Goal: Ask a question

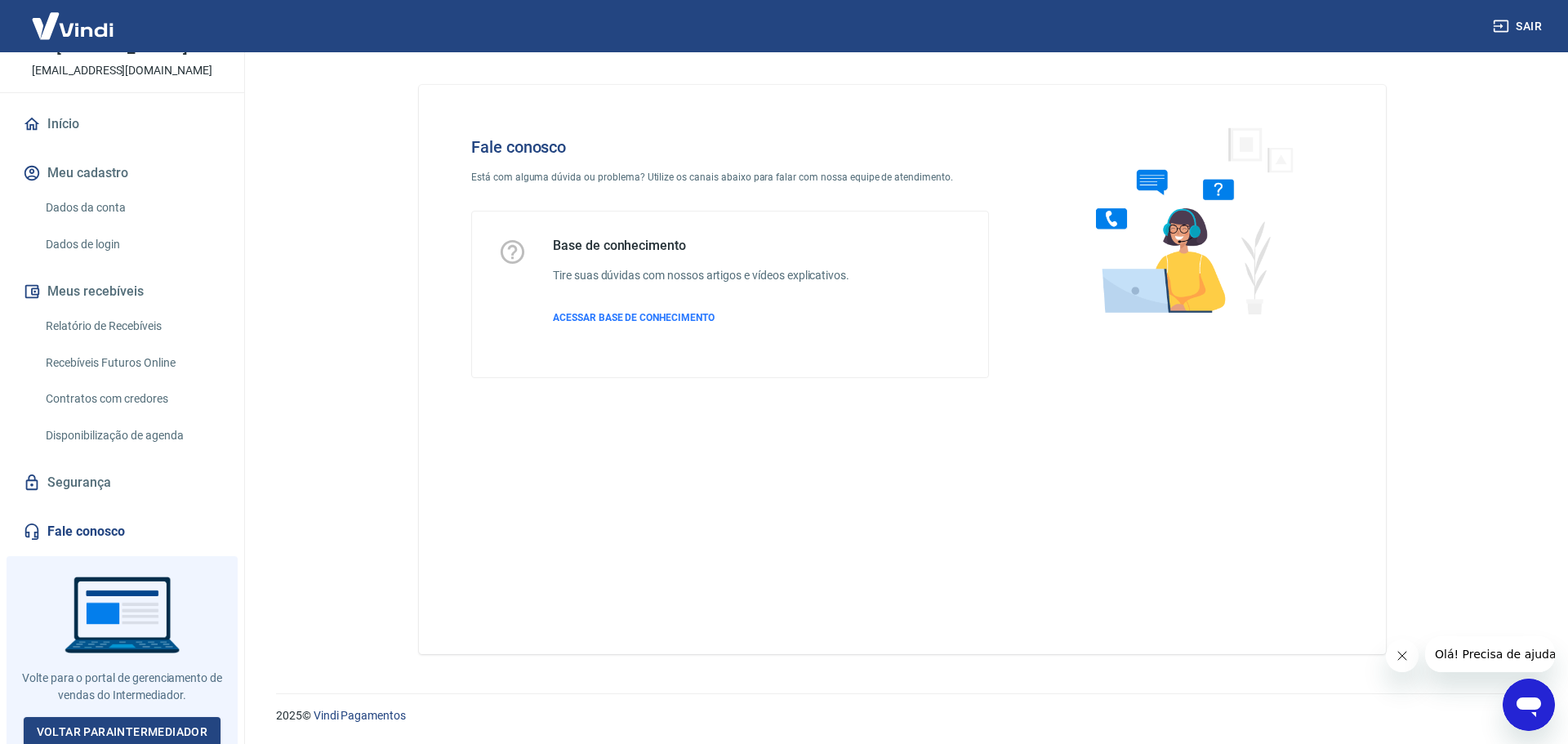
scroll to position [102, 0]
click at [1520, 699] on icon "Abrir janela de mensagens" at bounding box center [1528, 706] width 25 height 19
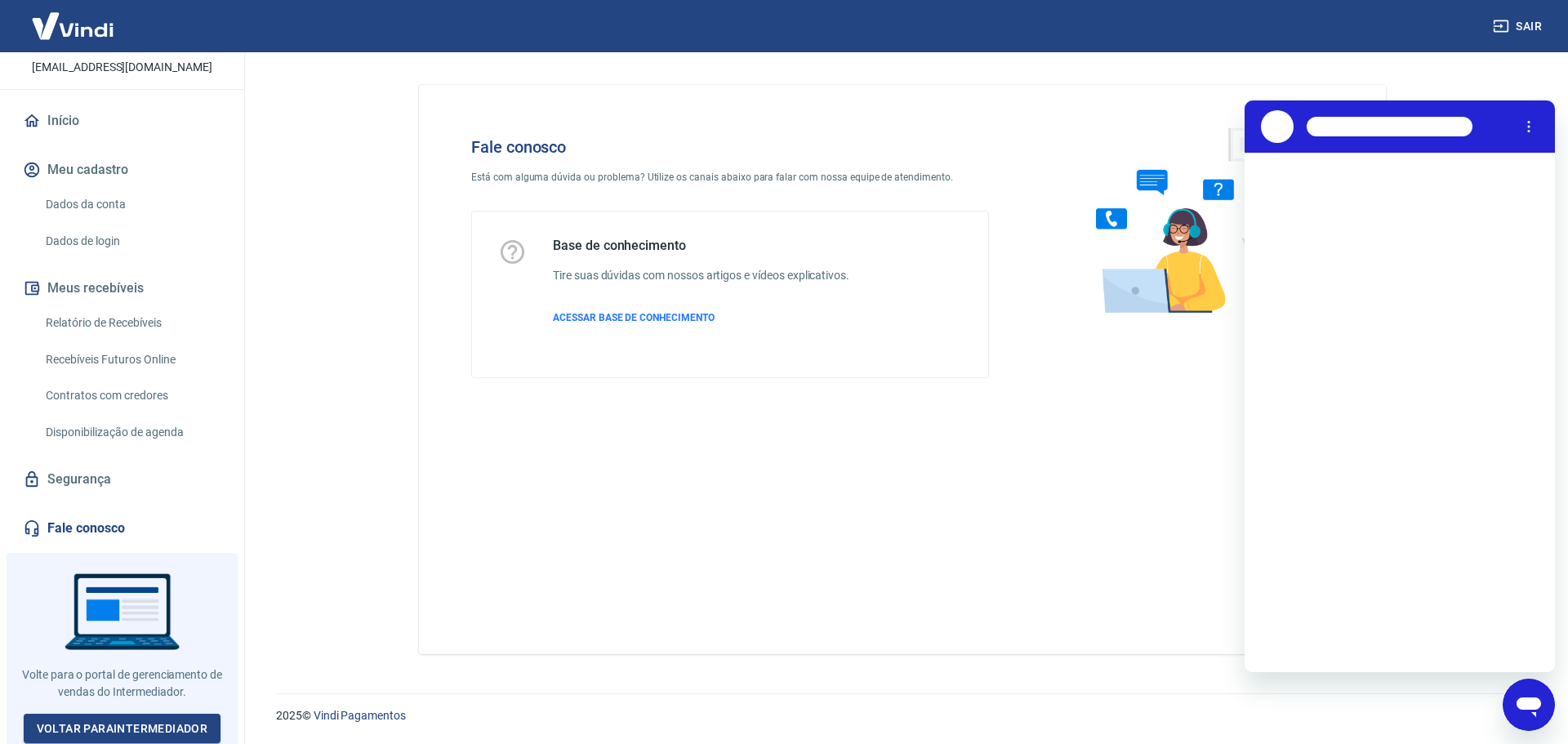
scroll to position [0, 0]
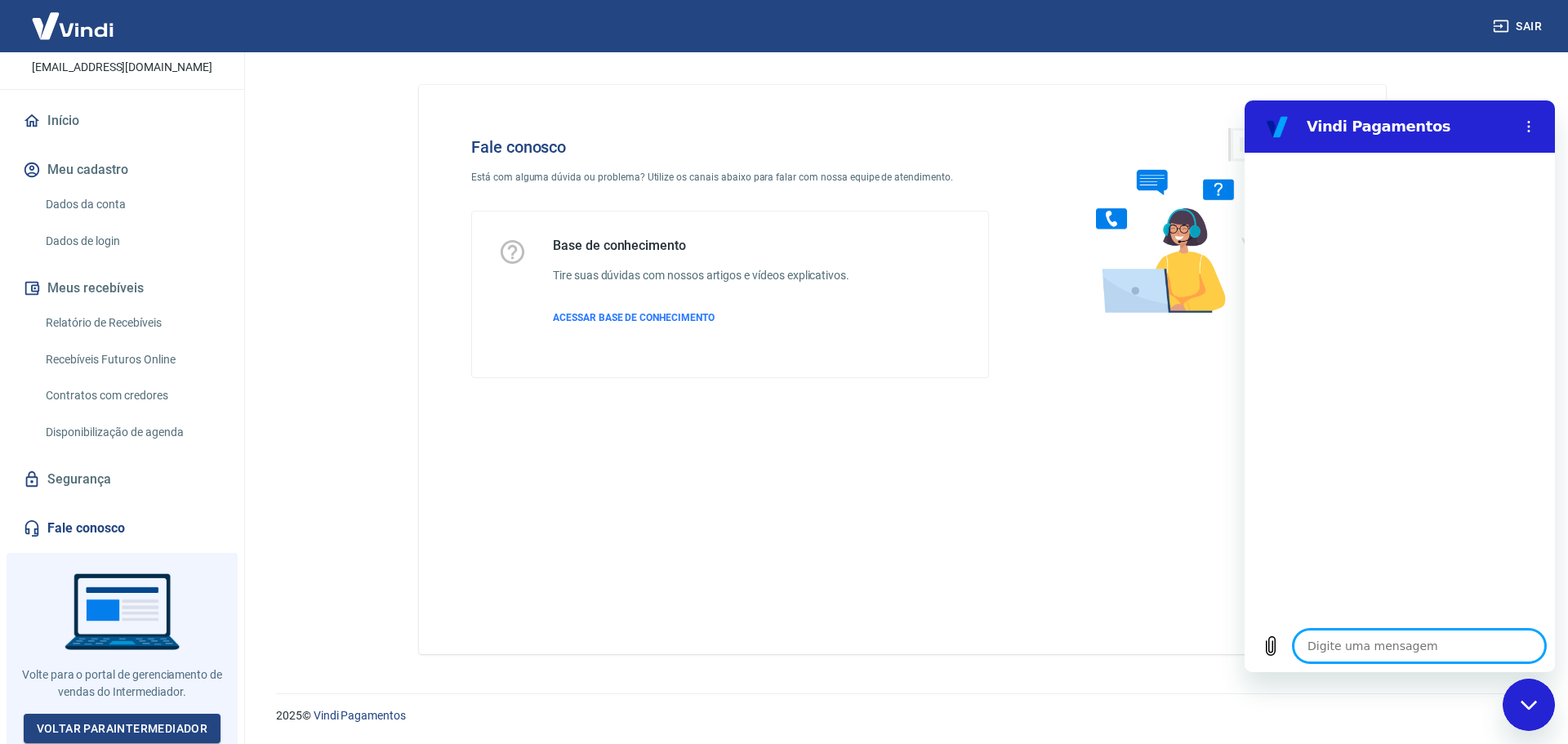
type textarea "p"
type textarea "x"
type textarea "pr"
type textarea "x"
type textarea "pre"
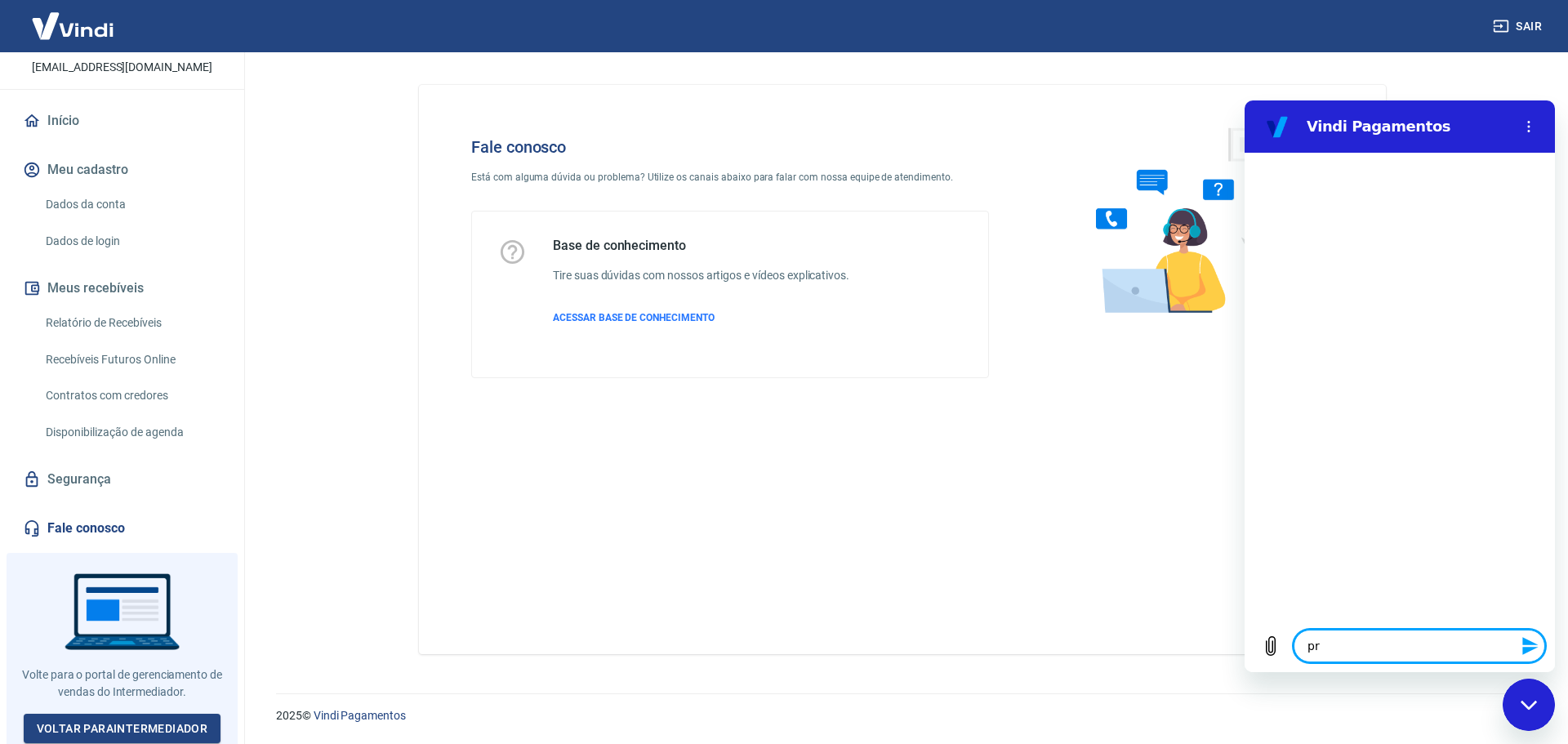
type textarea "x"
type textarea "prec"
type textarea "x"
type textarea "preci"
type textarea "x"
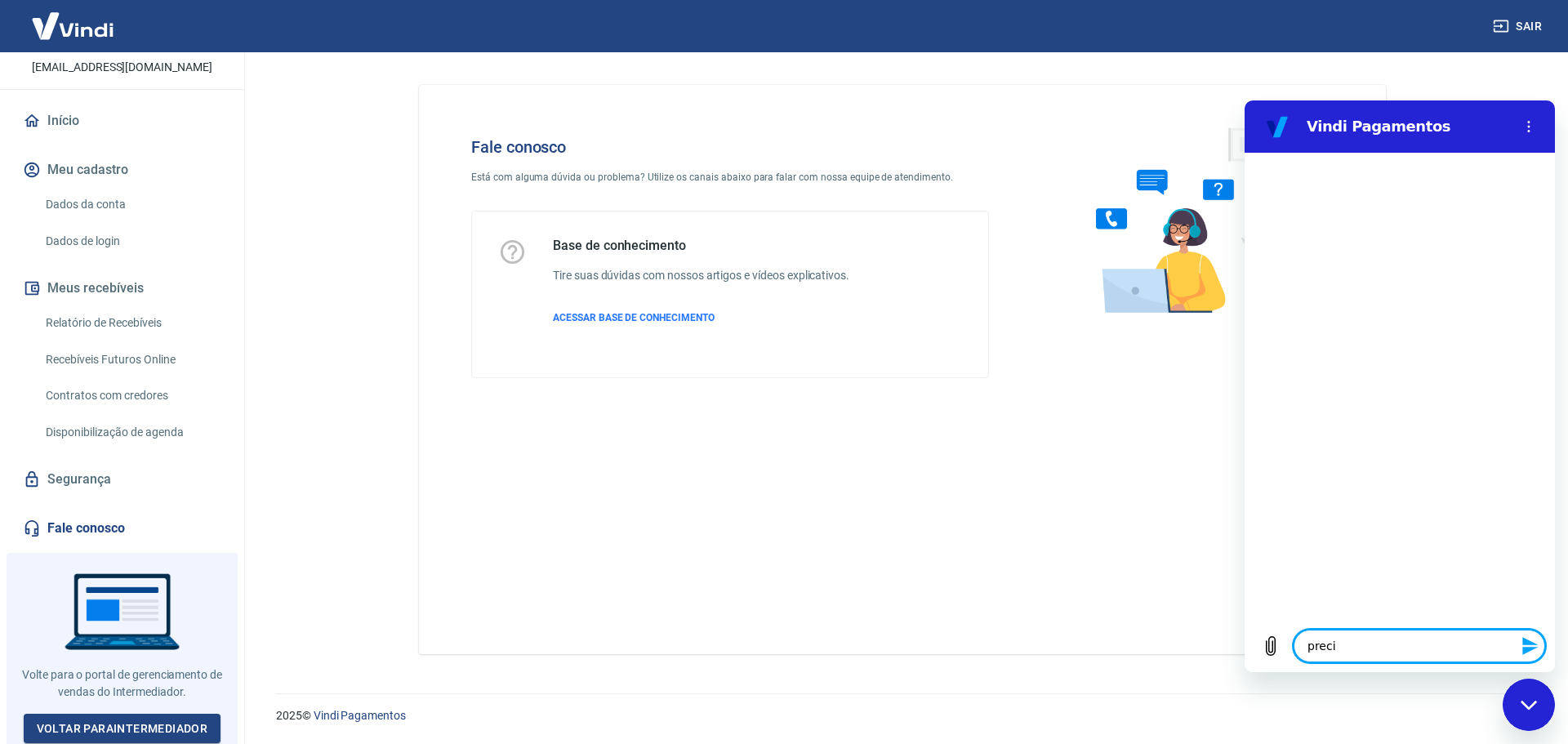
type textarea "precis"
type textarea "x"
type textarea "preciso"
type textarea "x"
type textarea "preciso"
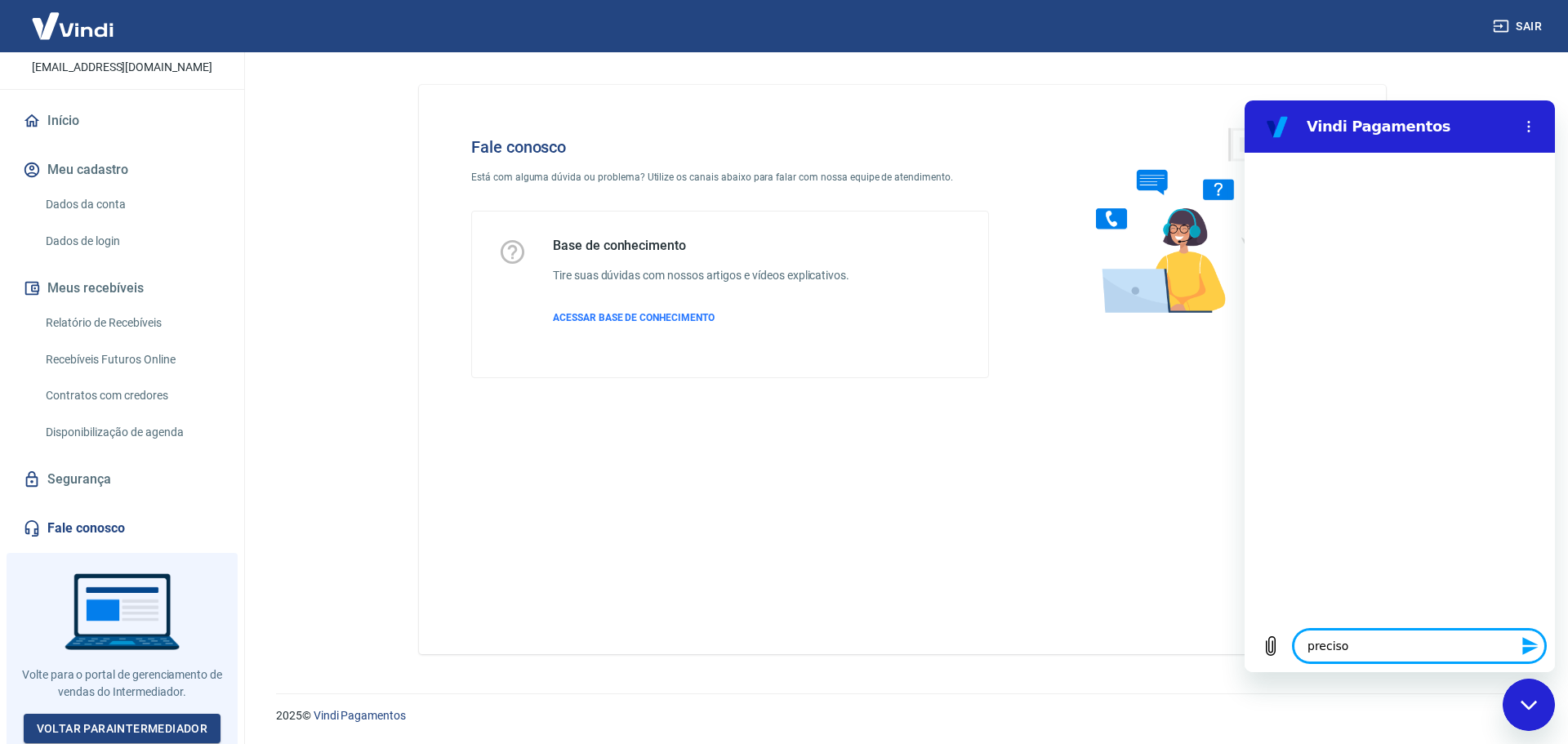
type textarea "x"
type textarea "preciso d"
type textarea "x"
type textarea "preciso de"
type textarea "x"
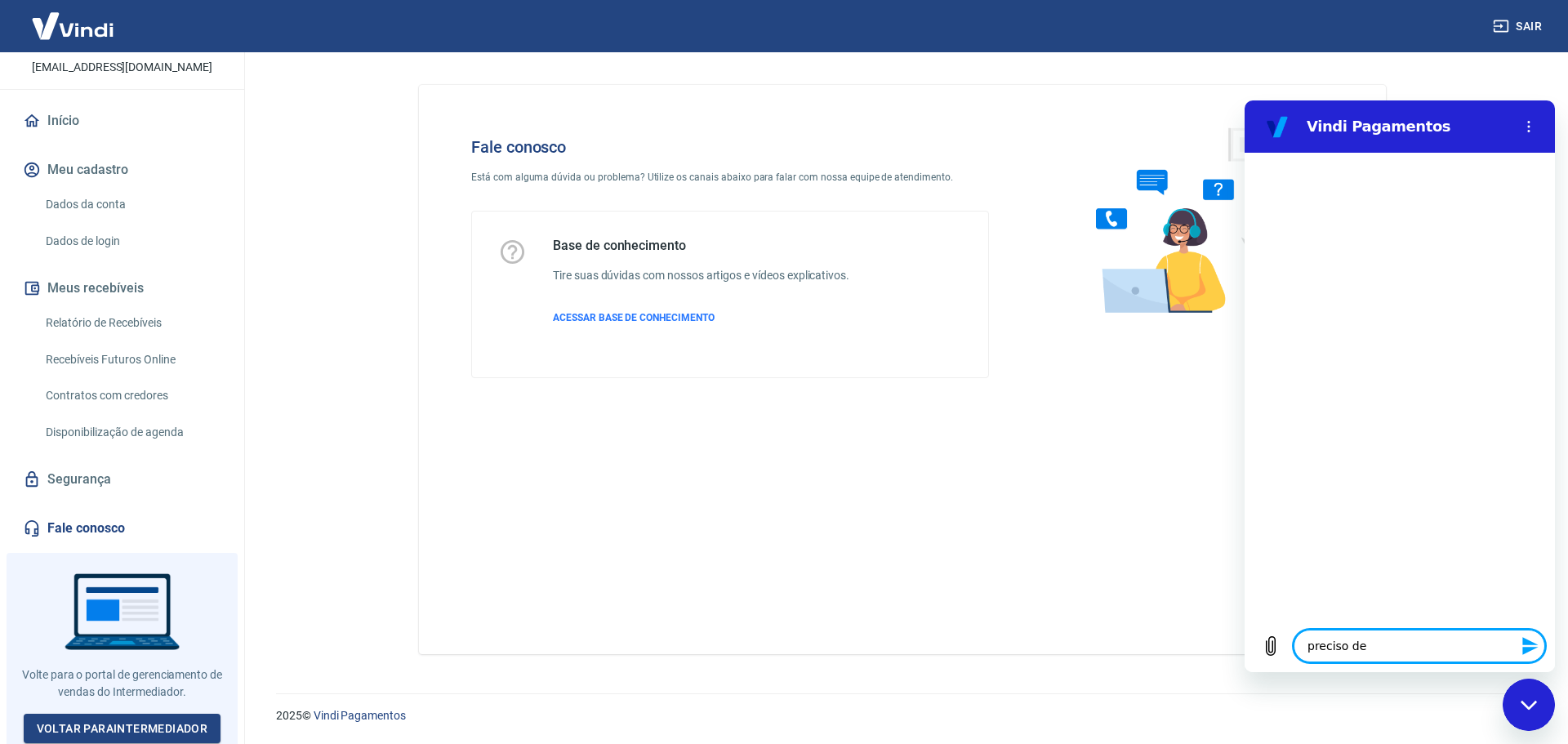
type textarea "preciso de"
type textarea "x"
type textarea "preciso de a"
type textarea "x"
type textarea "preciso de au"
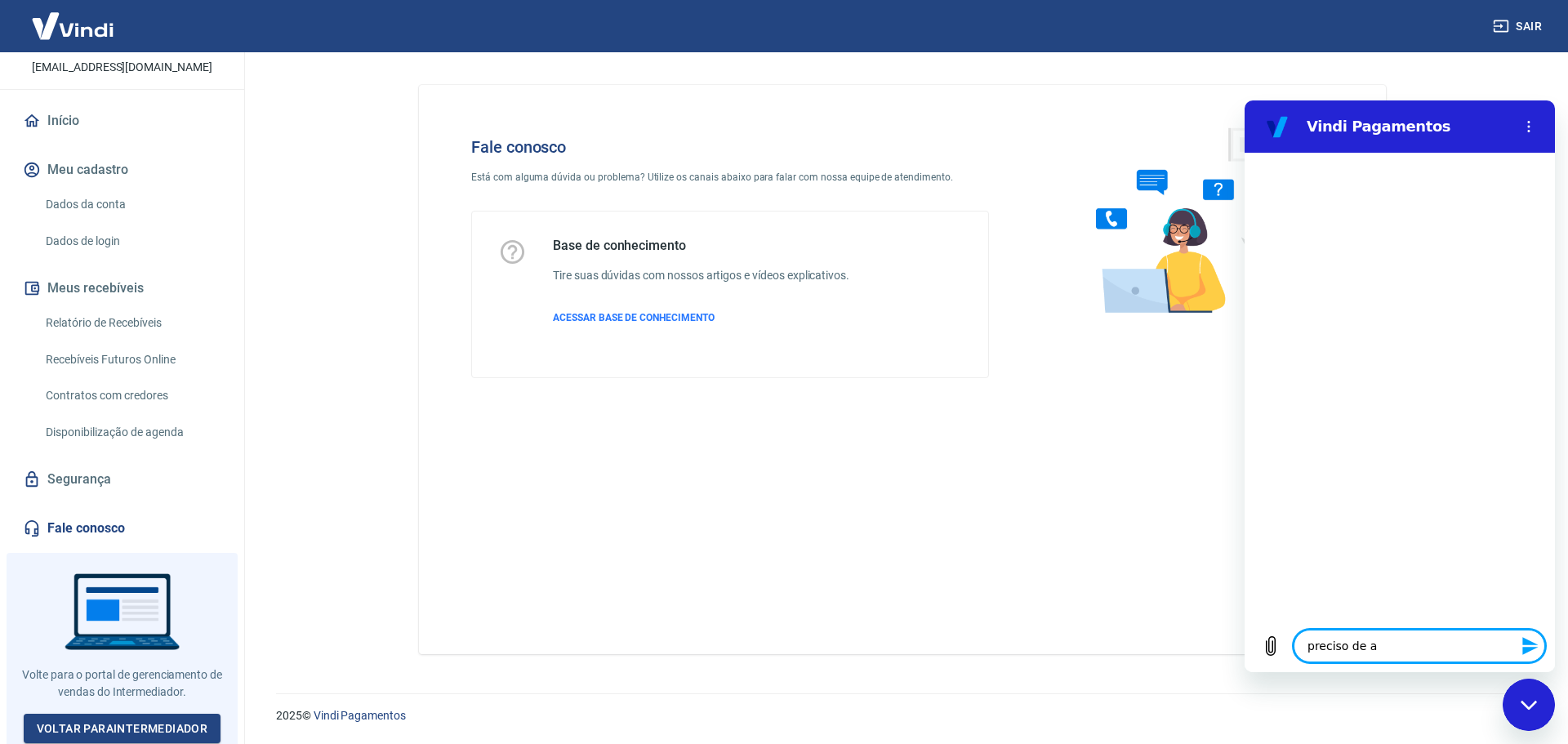
type textarea "x"
type textarea "preciso de aux"
type textarea "x"
type textarea "preciso de auxi"
type textarea "x"
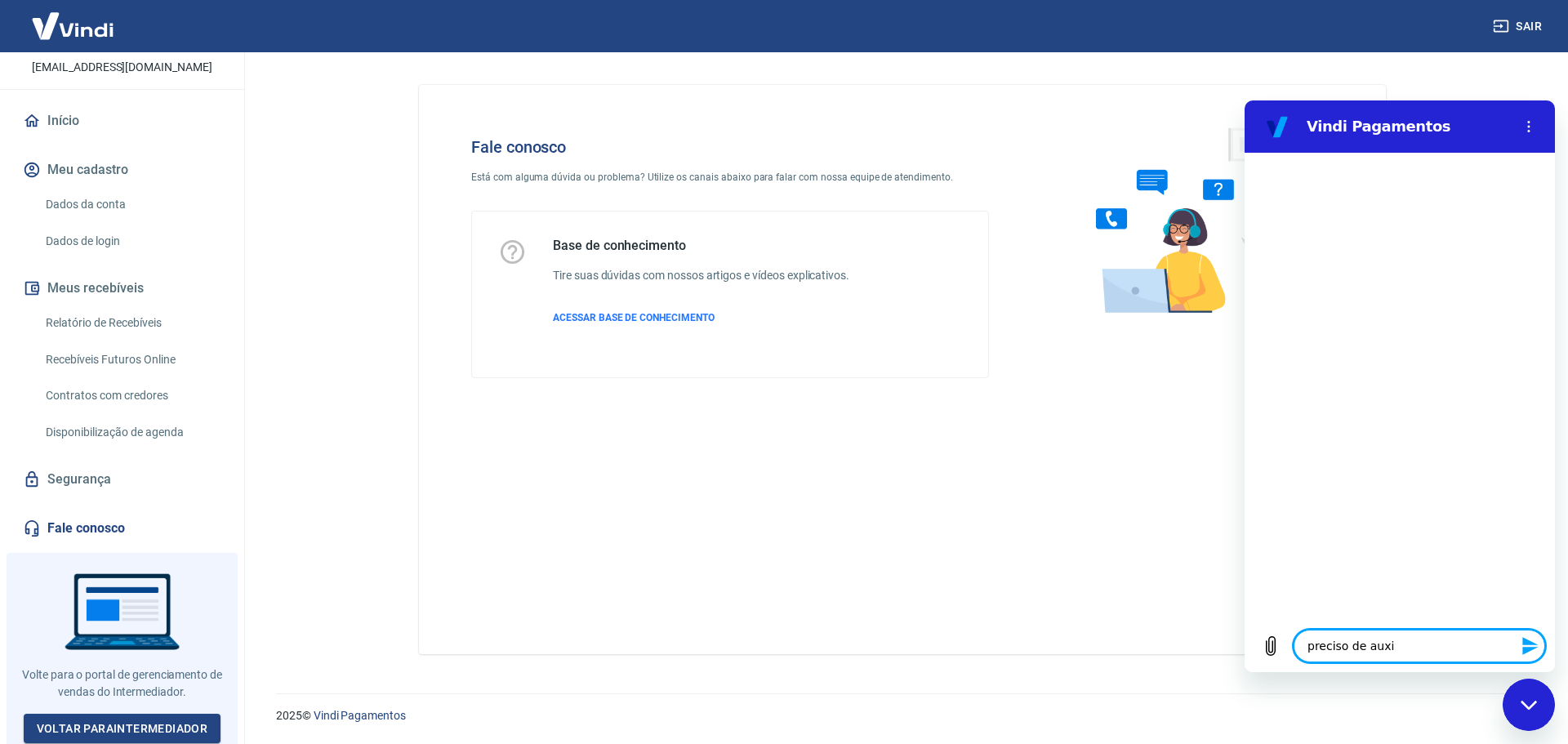
type textarea "preciso de auxil"
type textarea "x"
type textarea "preciso de auxili"
type textarea "x"
type textarea "preciso de auxilio"
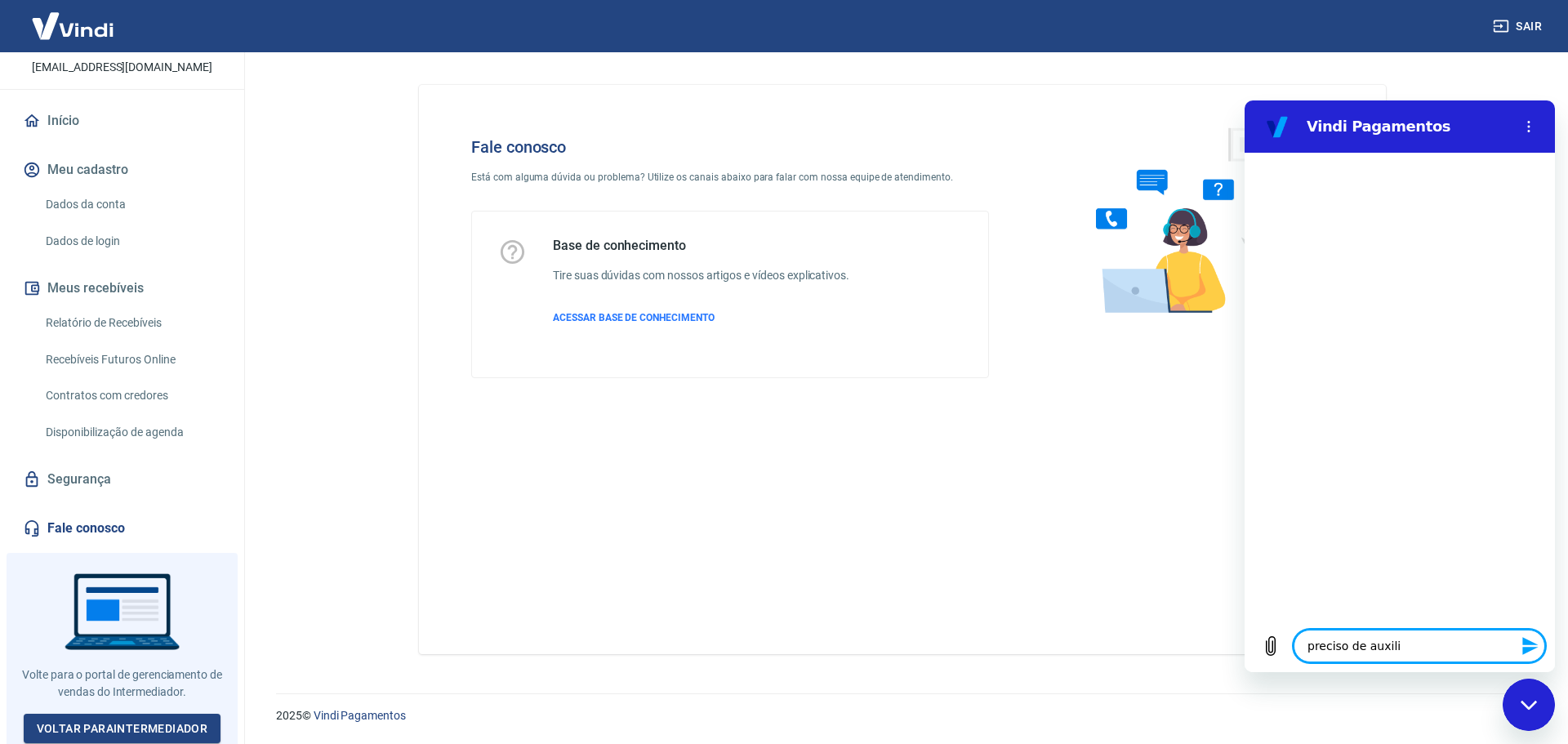
type textarea "x"
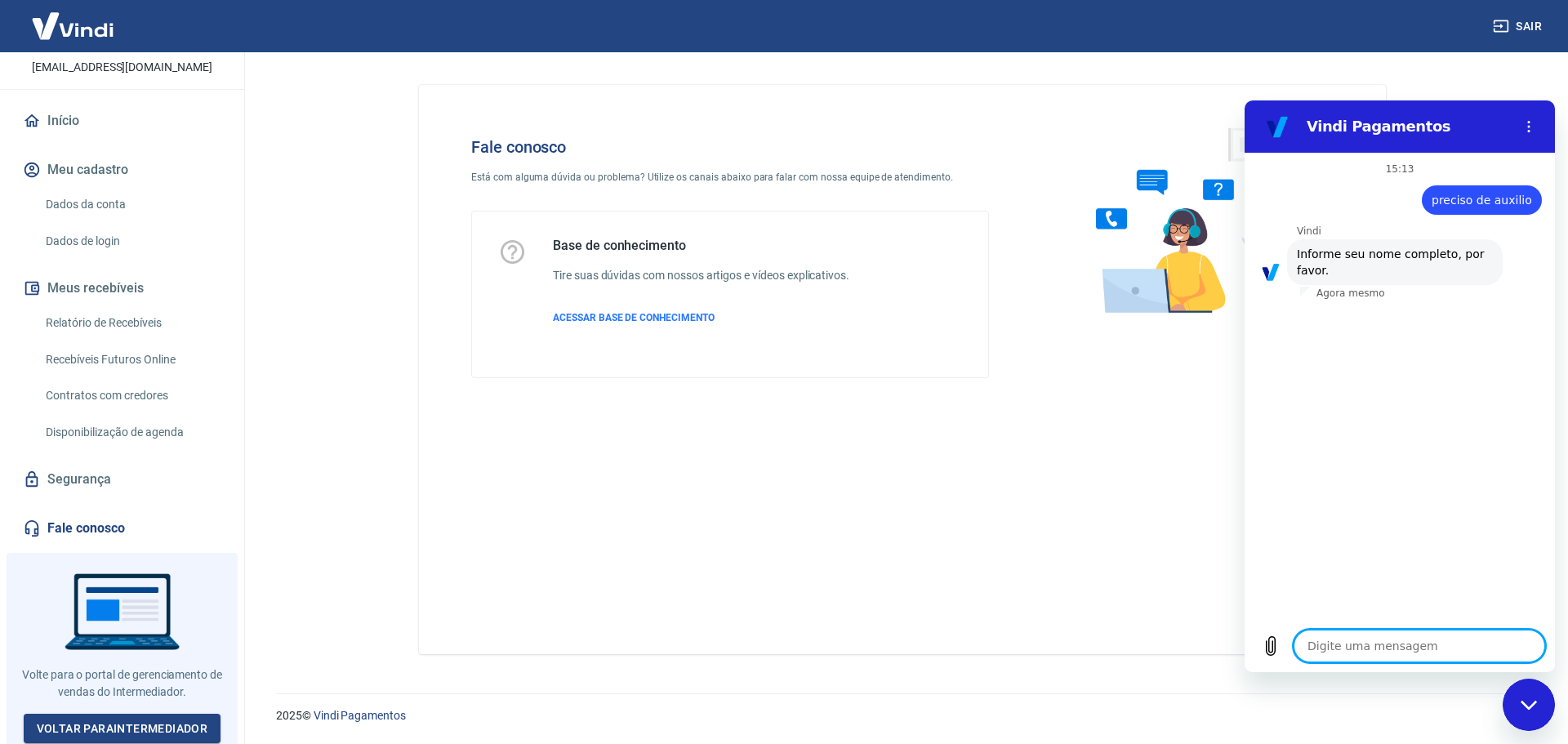
type textarea "V"
type textarea "x"
type textarea "VI"
type textarea "x"
type textarea "VIc"
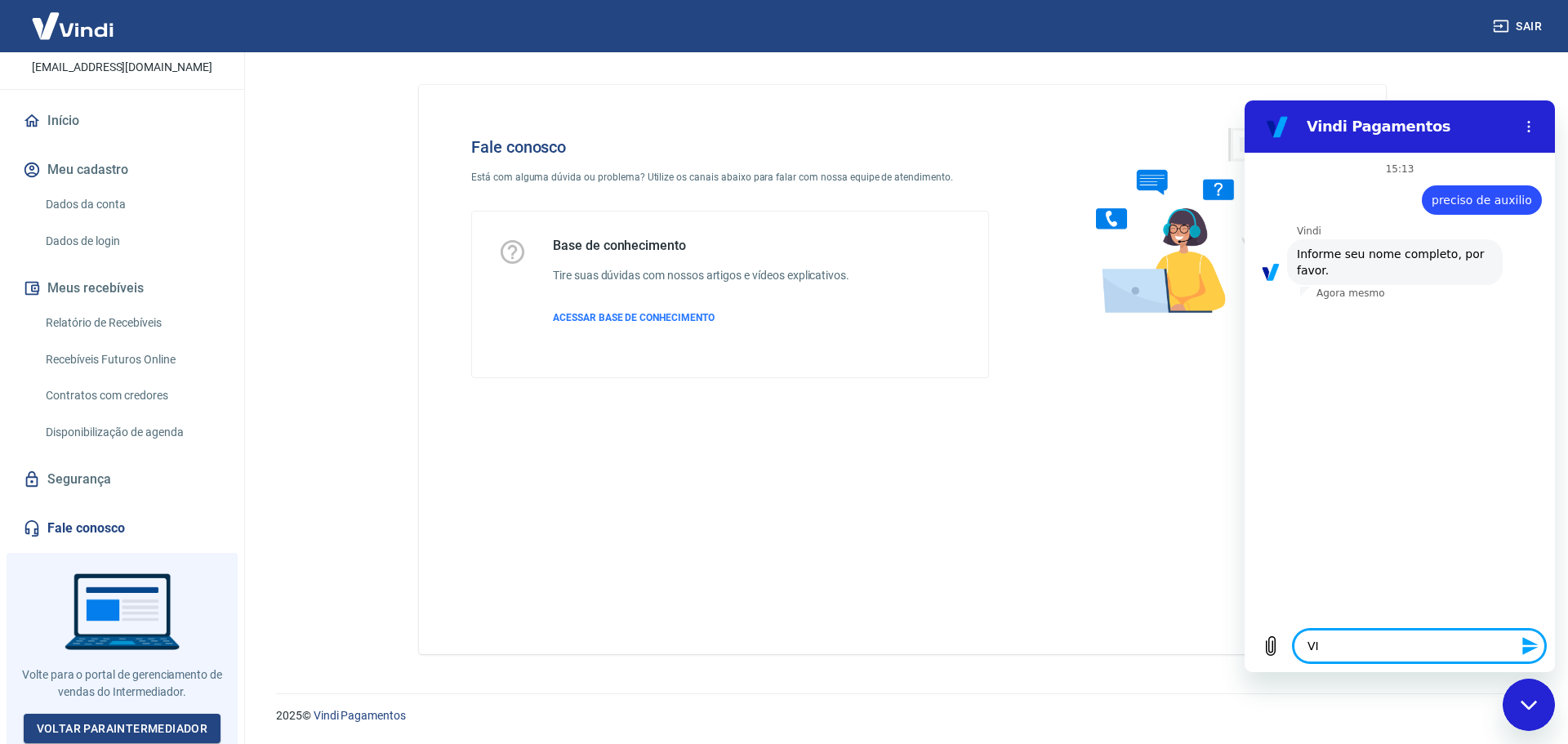
type textarea "x"
type textarea "VI"
type textarea "x"
type textarea "V"
type textarea "x"
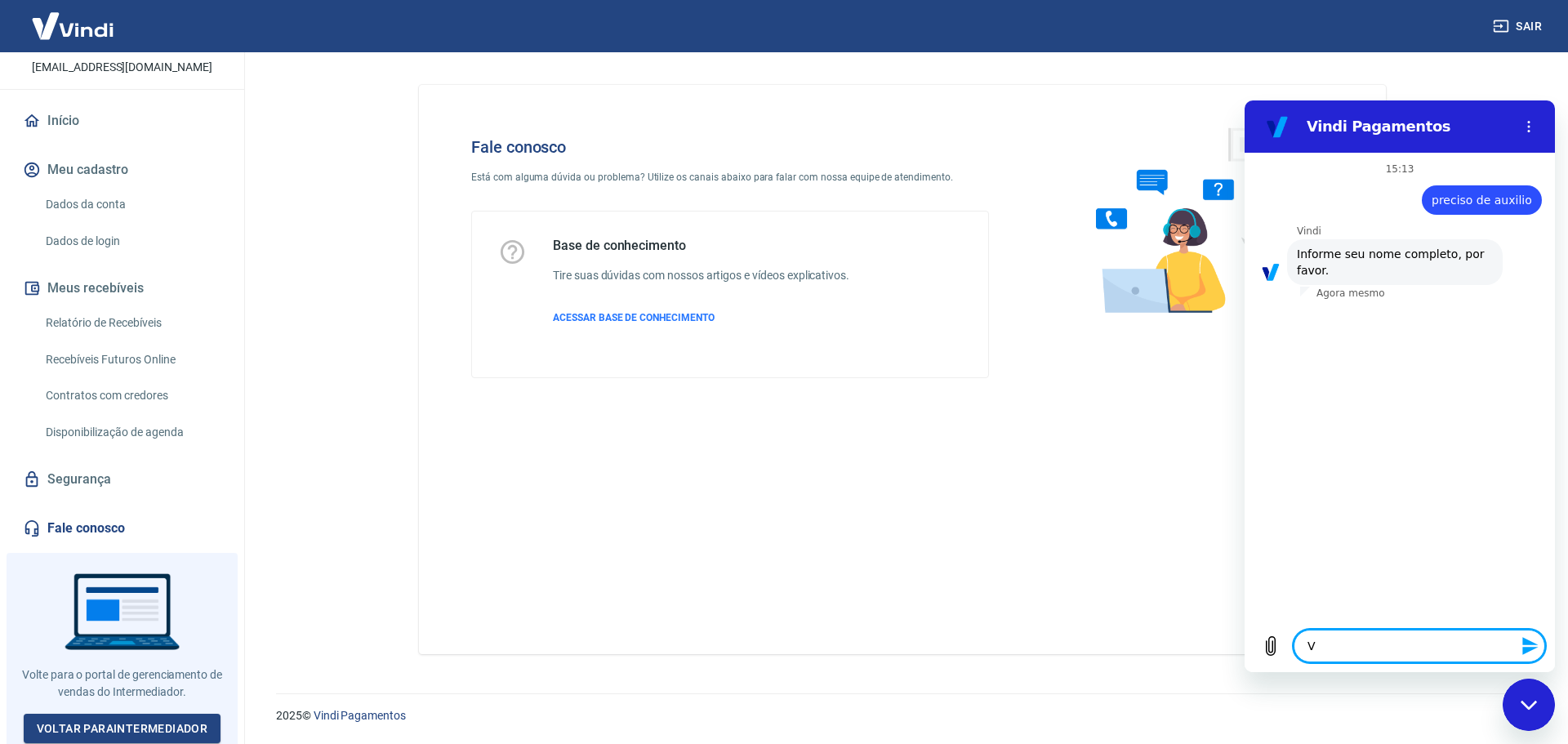
type textarea "Vi"
type textarea "x"
type textarea "Vic"
type textarea "x"
type textarea "Vict"
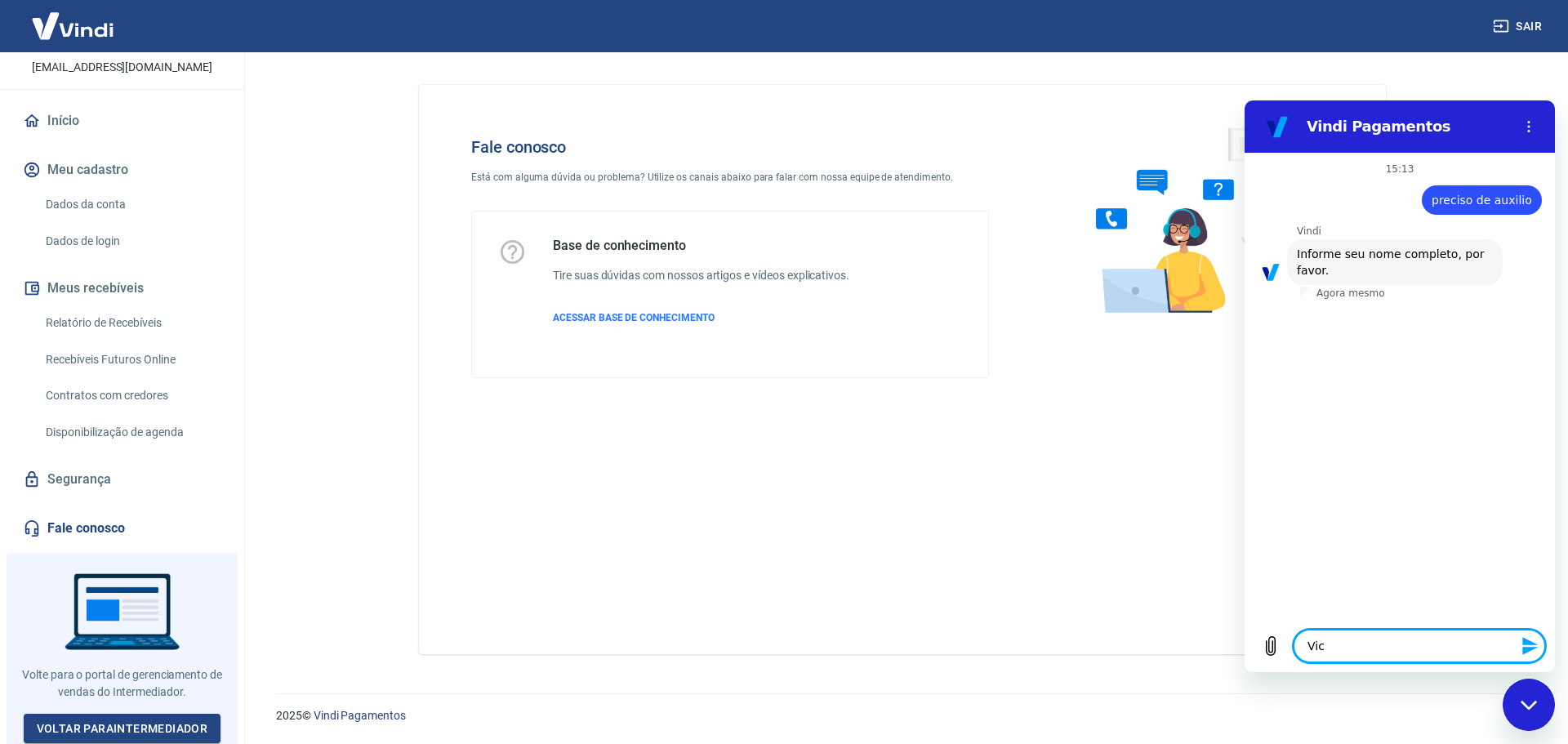
type textarea "x"
type textarea "Victo"
type textarea "x"
type textarea "Victor"
type textarea "x"
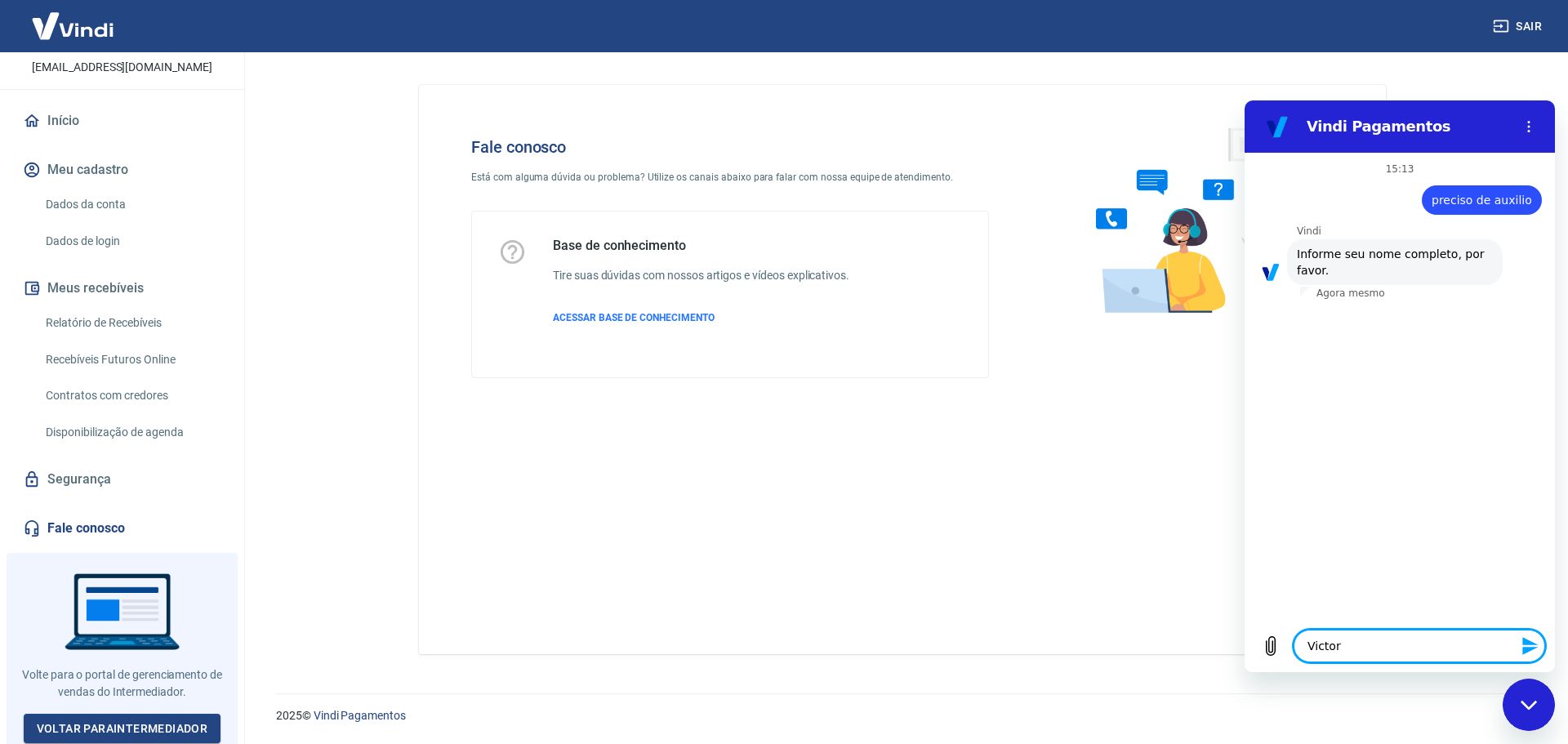
type textarea "Victori"
type textarea "x"
type textarea "Victoria"
type textarea "x"
type textarea "Victoria"
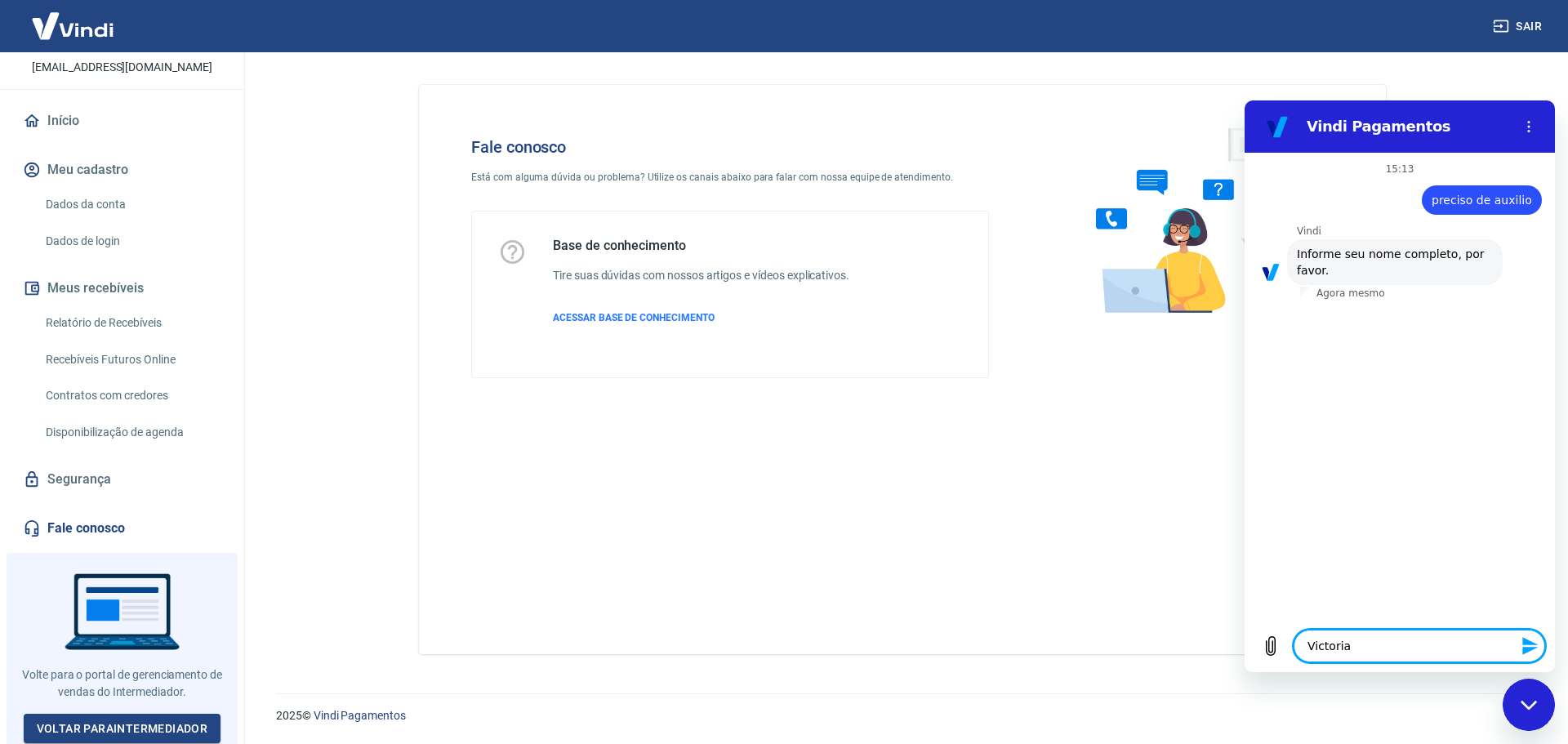
type textarea "x"
type textarea "Victoria"
type textarea "x"
type textarea "Victori"
type textarea "x"
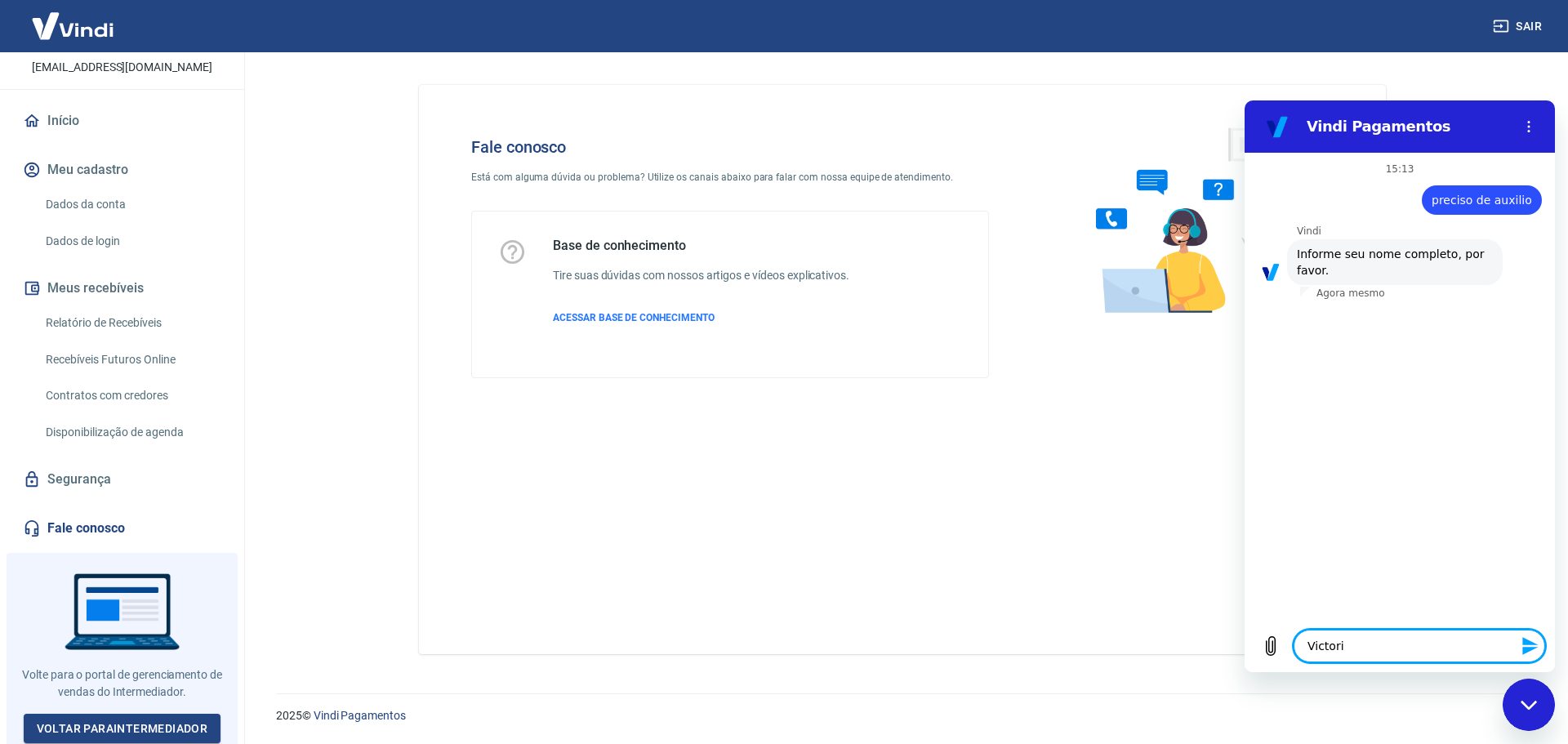
type textarea "Victor"
type textarea "x"
type textarea "Victori"
type textarea "x"
type textarea "Victoria"
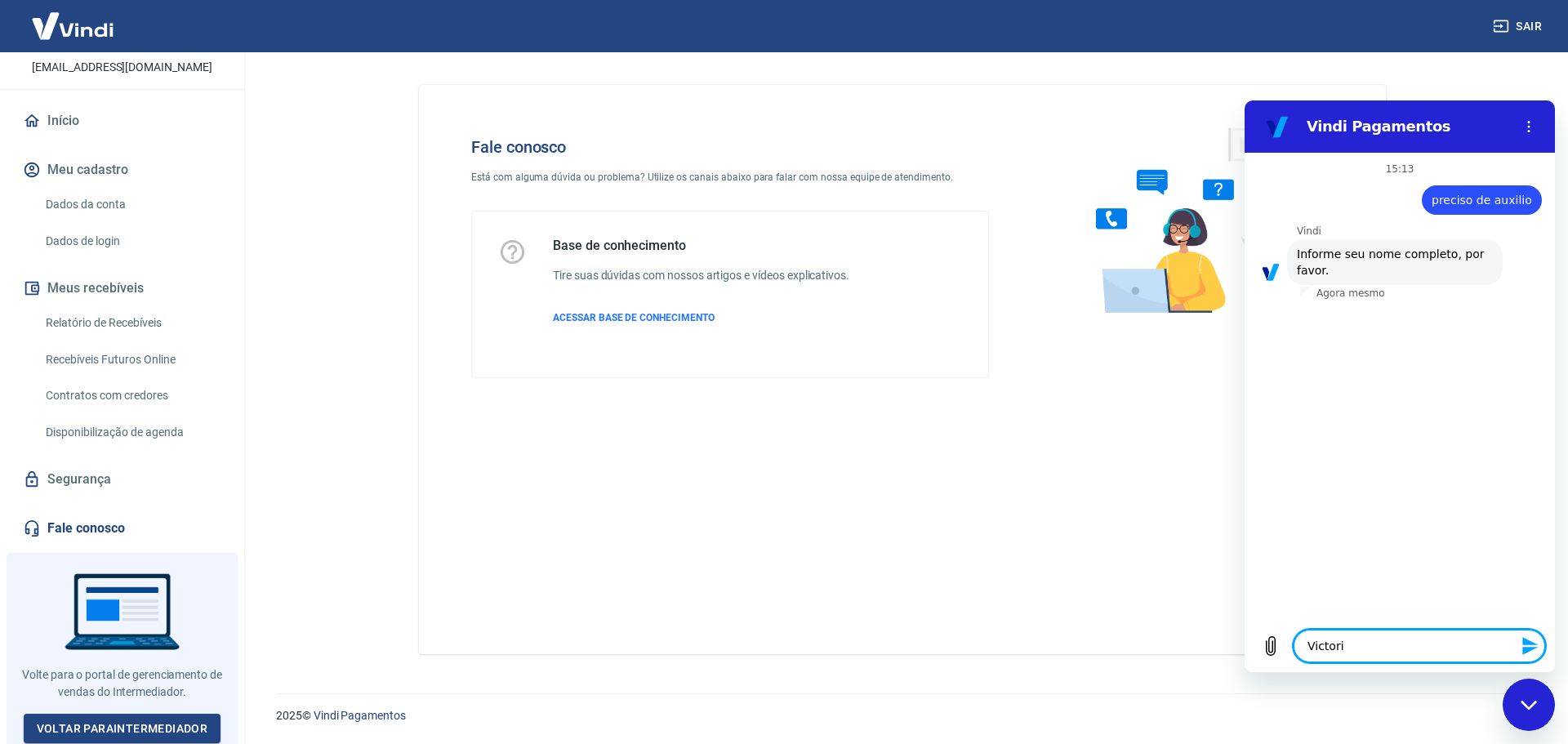
type textarea "x"
type textarea "Victoria"
type textarea "x"
type textarea "Victoria B"
type textarea "x"
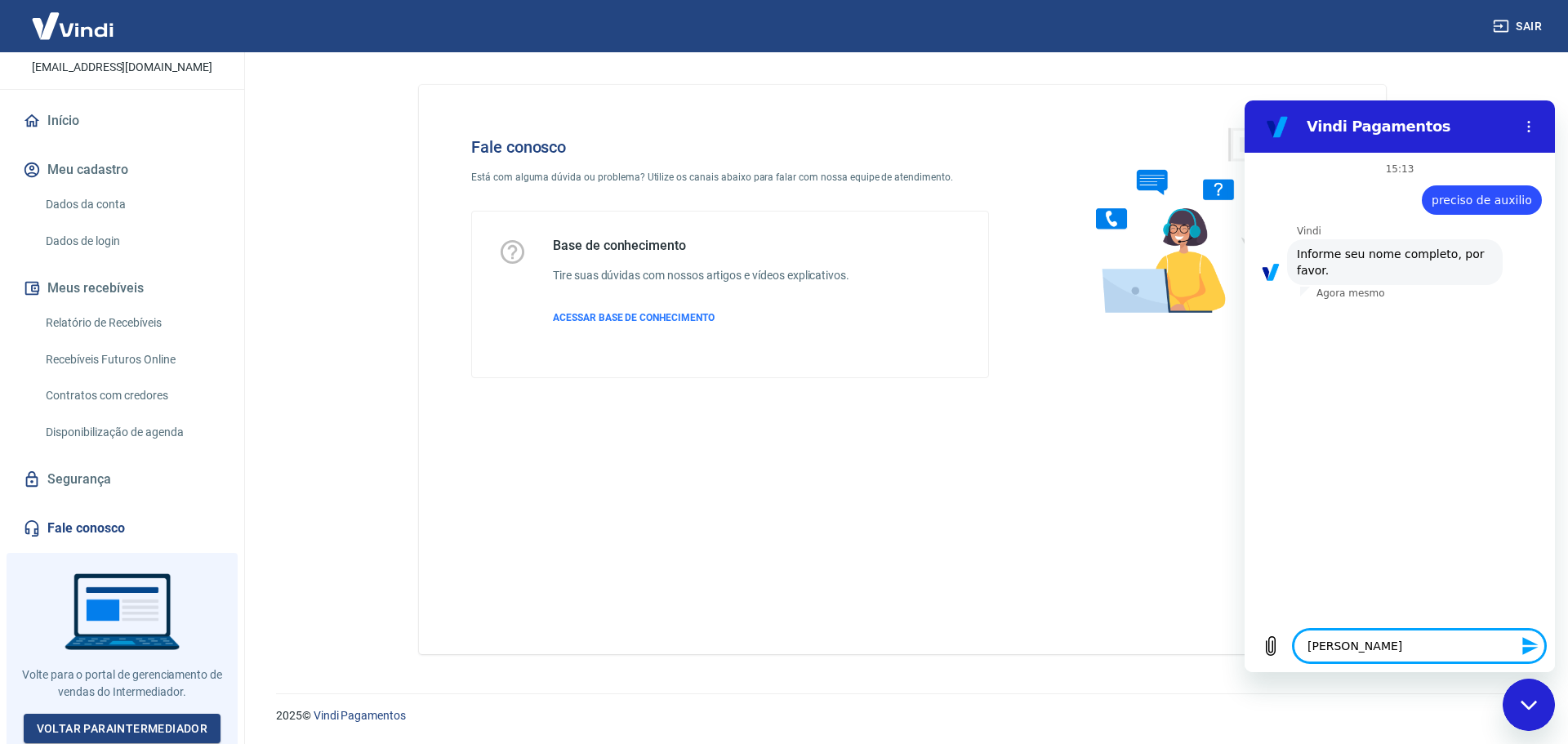
type textarea "Victoria Ba"
type textarea "x"
type textarea "Victoria Bar"
type textarea "x"
type textarea "Victoria Barb"
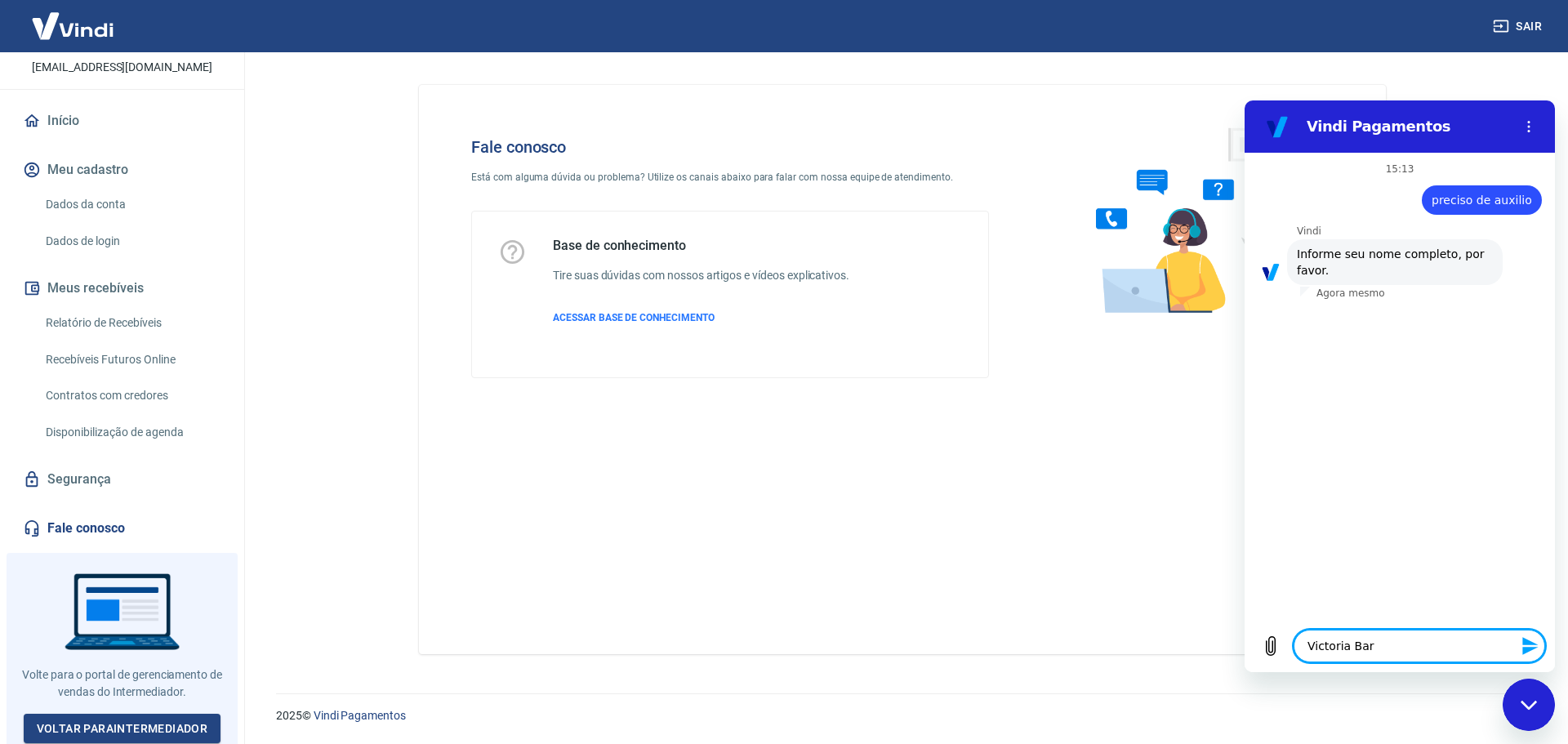
type textarea "x"
type textarea "Victoria Barbo"
type textarea "x"
type textarea "Victoria Barbos"
type textarea "x"
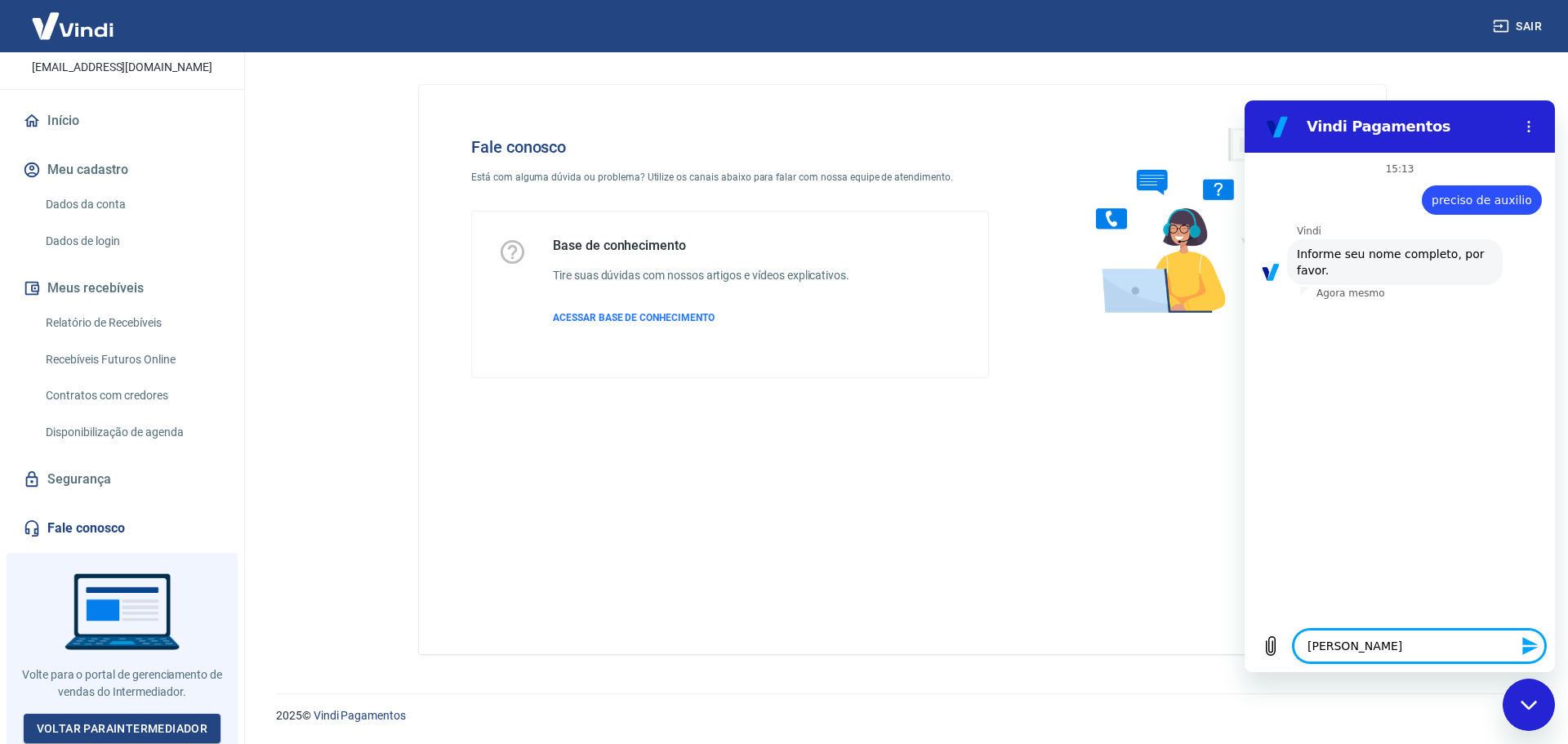
type textarea "Victoria Barbosa"
type textarea "x"
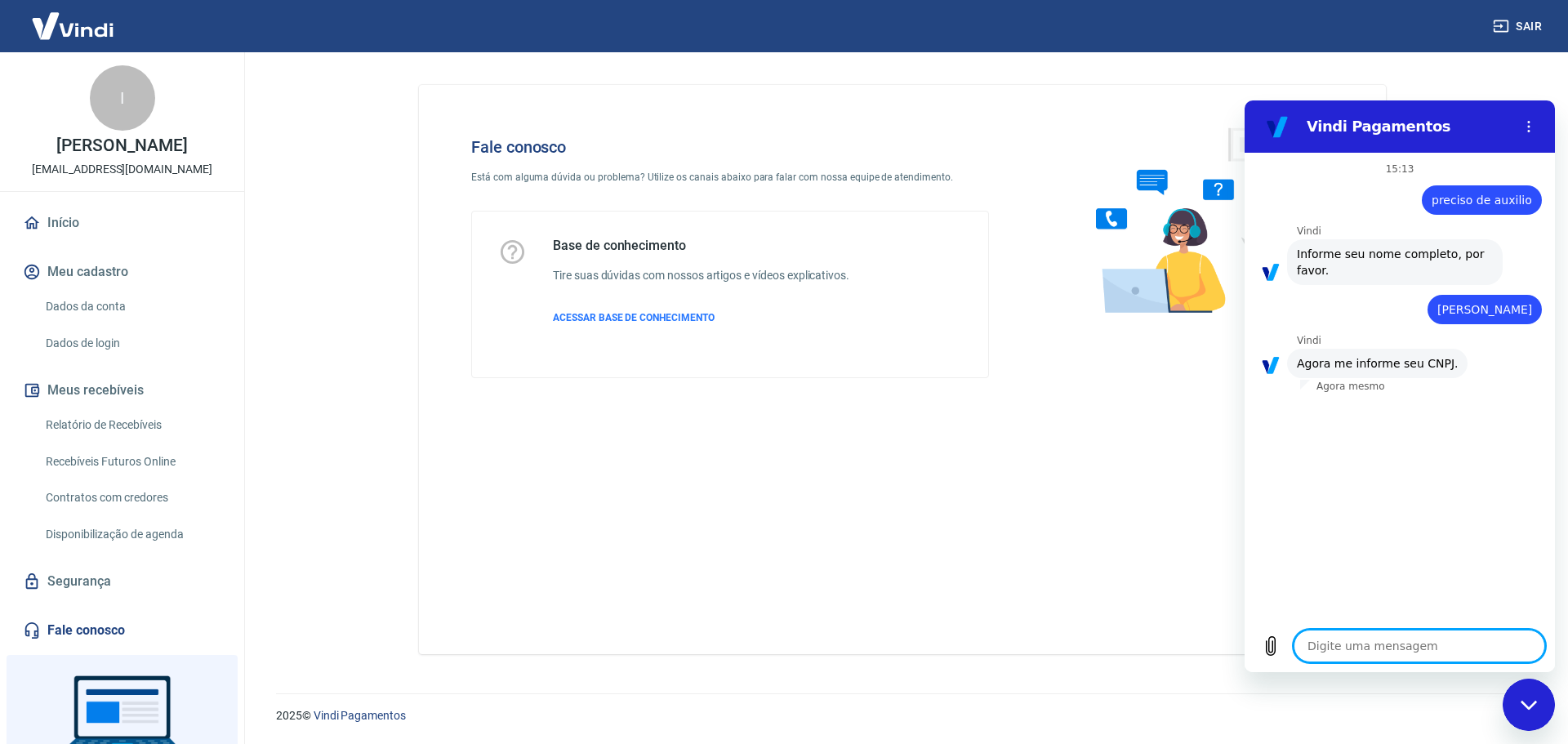
click at [131, 110] on div "I" at bounding box center [122, 97] width 65 height 65
click at [139, 262] on button "Meu cadastro" at bounding box center [122, 271] width 205 height 36
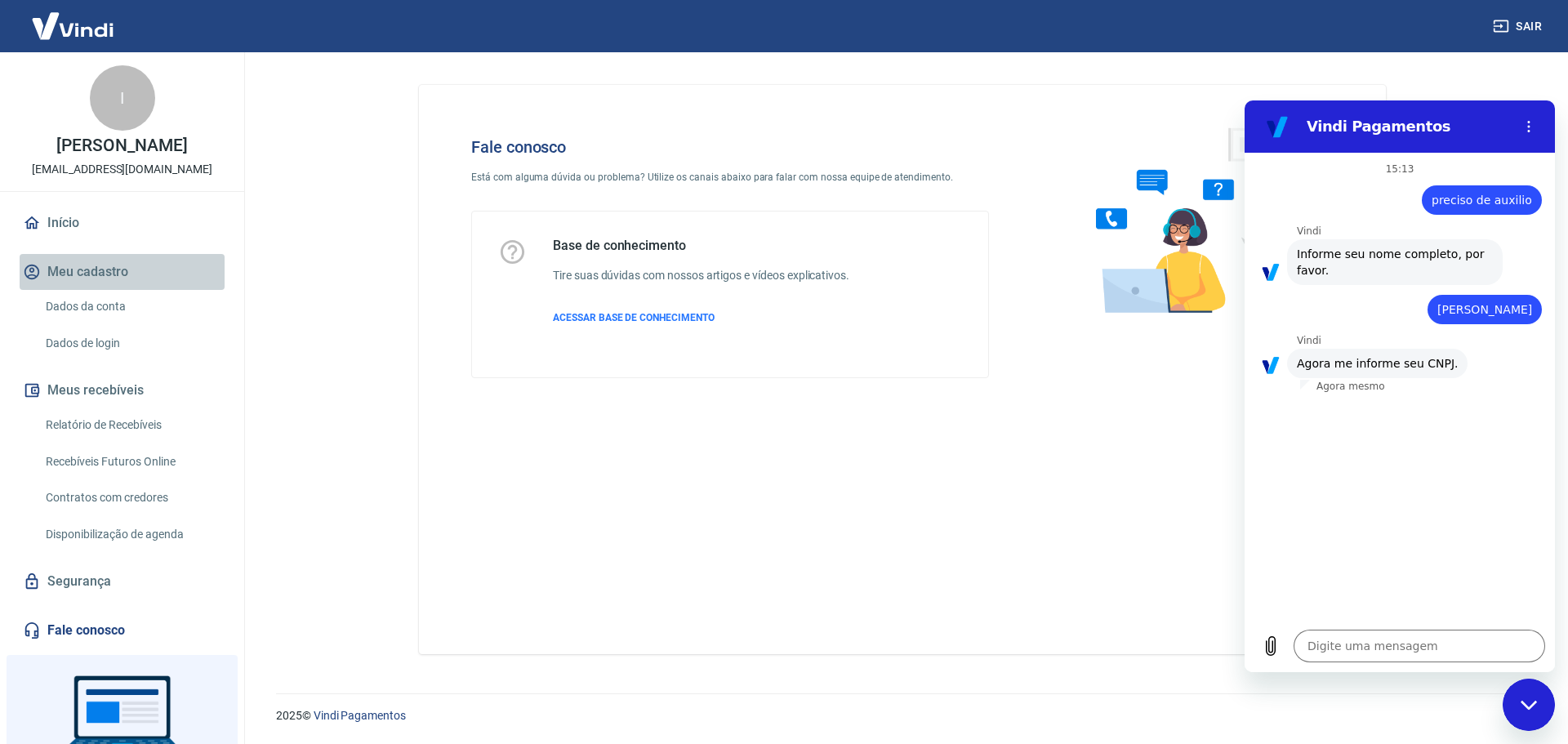
click at [132, 273] on button "Meu cadastro" at bounding box center [122, 271] width 205 height 36
click at [119, 297] on link "Dados da conta" at bounding box center [132, 307] width 185 height 34
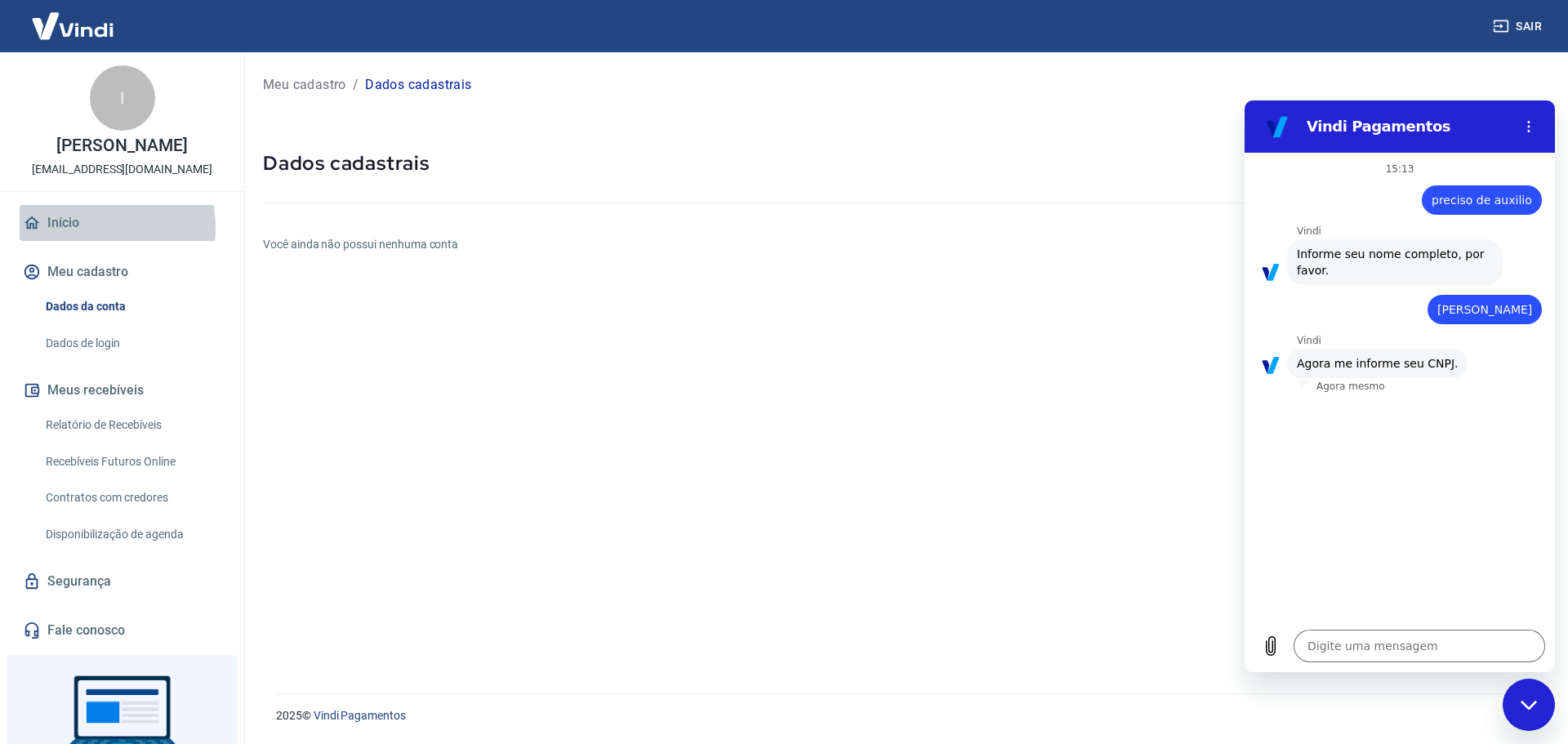
click at [94, 227] on link "Início" at bounding box center [122, 222] width 205 height 36
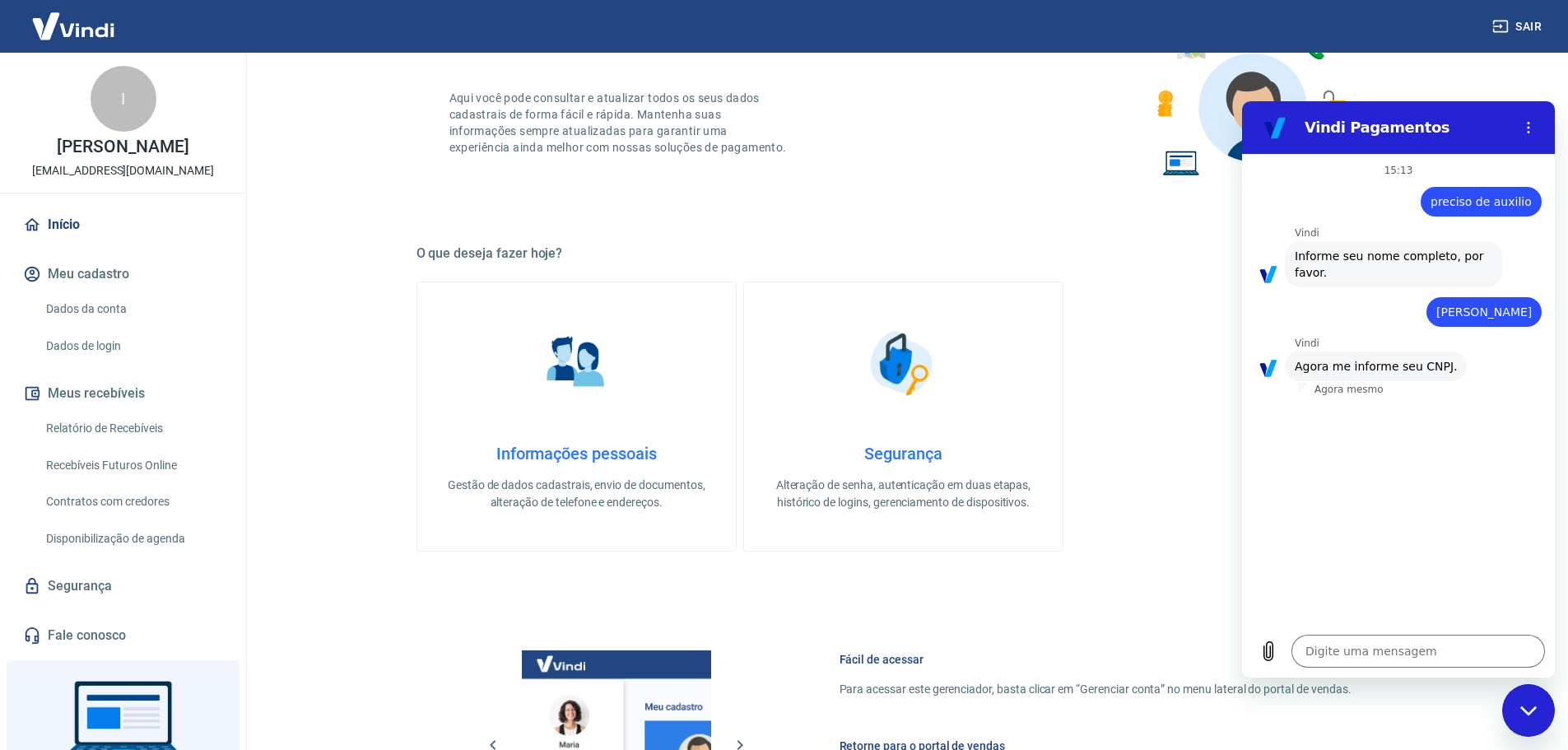
scroll to position [247, 0]
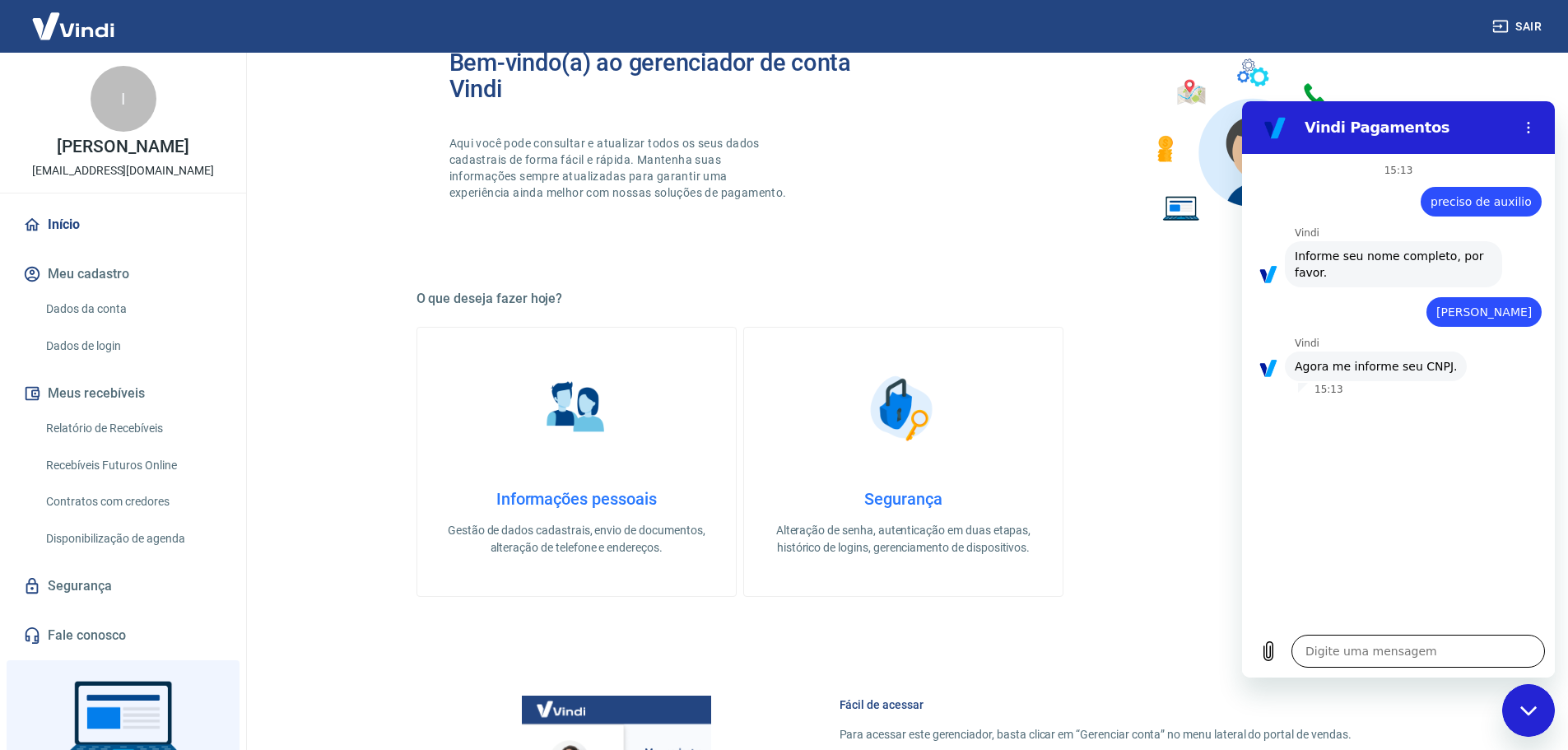
click at [1338, 638] on textarea at bounding box center [1418, 651] width 254 height 33
click at [1422, 639] on textarea at bounding box center [1418, 651] width 254 height 33
click at [1422, 645] on textarea at bounding box center [1418, 651] width 254 height 33
type textarea "x"
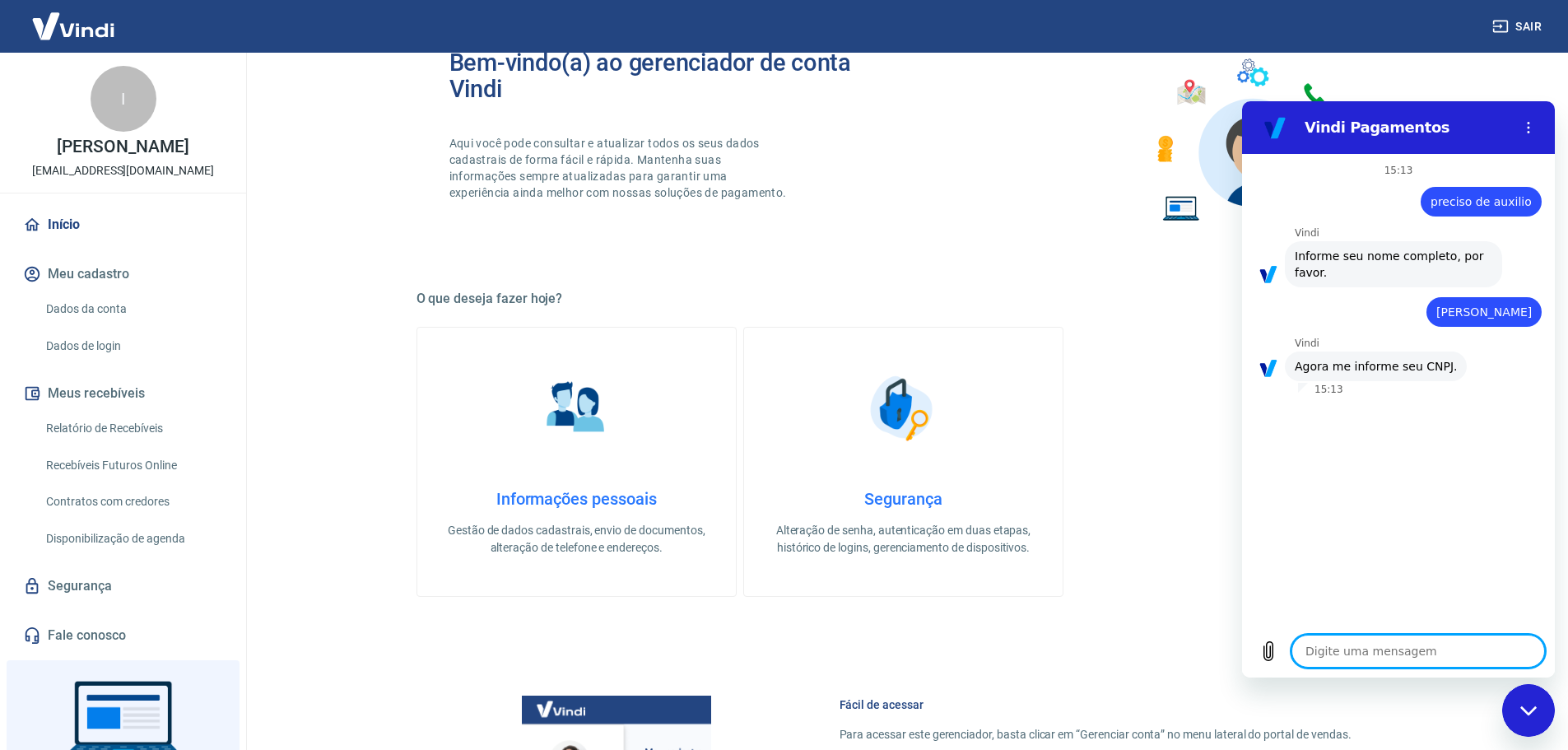
paste textarea "5835143800102"
type textarea "5835143800102"
type textarea "x"
type textarea "5835143800102"
click at [1520, 651] on button "Enviar mensagem" at bounding box center [1529, 651] width 33 height 33
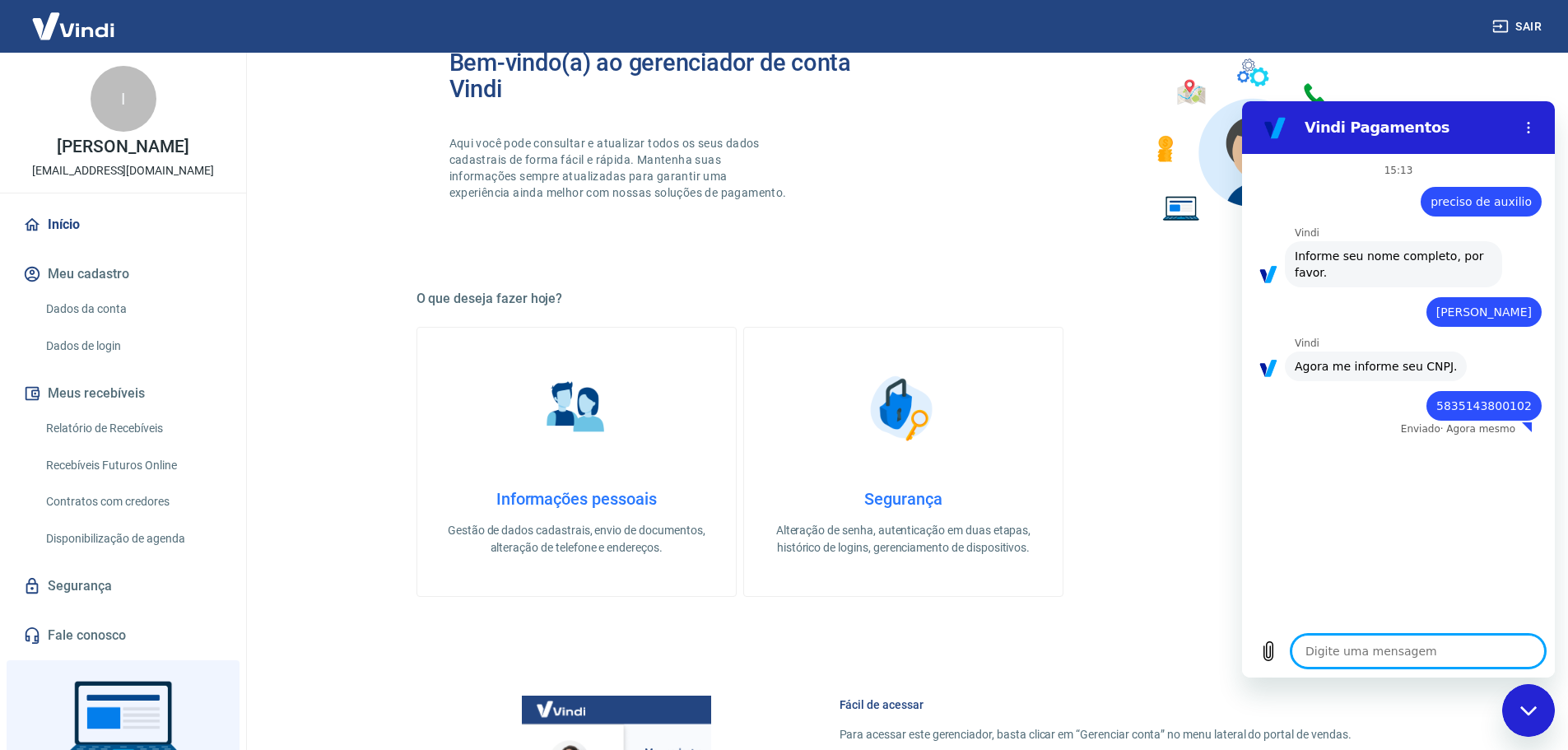
type textarea "x"
click at [1323, 646] on textarea at bounding box center [1418, 651] width 254 height 33
type textarea "e"
type textarea "x"
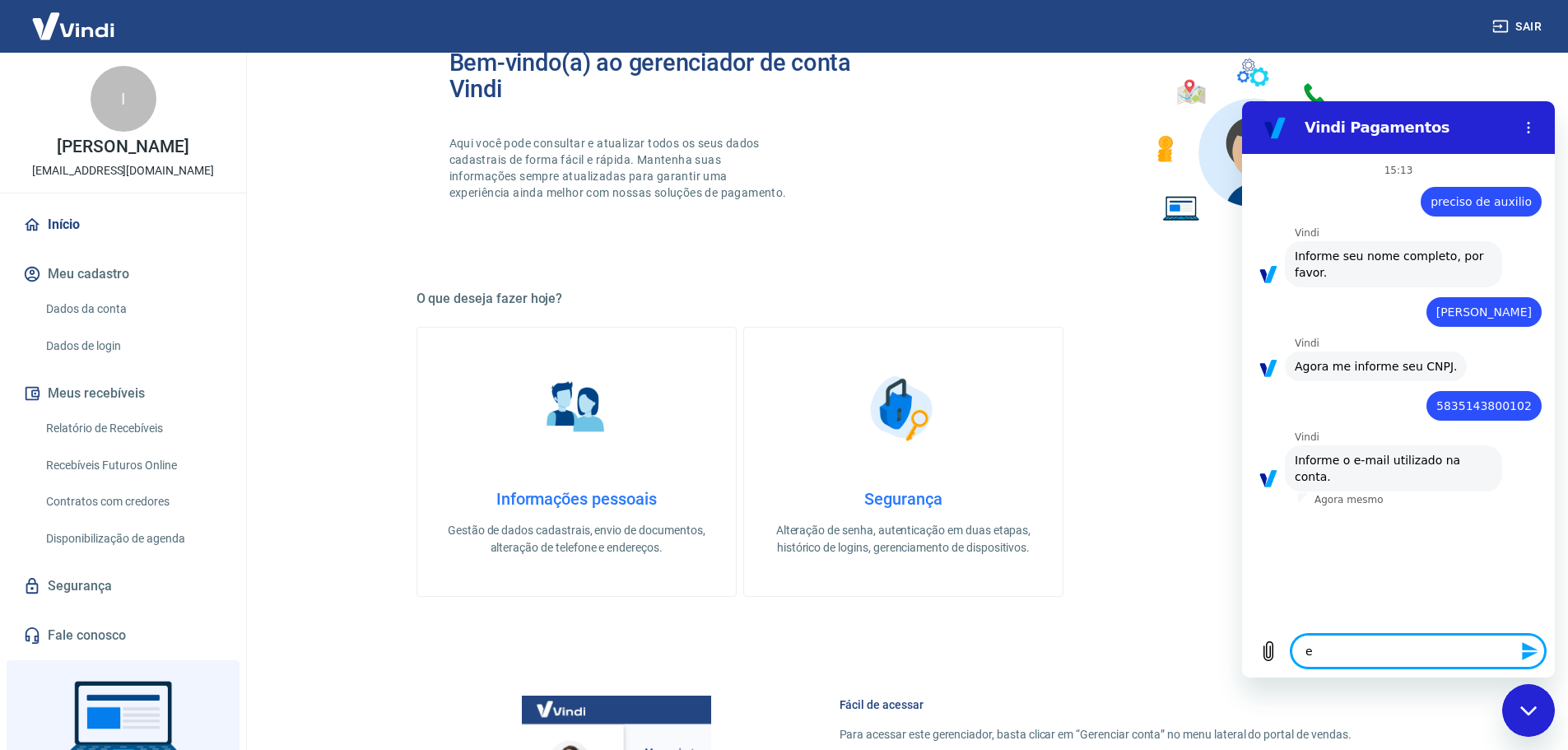
type textarea "ec"
type textarea "x"
type textarea "eco"
type textarea "x"
type textarea "ec"
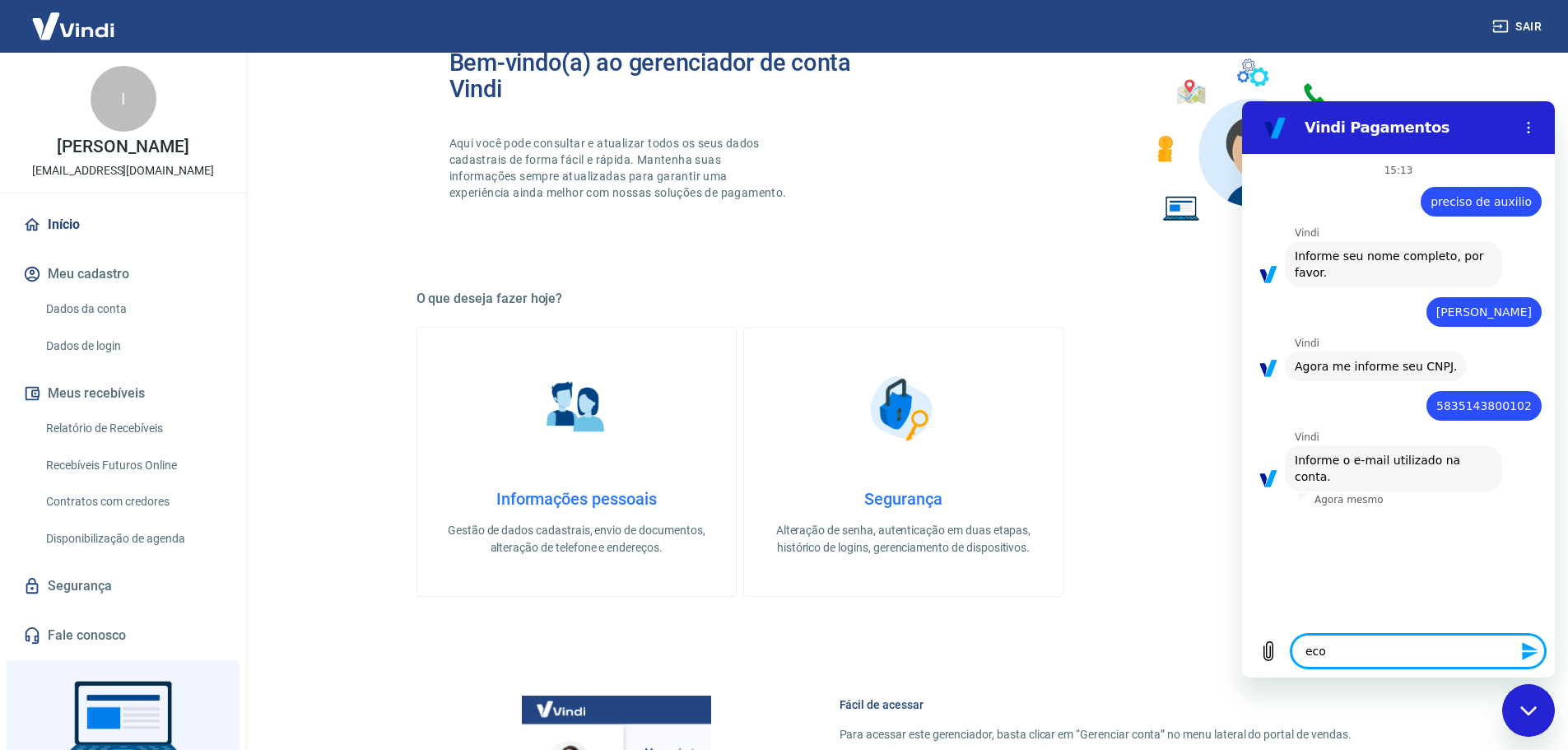
type textarea "x"
type textarea "e"
type textarea "x"
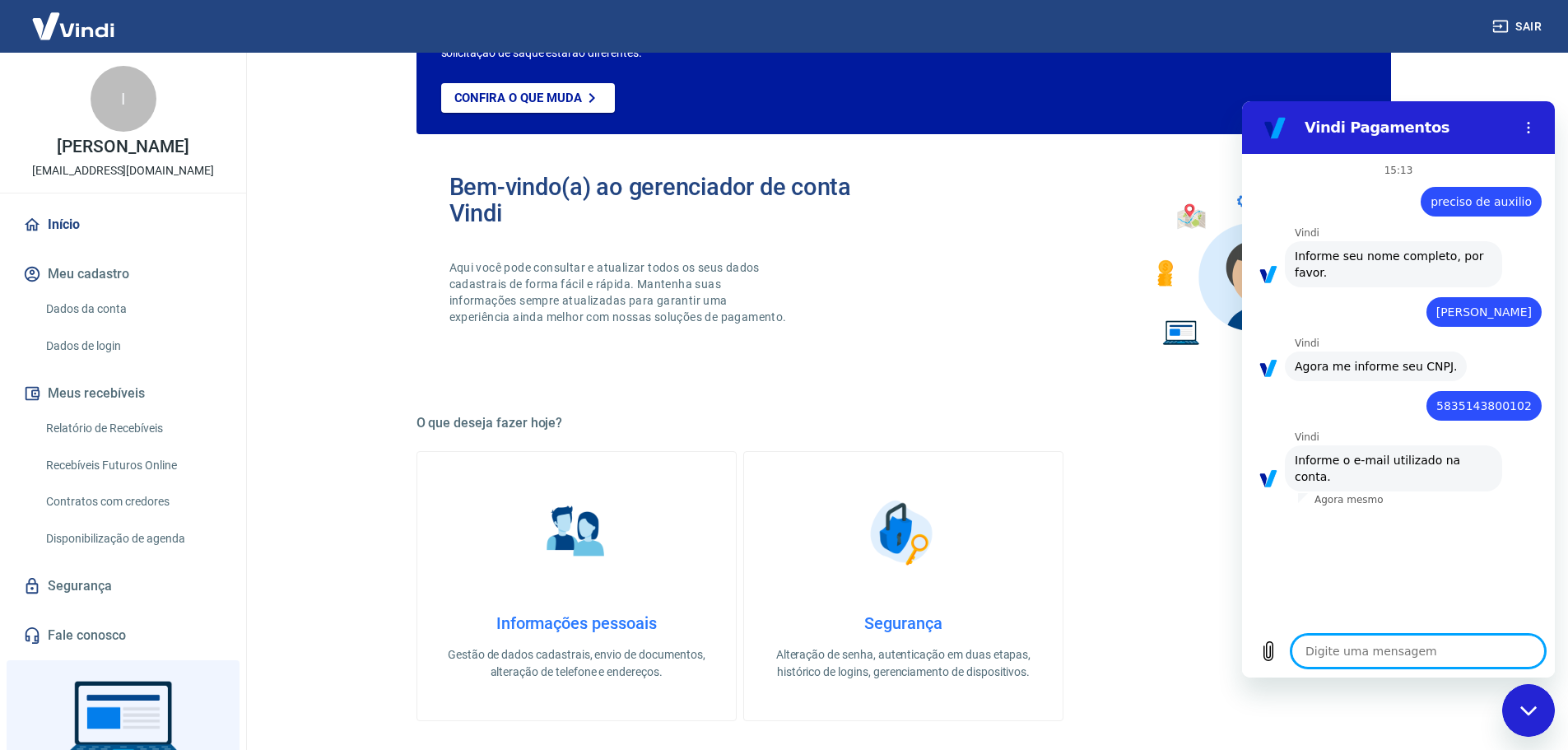
scroll to position [0, 0]
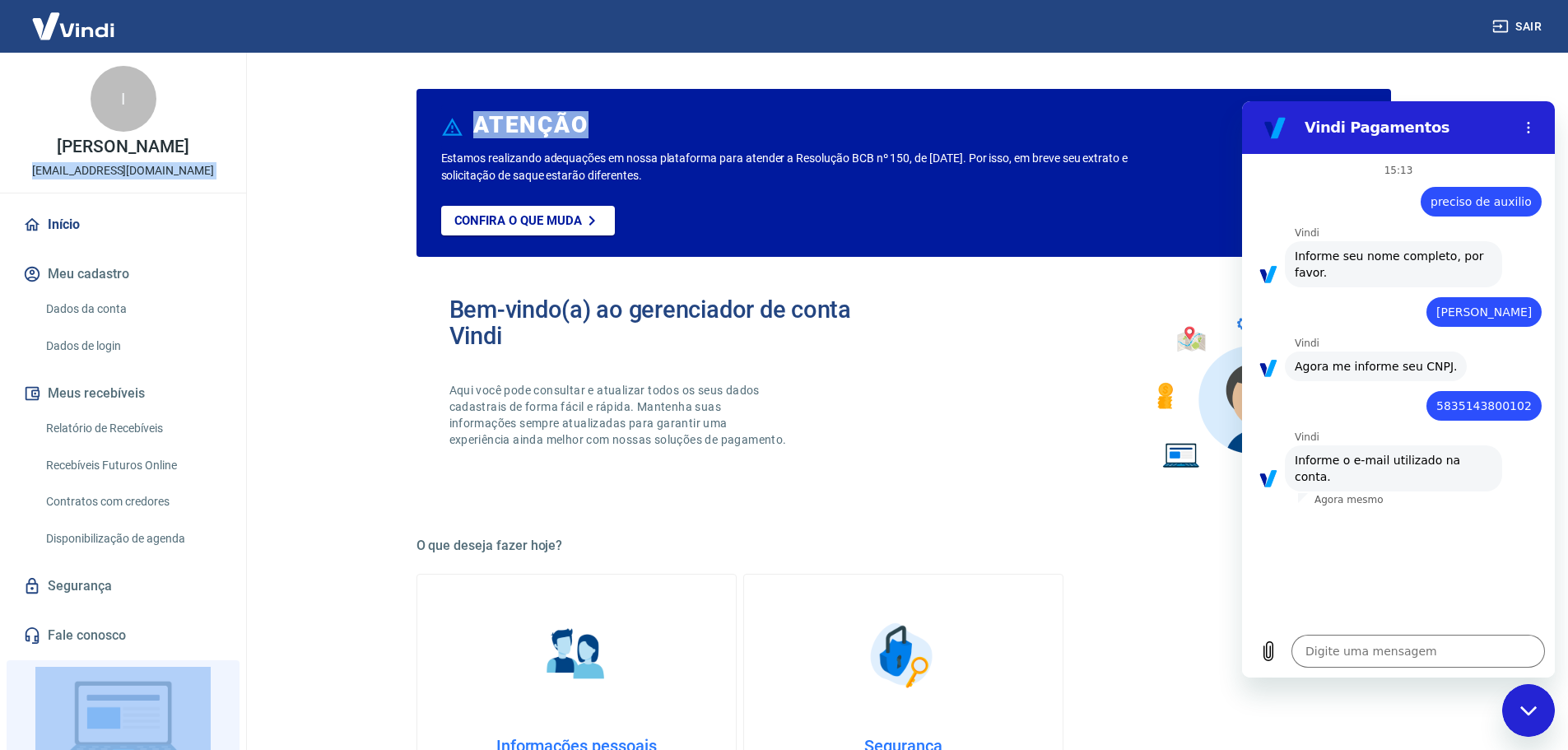
drag, startPoint x: 11, startPoint y: 163, endPoint x: 247, endPoint y: 149, distance: 236.4
click at [247, 149] on div "Sair I Igor Lima atendimento@princeventiladores.com.br Início Meu cadastro Dado…" at bounding box center [784, 375] width 1568 height 750
click at [219, 159] on div "I Igor Lima atendimento@princeventiladores.com.br" at bounding box center [123, 123] width 246 height 140
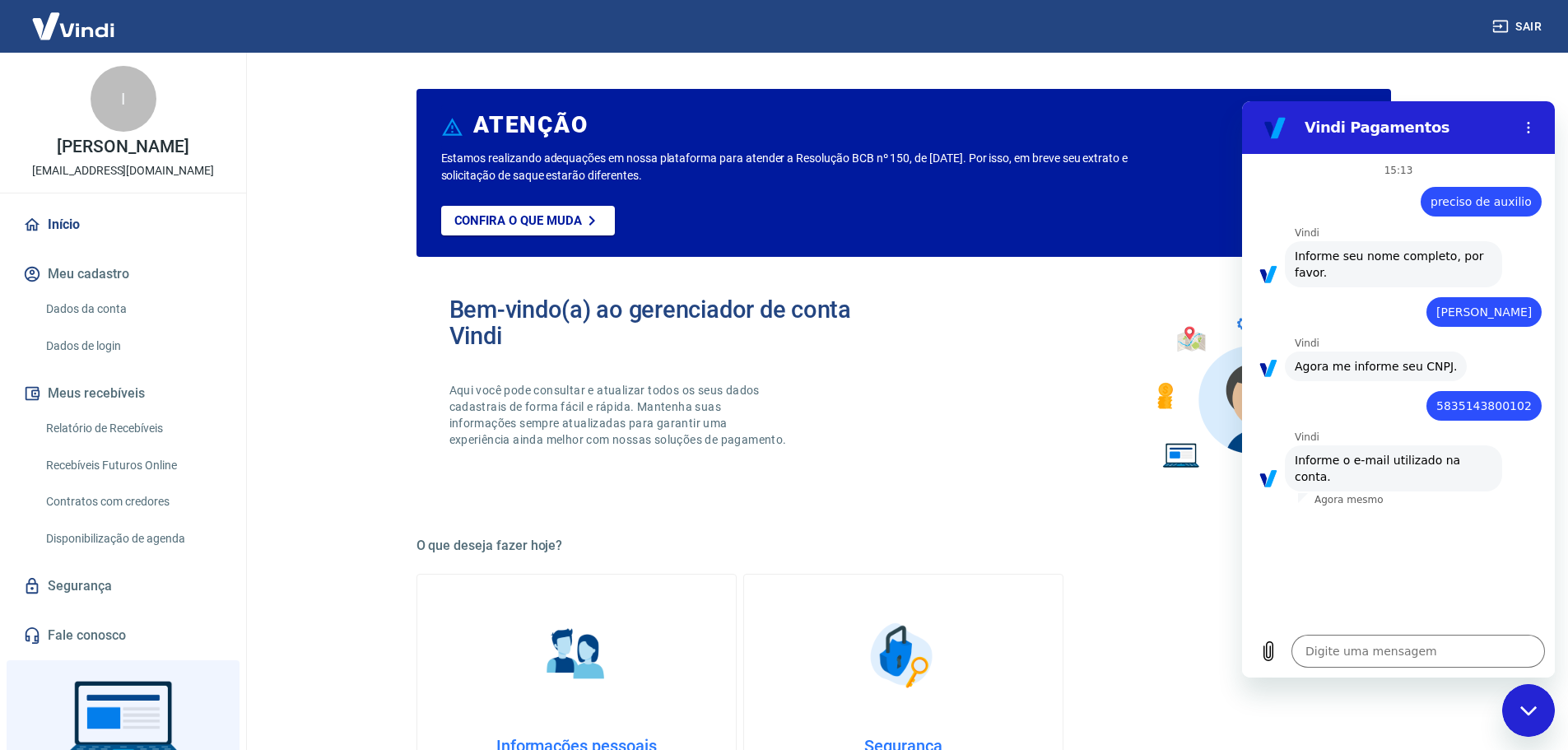
drag, startPoint x: 221, startPoint y: 169, endPoint x: 10, endPoint y: 184, distance: 211.5
click at [10, 184] on div "I Igor Lima atendimento@princeventiladores.com.br" at bounding box center [123, 123] width 246 height 140
copy p "atendimento@princeventiladores.com.br"
click at [1356, 646] on textarea at bounding box center [1418, 651] width 254 height 33
paste textarea "atendimento@princeventiladores.com.br"
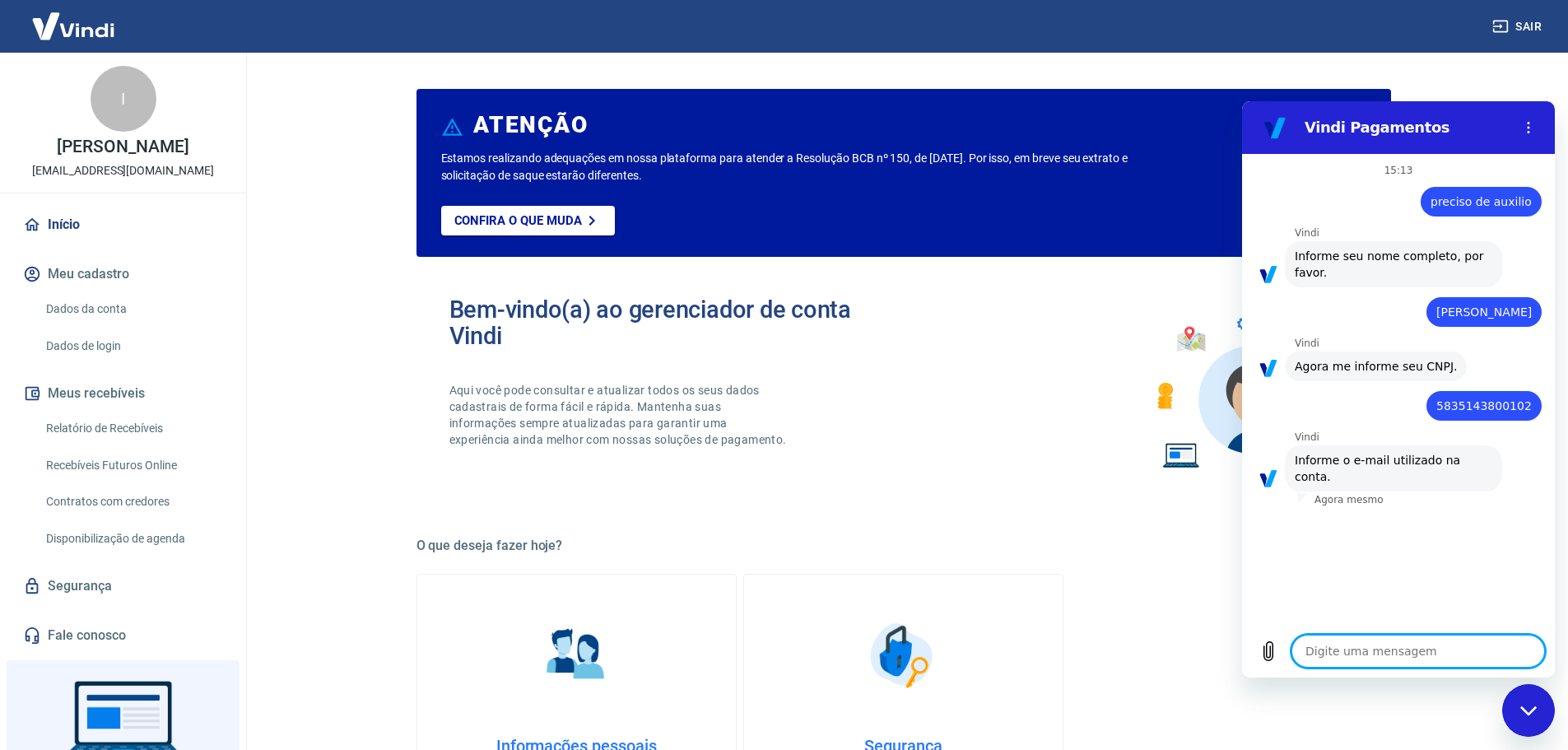
type textarea "atendimento@princeventiladores.com.br"
type textarea "x"
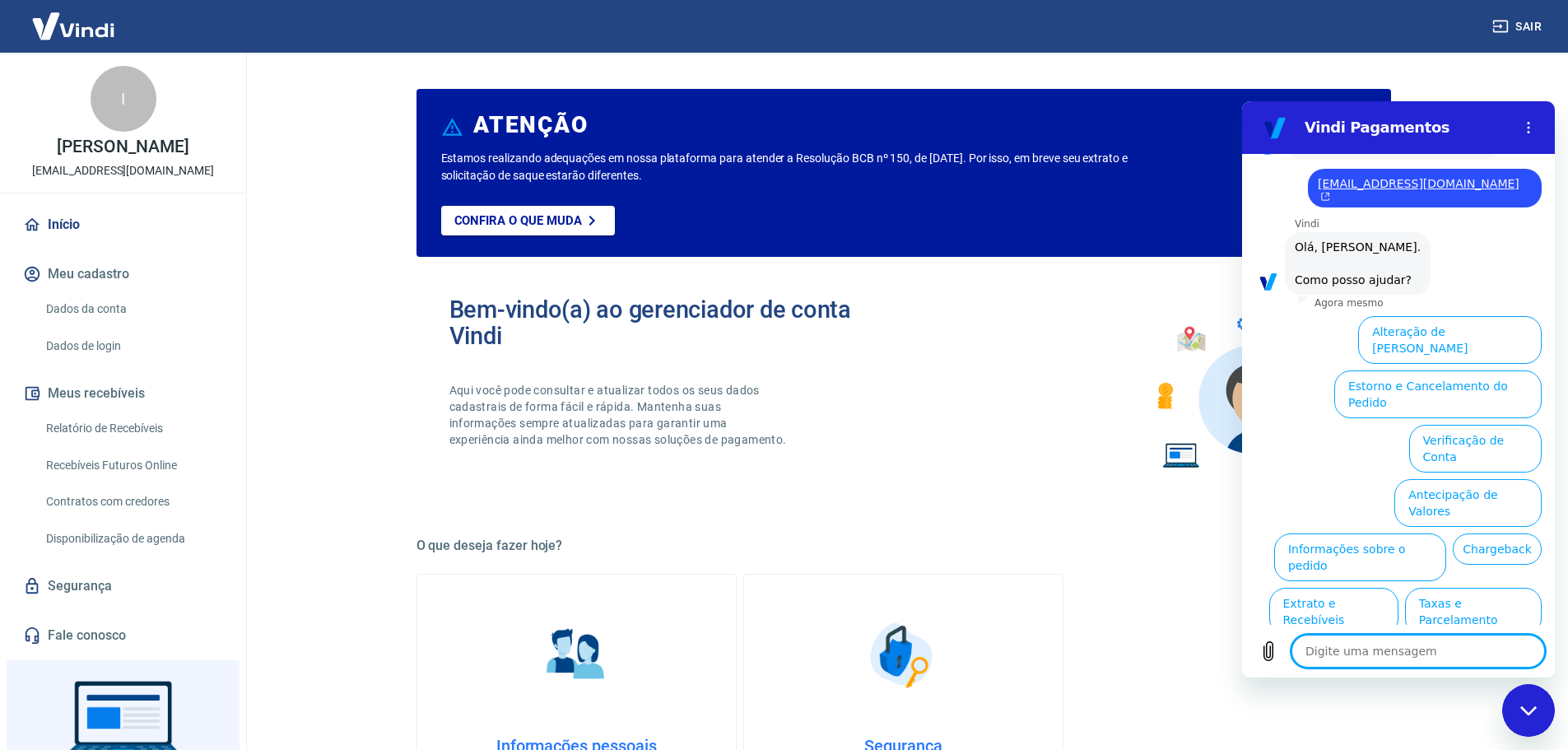
scroll to position [353, 0]
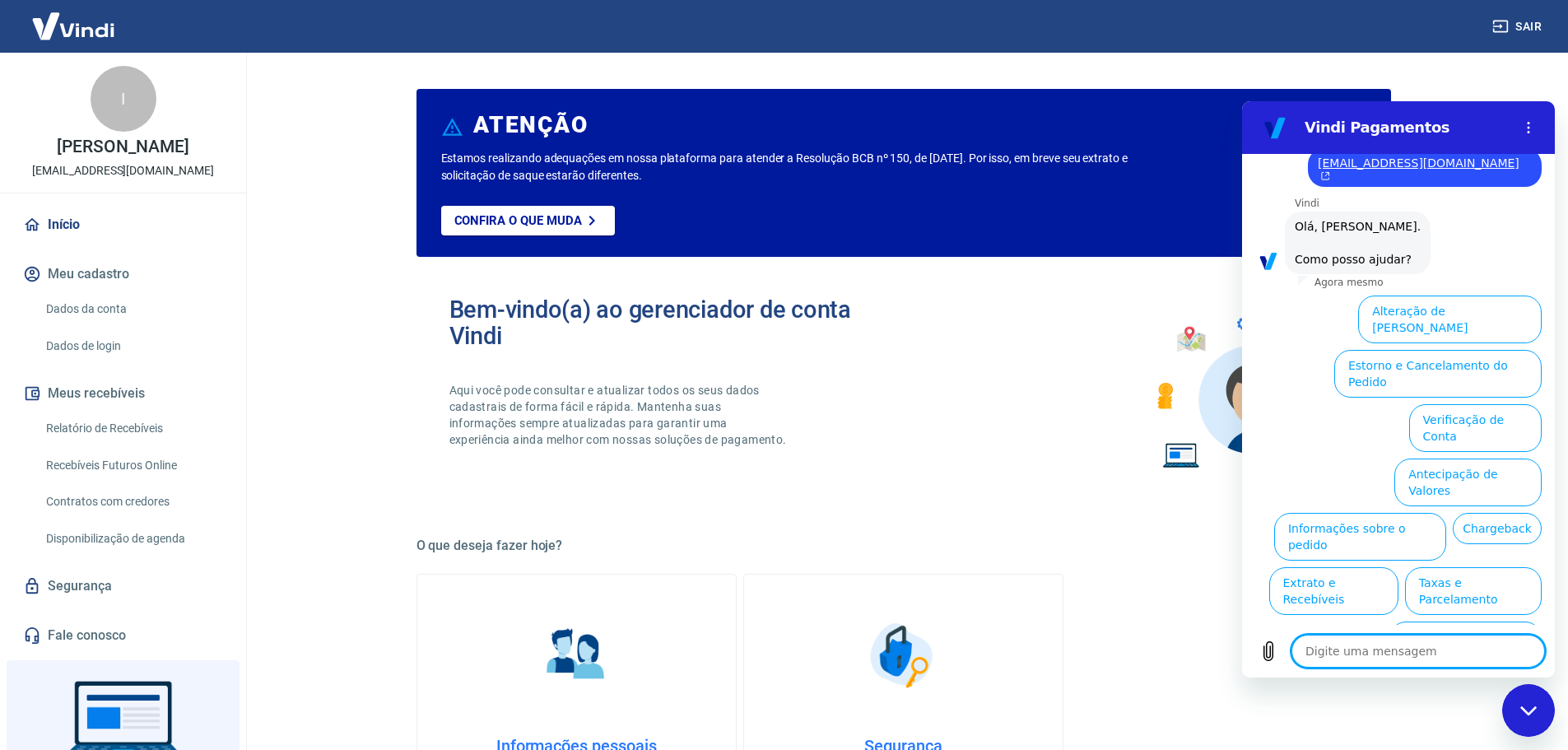
click at [1413, 650] on textarea at bounding box center [1418, 651] width 254 height 33
type textarea "f"
type textarea "x"
type textarea "fa"
type textarea "x"
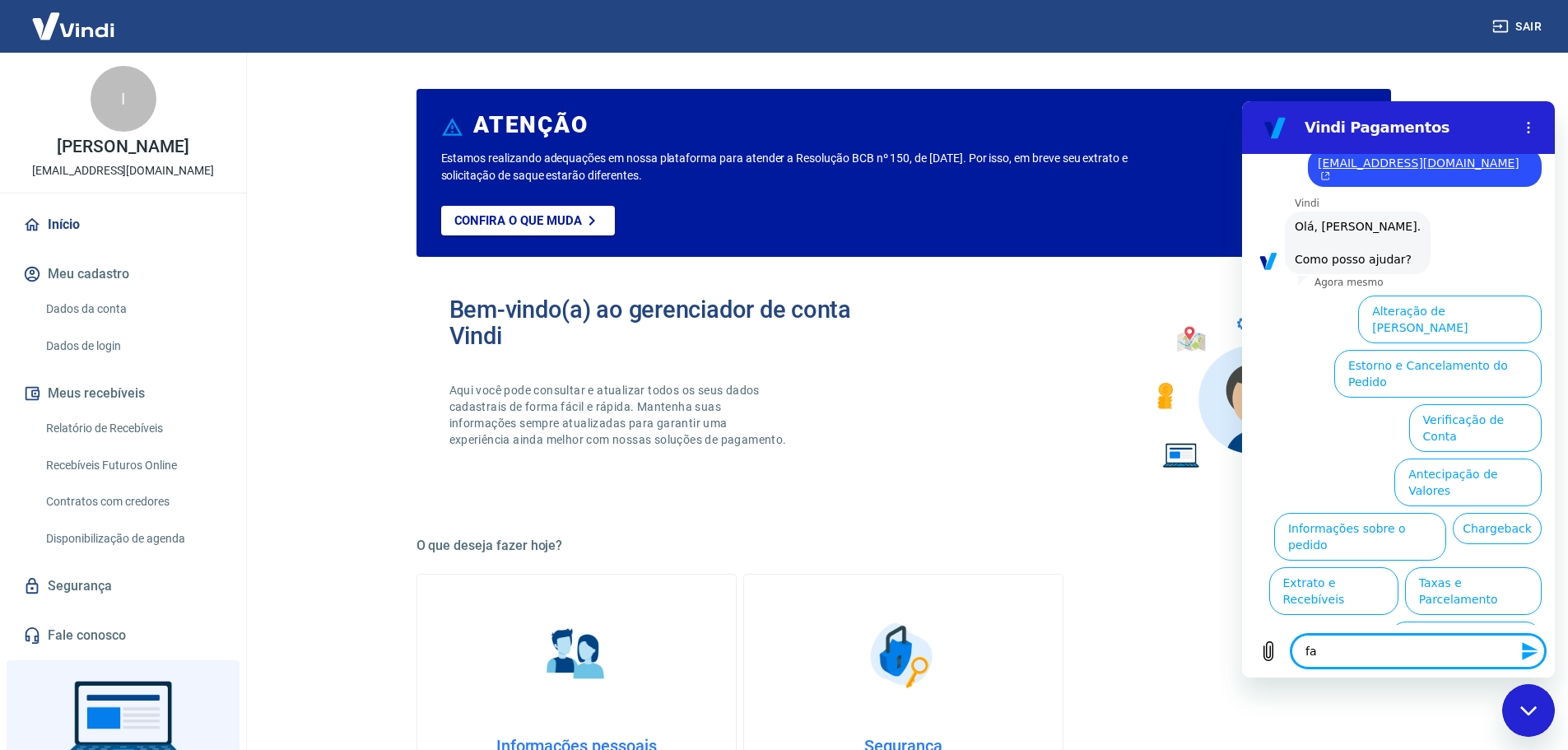
type textarea "fal"
type textarea "x"
type textarea "fala"
type textarea "x"
type textarea "falar"
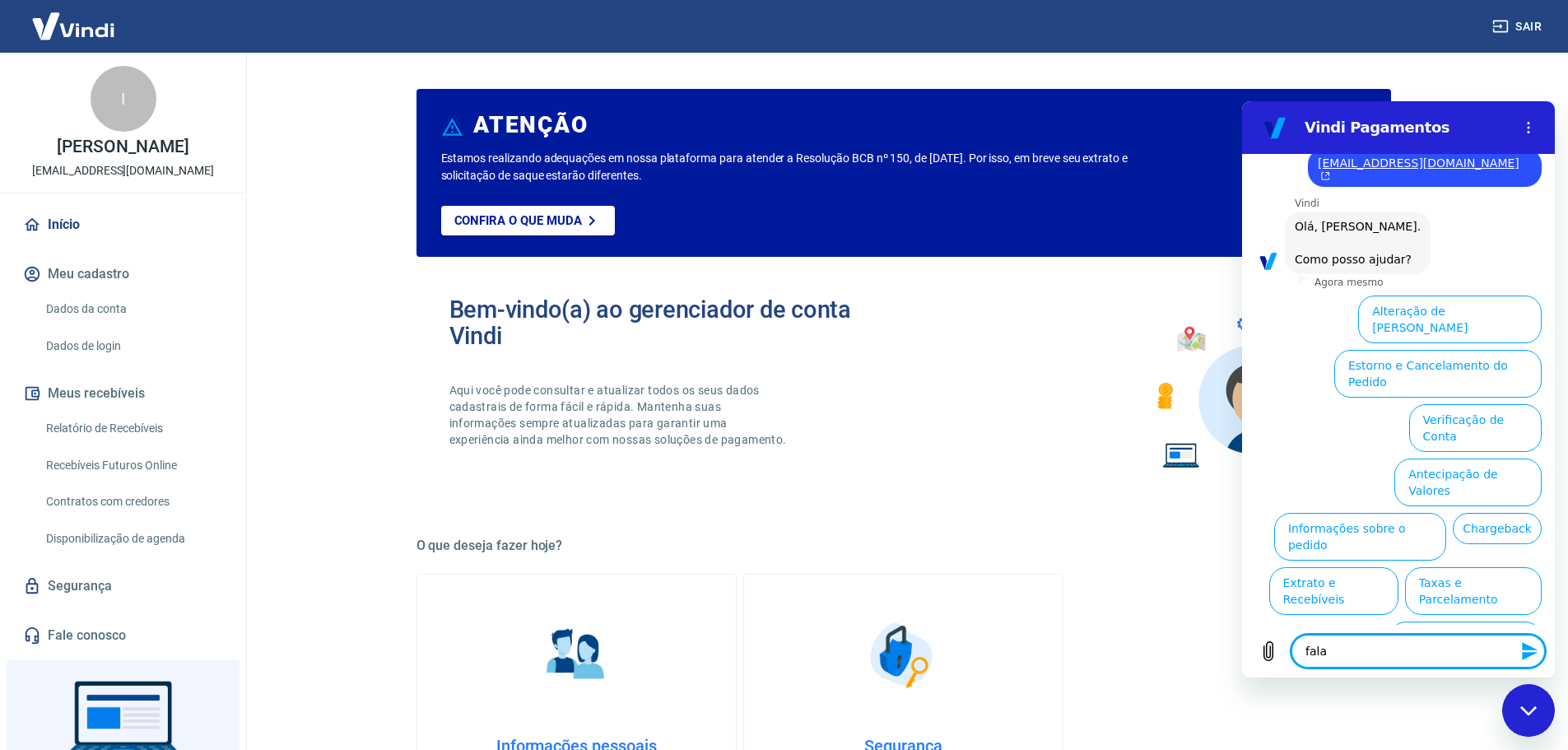
type textarea "x"
type textarea "falar"
type textarea "x"
type textarea "falar c"
type textarea "x"
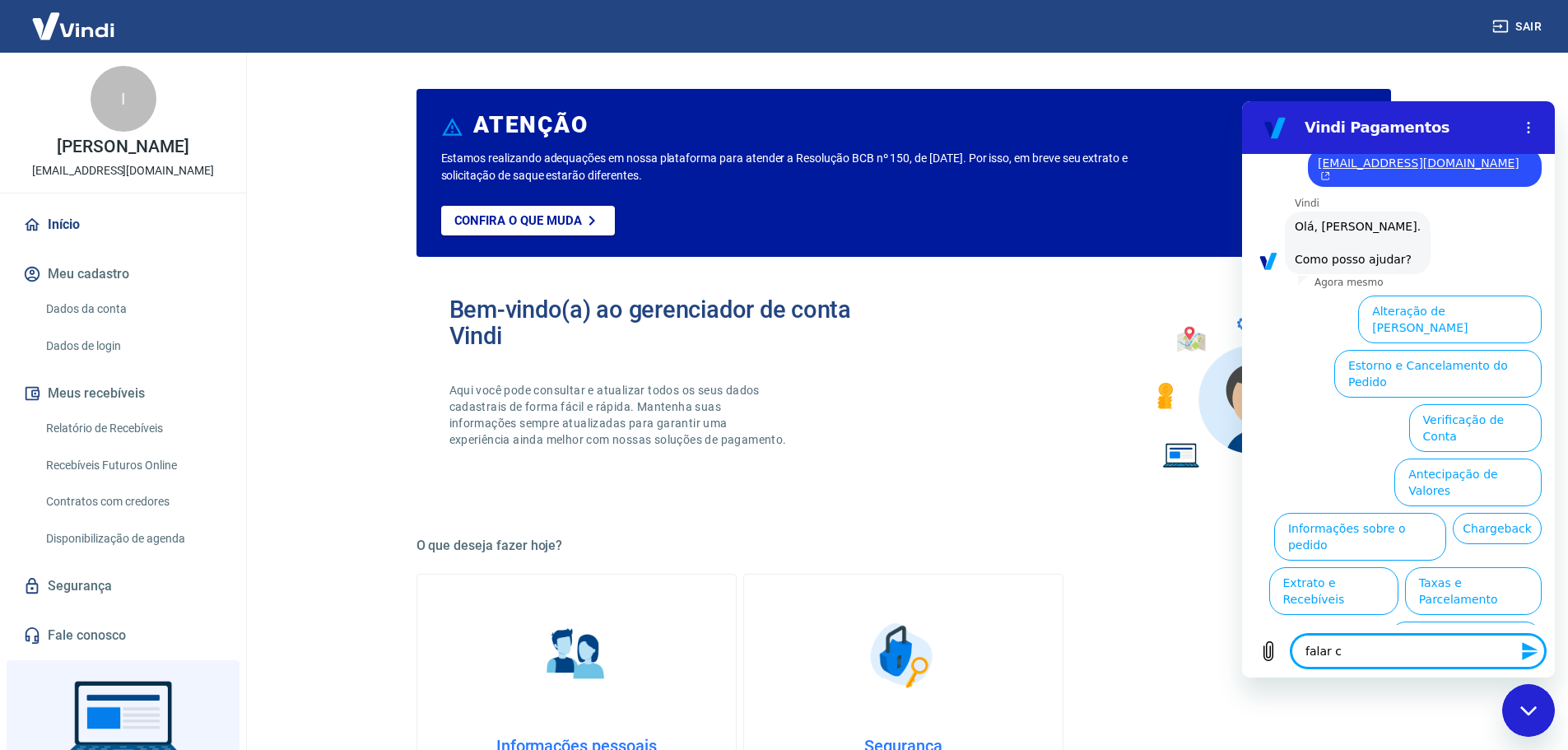
type textarea "falar co"
type textarea "x"
type textarea "falar com"
type textarea "x"
type textarea "falar com"
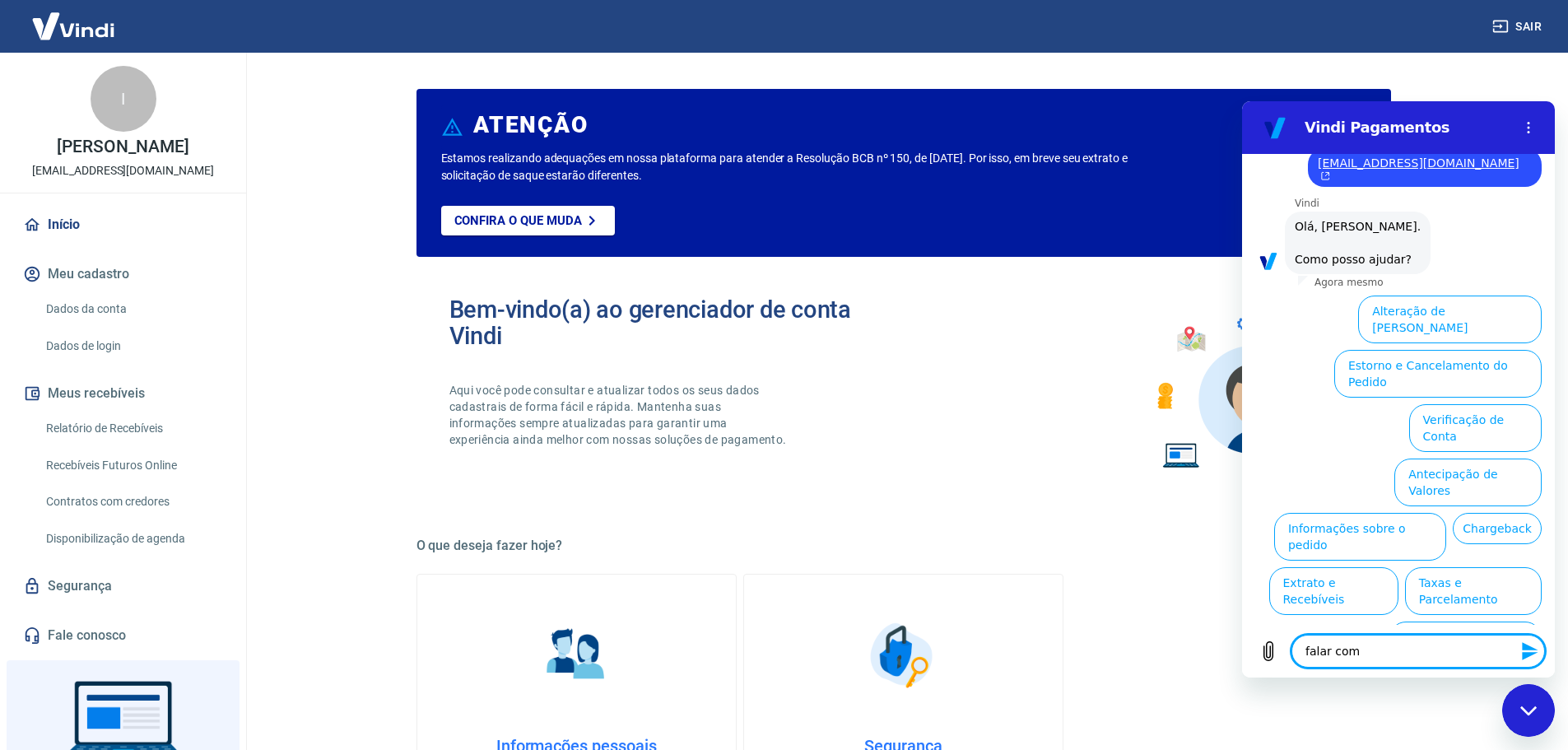
type textarea "x"
type textarea "falar com a"
type textarea "x"
type textarea "falar com at"
type textarea "x"
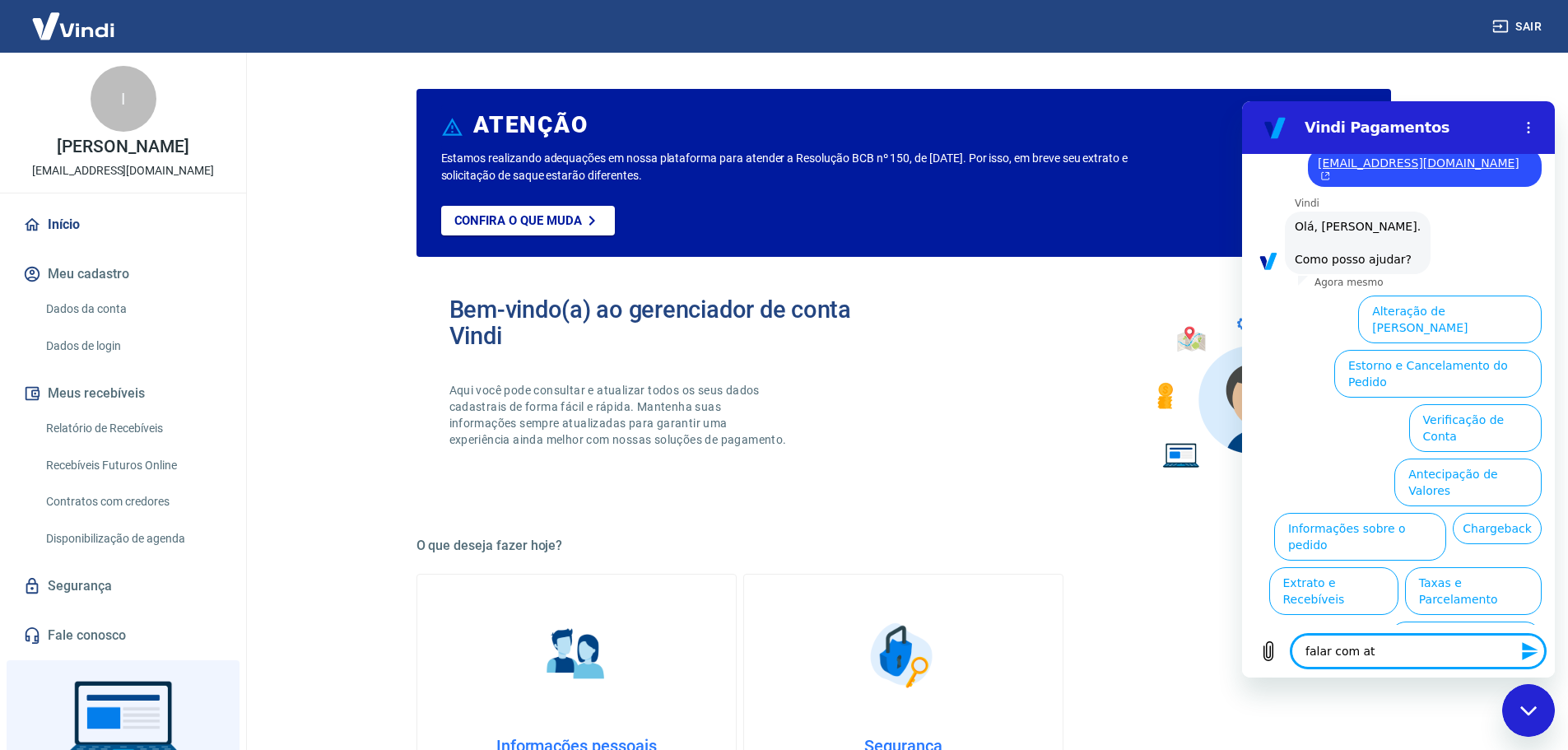
type textarea "falar com ate"
type textarea "x"
type textarea "falar com aten"
type textarea "x"
type textarea "falar com atend"
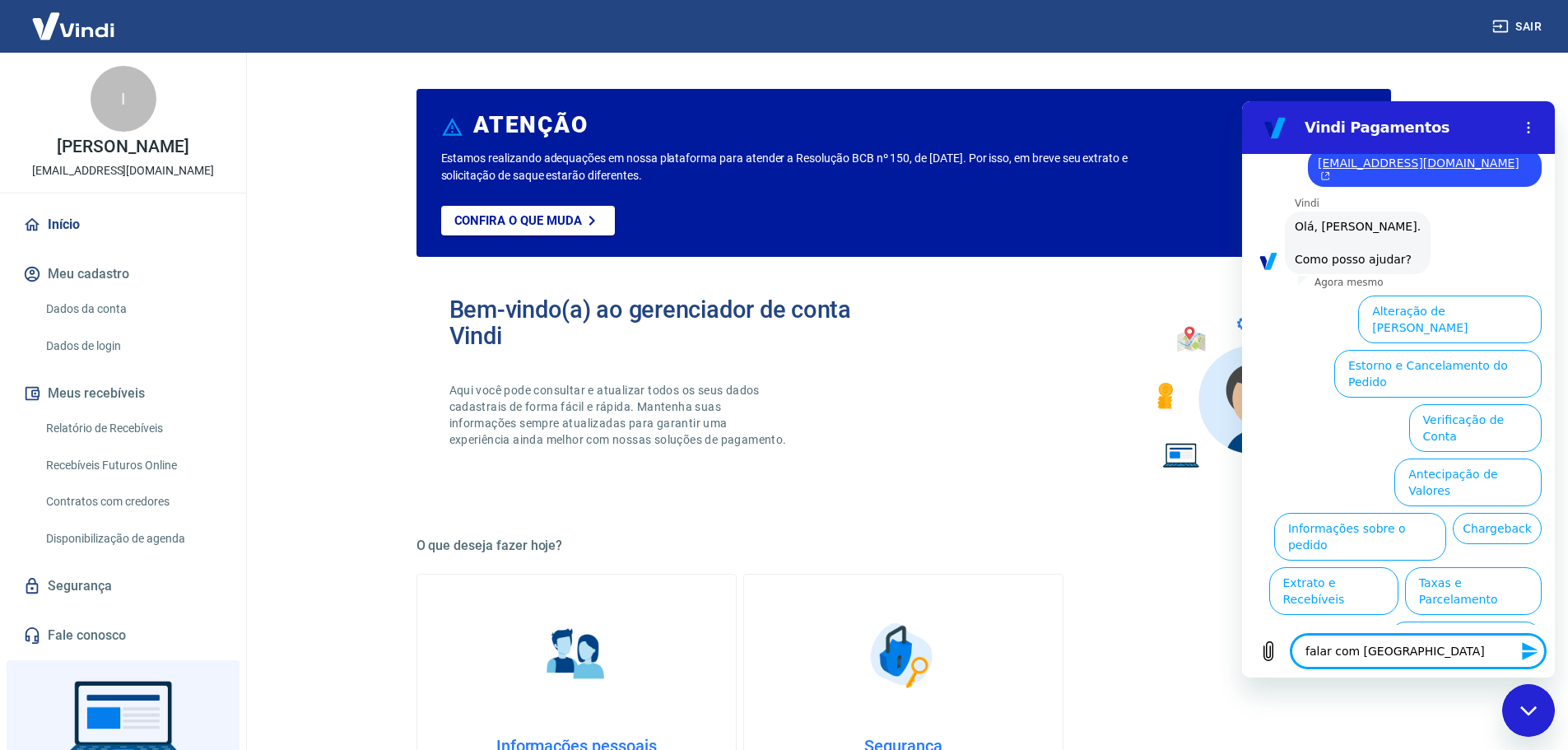
type textarea "x"
type textarea "falar com atende"
type textarea "x"
type textarea "falar com atenden"
type textarea "x"
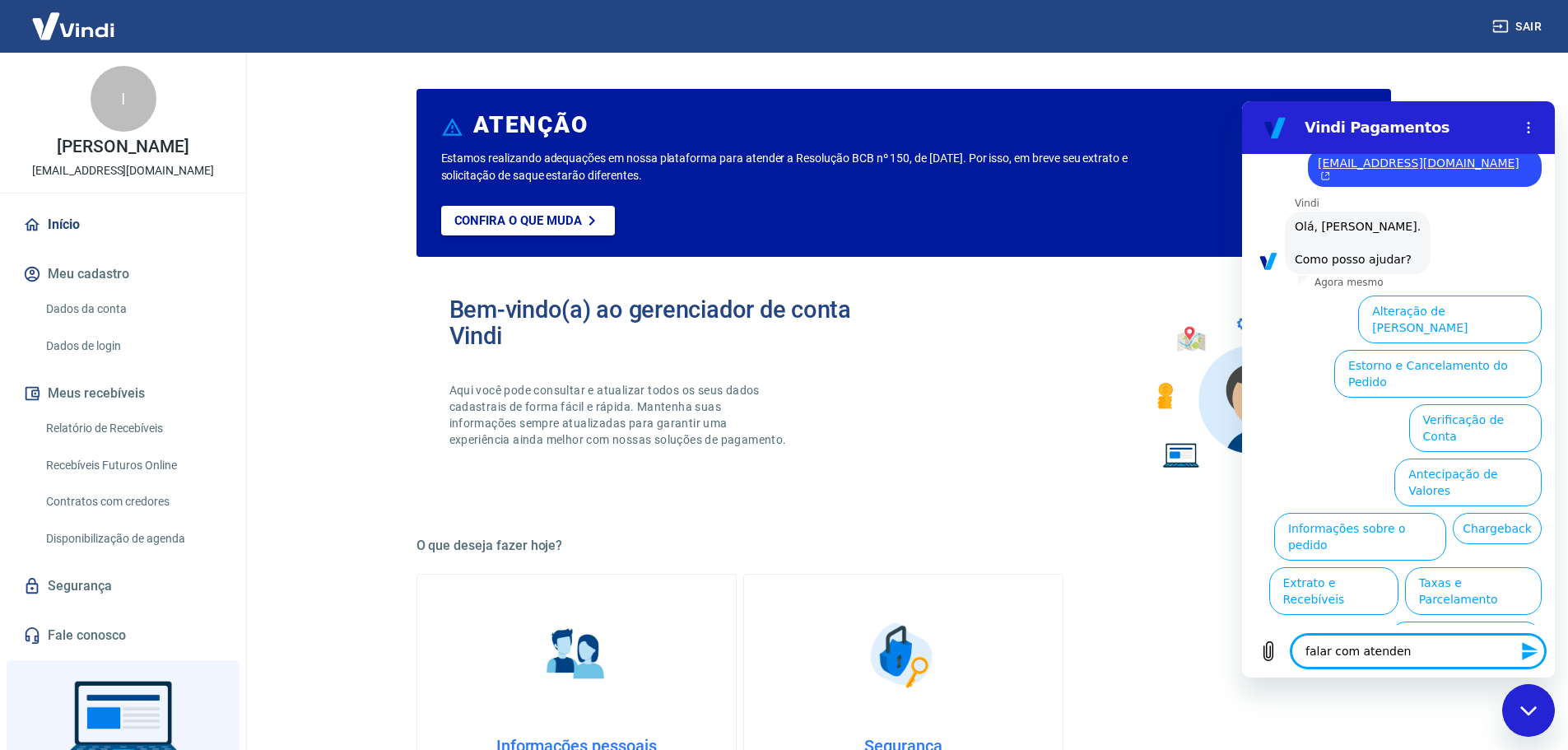
type textarea "falar com atendent"
type textarea "x"
type textarea "falar com atendente"
type textarea "x"
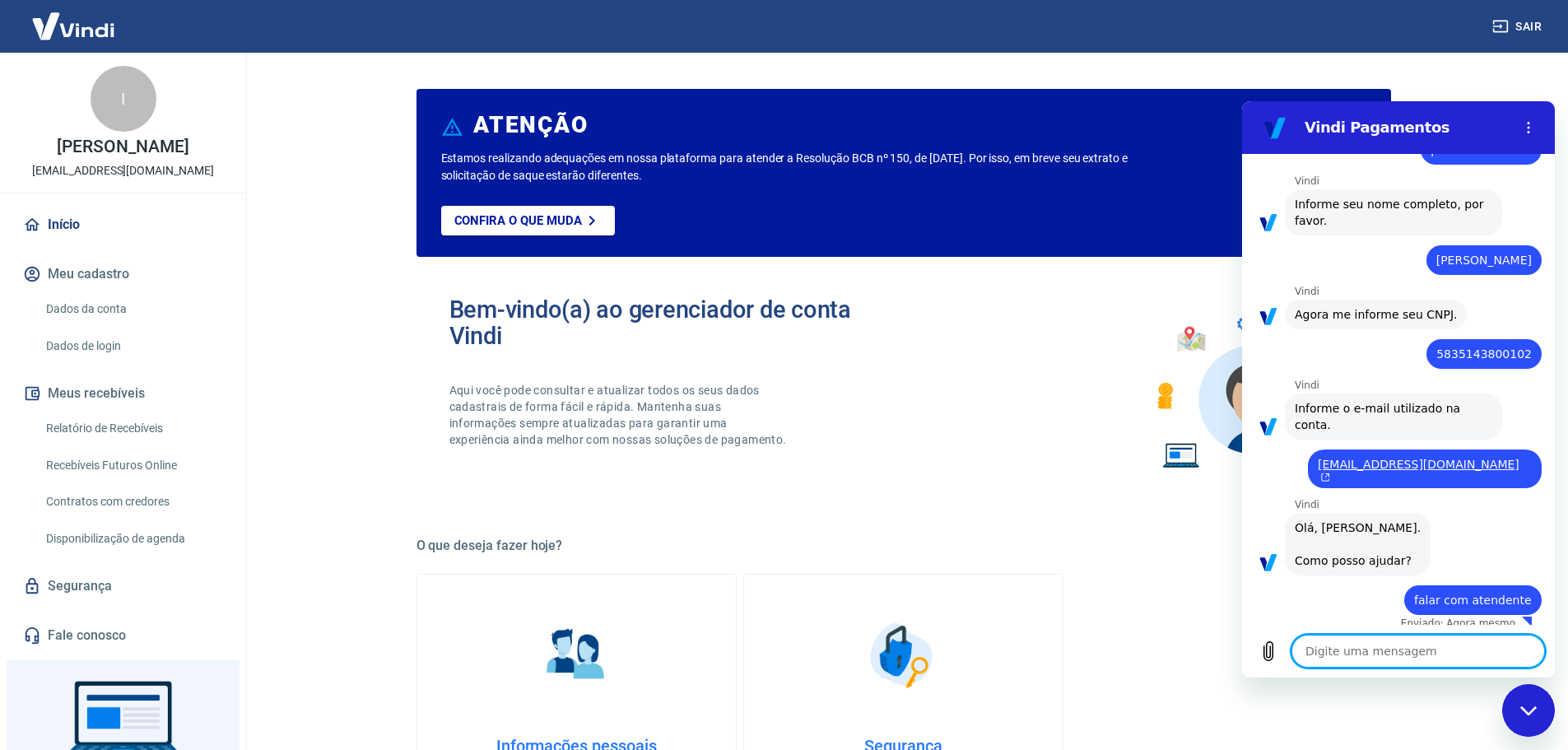
type textarea "x"
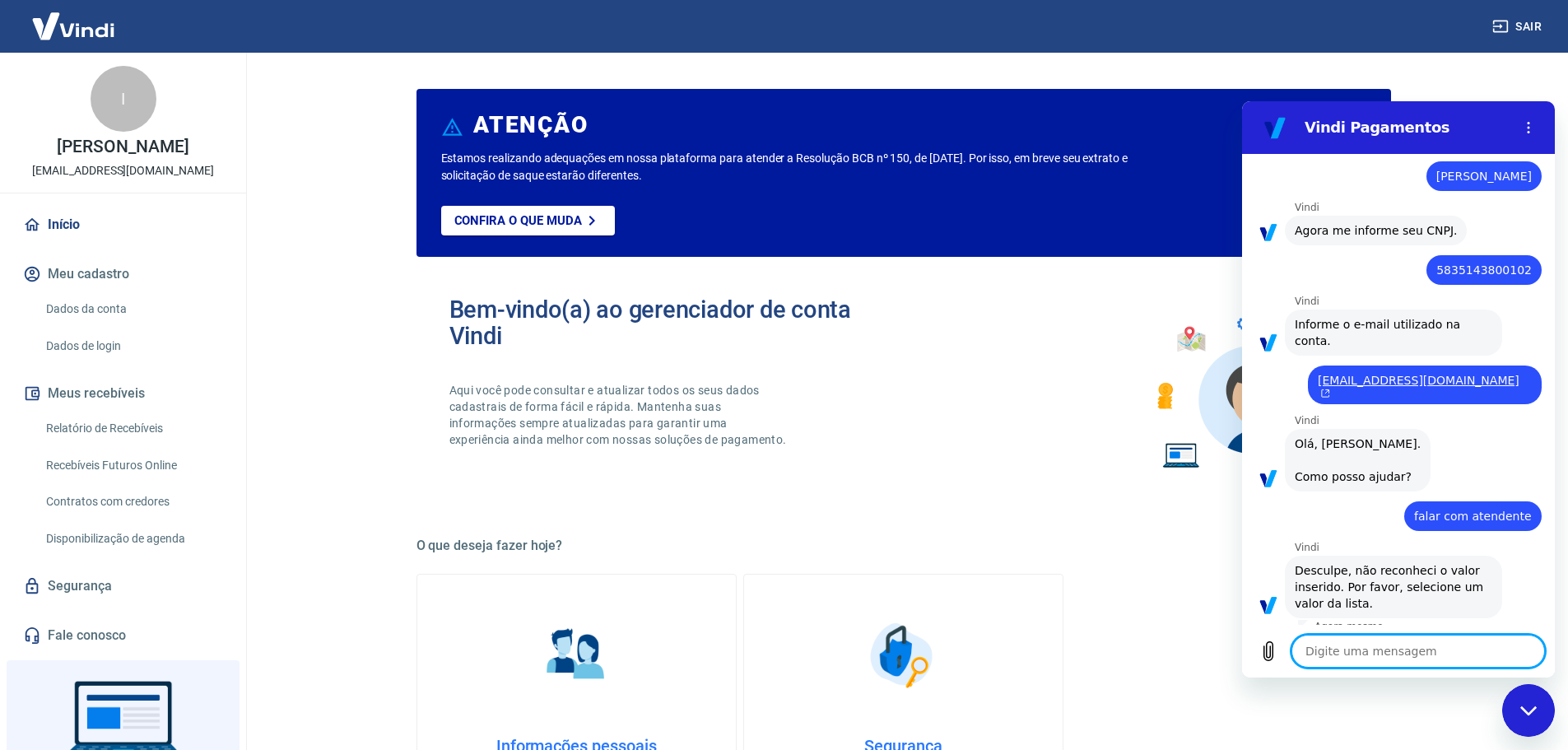
scroll to position [139, 0]
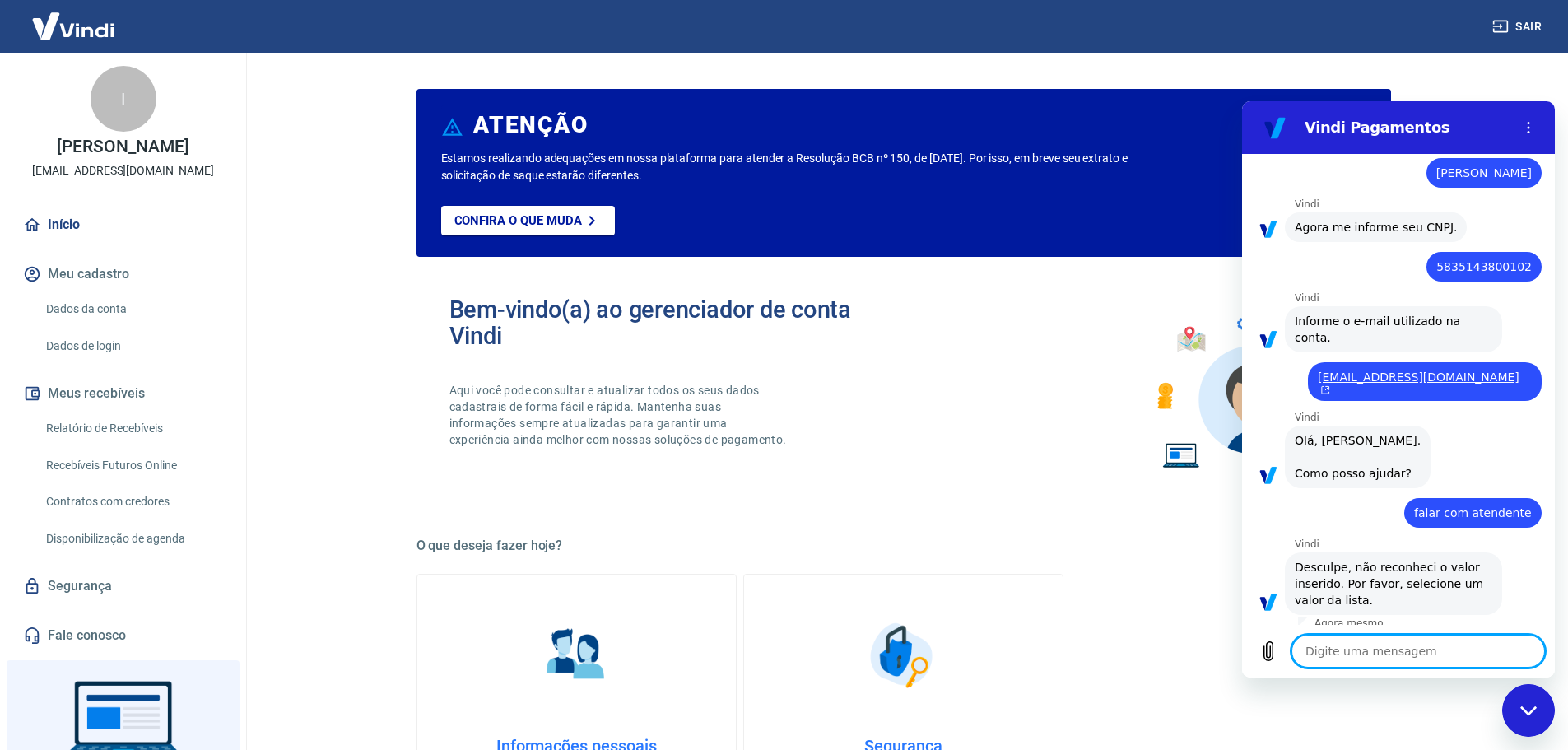
click at [1390, 647] on textarea at bounding box center [1418, 651] width 254 height 33
type textarea "l"
type textarea "x"
type textarea "li"
type textarea "x"
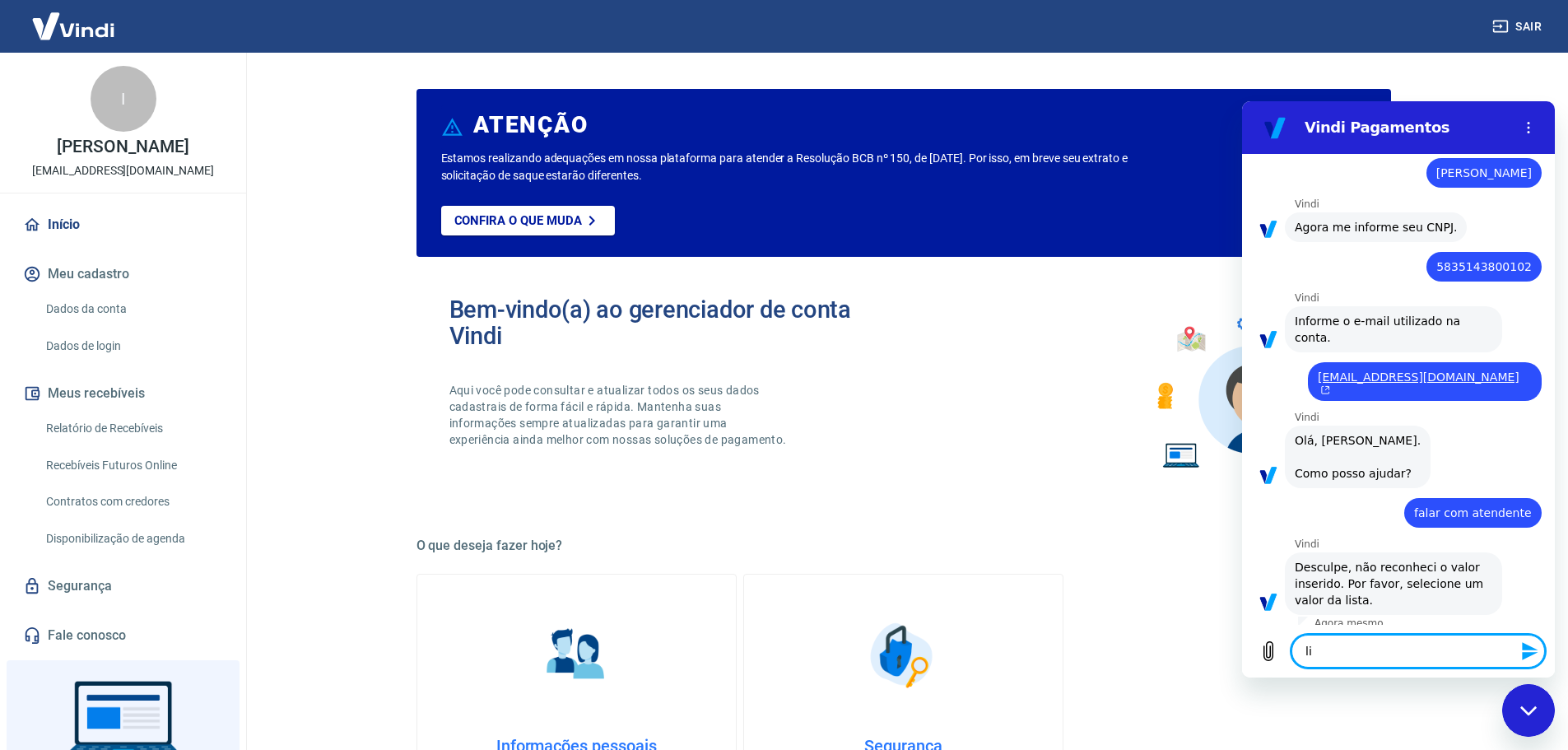
type textarea "lis"
type textarea "x"
type textarea "list"
type textarea "x"
type textarea "lista"
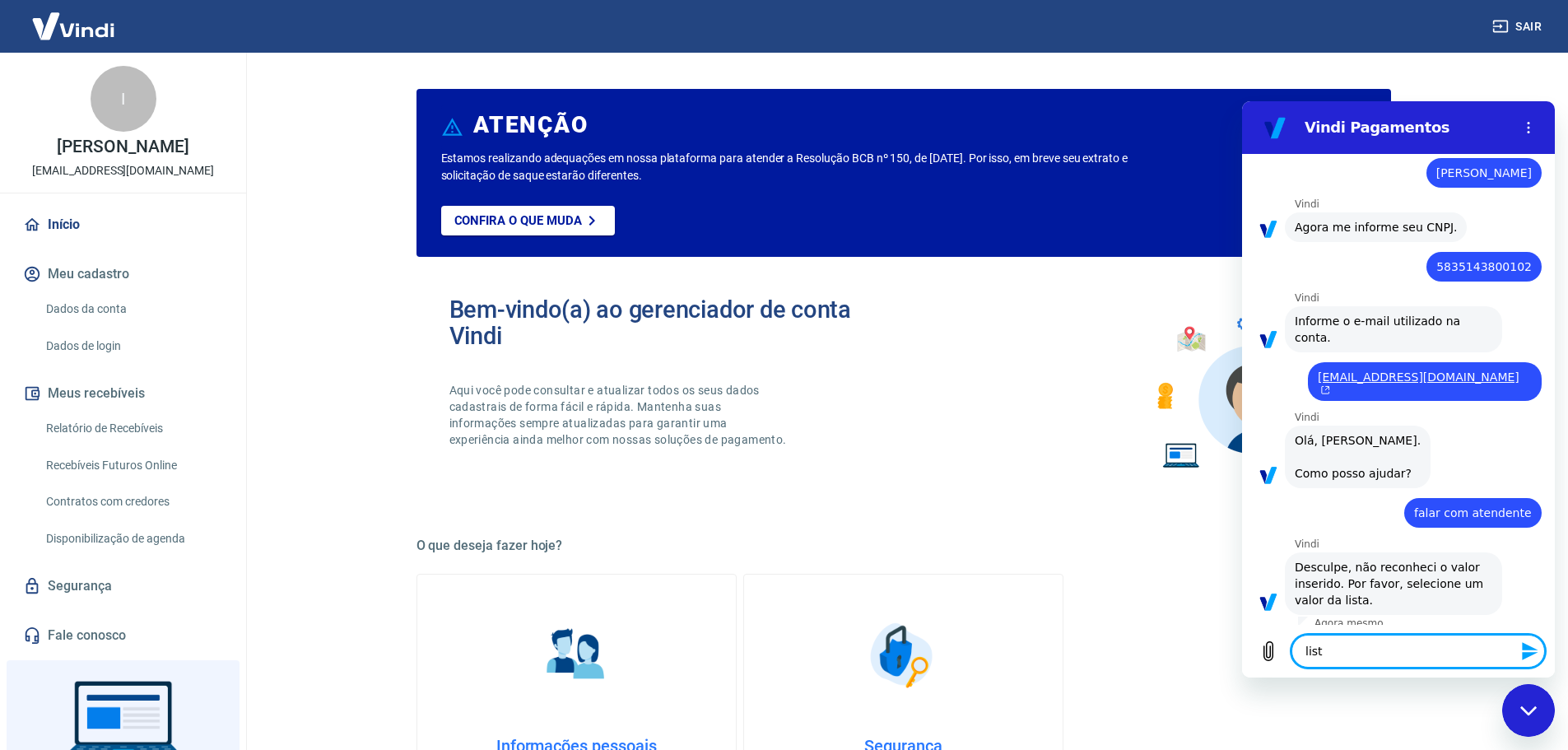
type textarea "x"
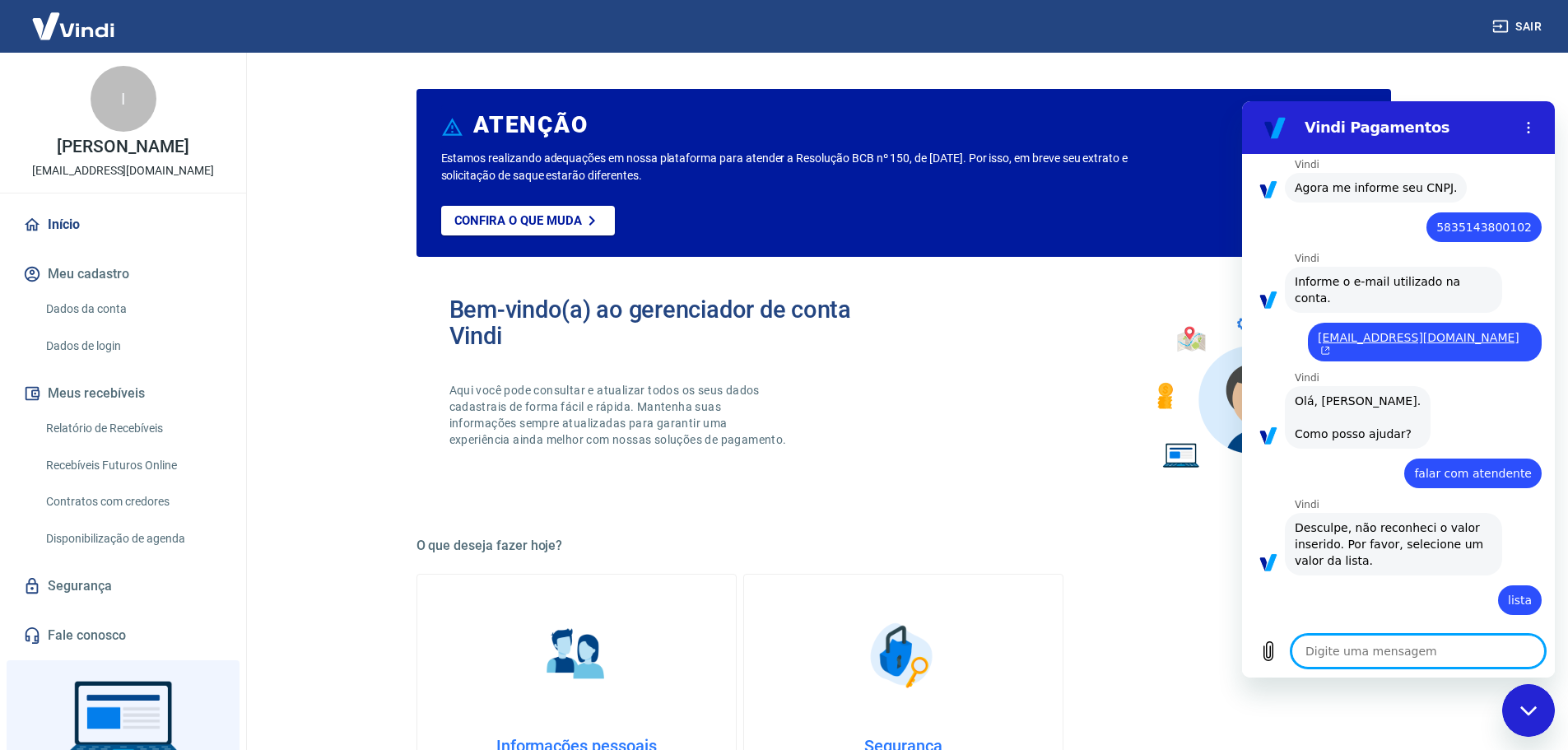
type textarea "x"
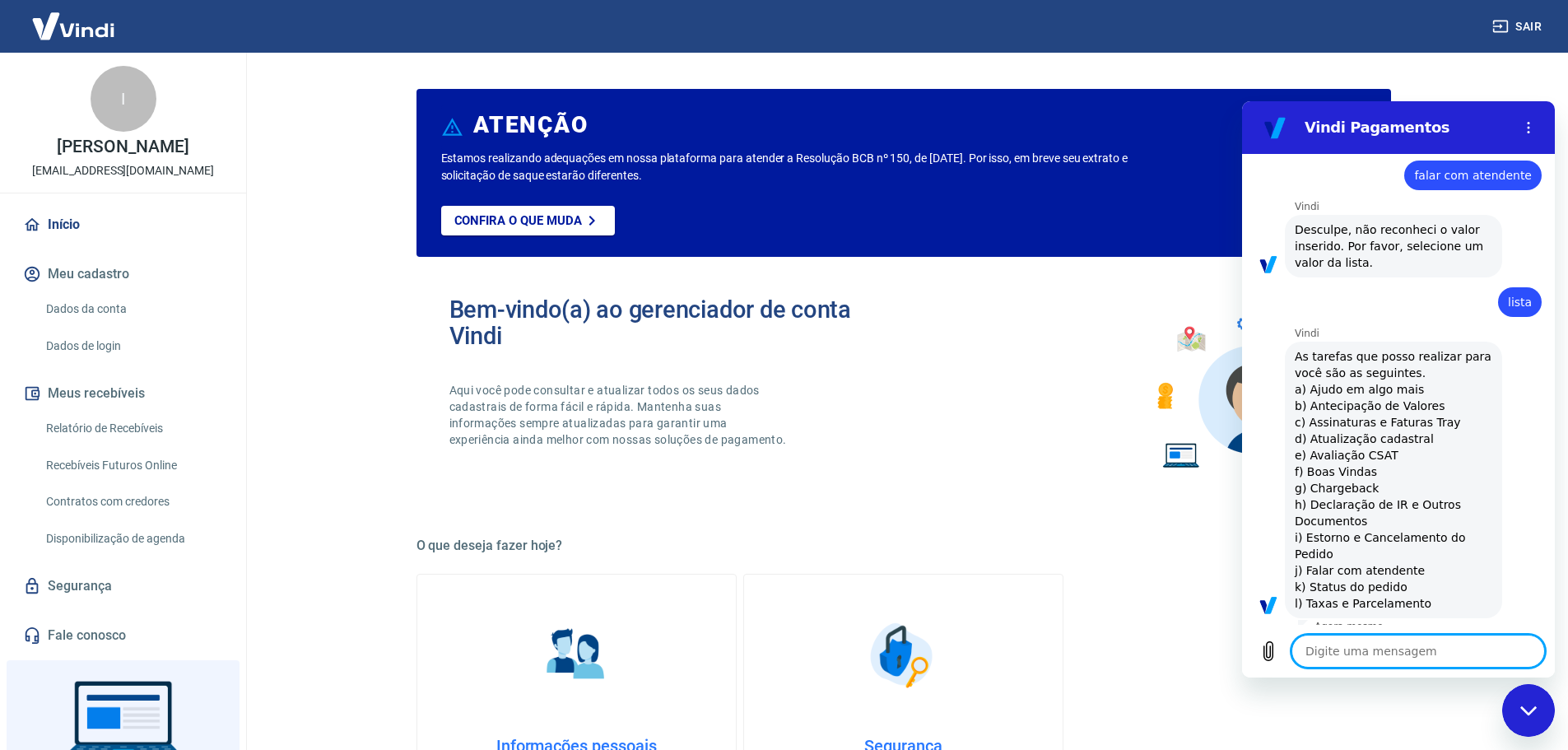
scroll to position [480, 0]
click at [1371, 647] on textarea at bounding box center [1418, 651] width 254 height 33
type textarea "j"
type textarea "x"
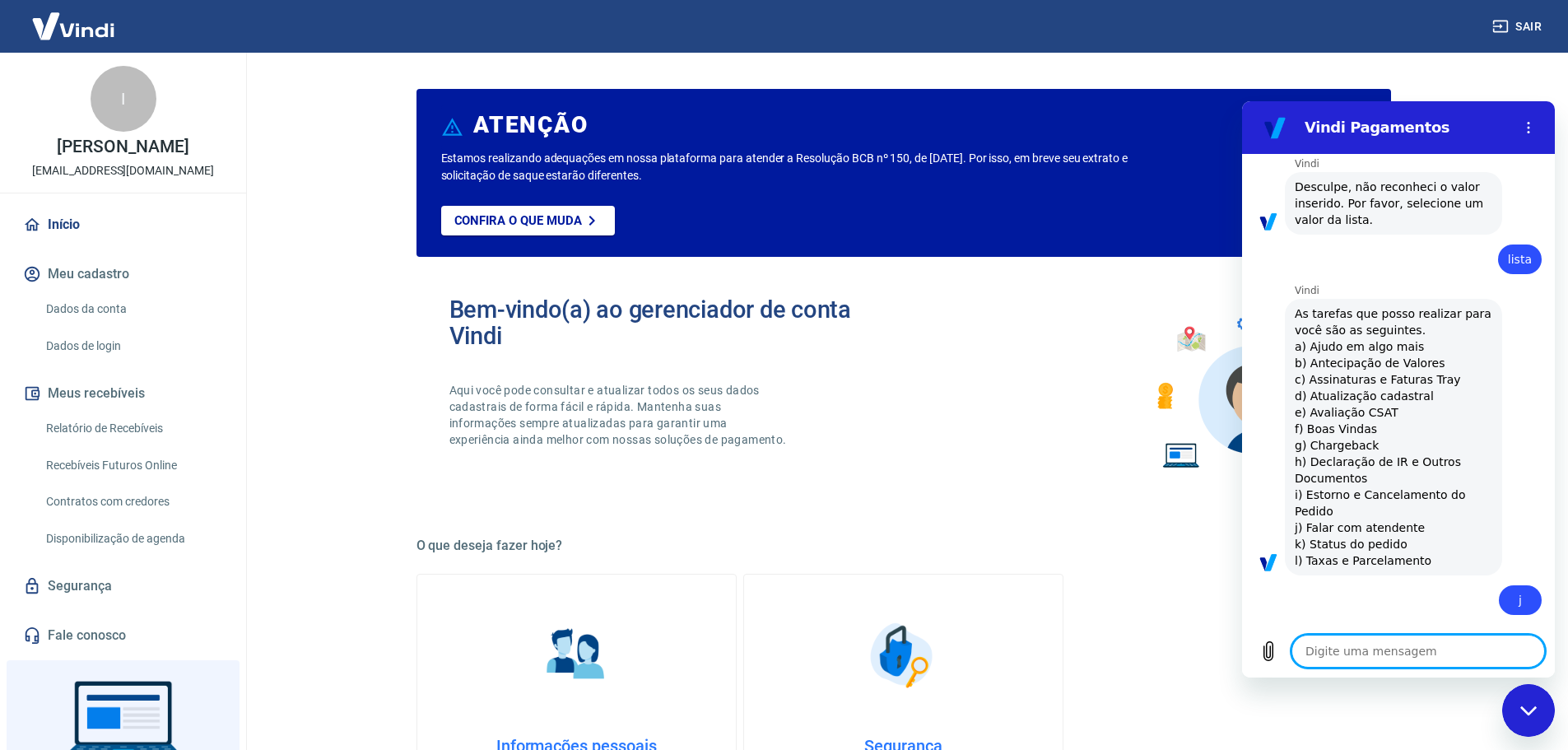
type textarea "x"
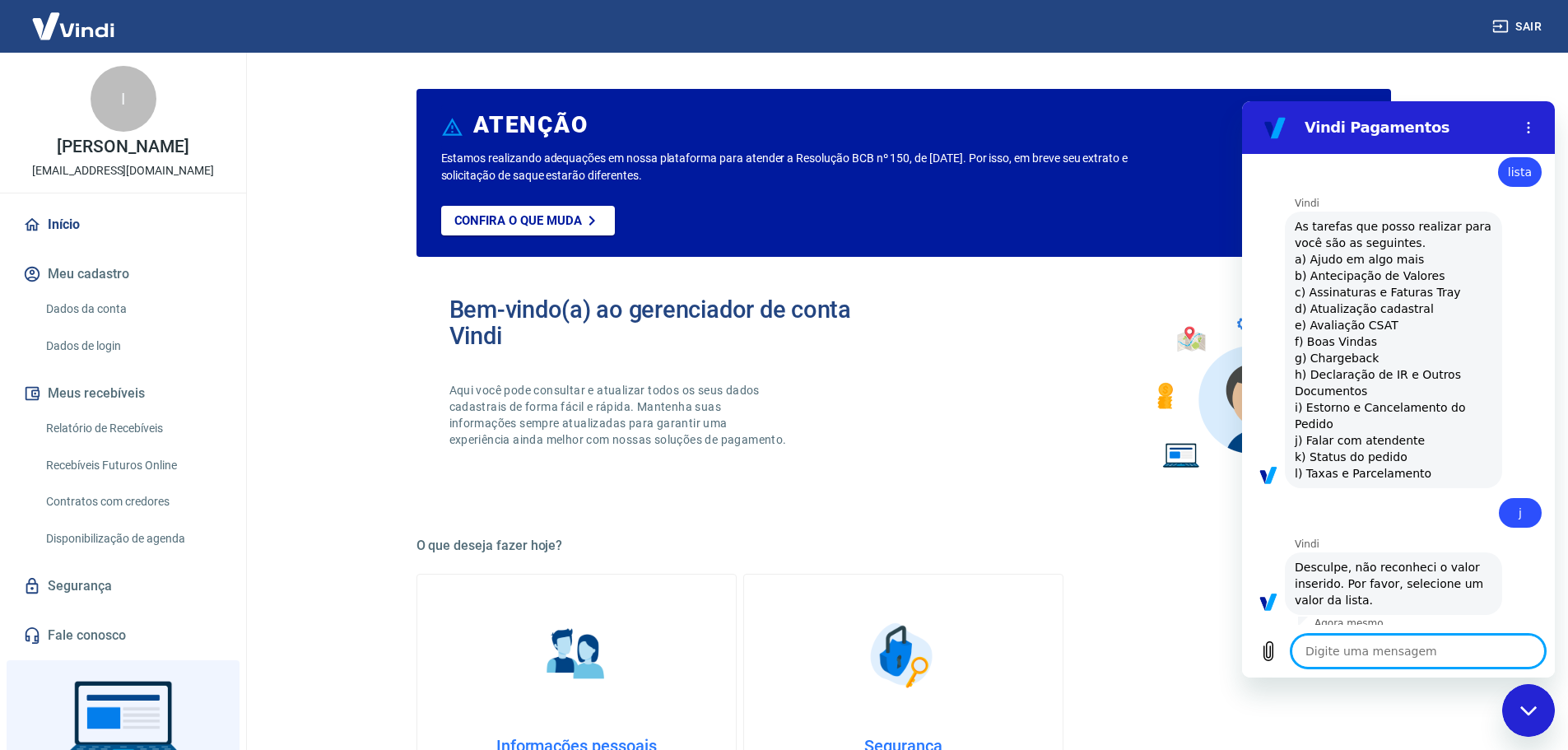
click at [1373, 650] on textarea at bounding box center [1418, 651] width 254 height 33
type textarea "j"
type textarea "x"
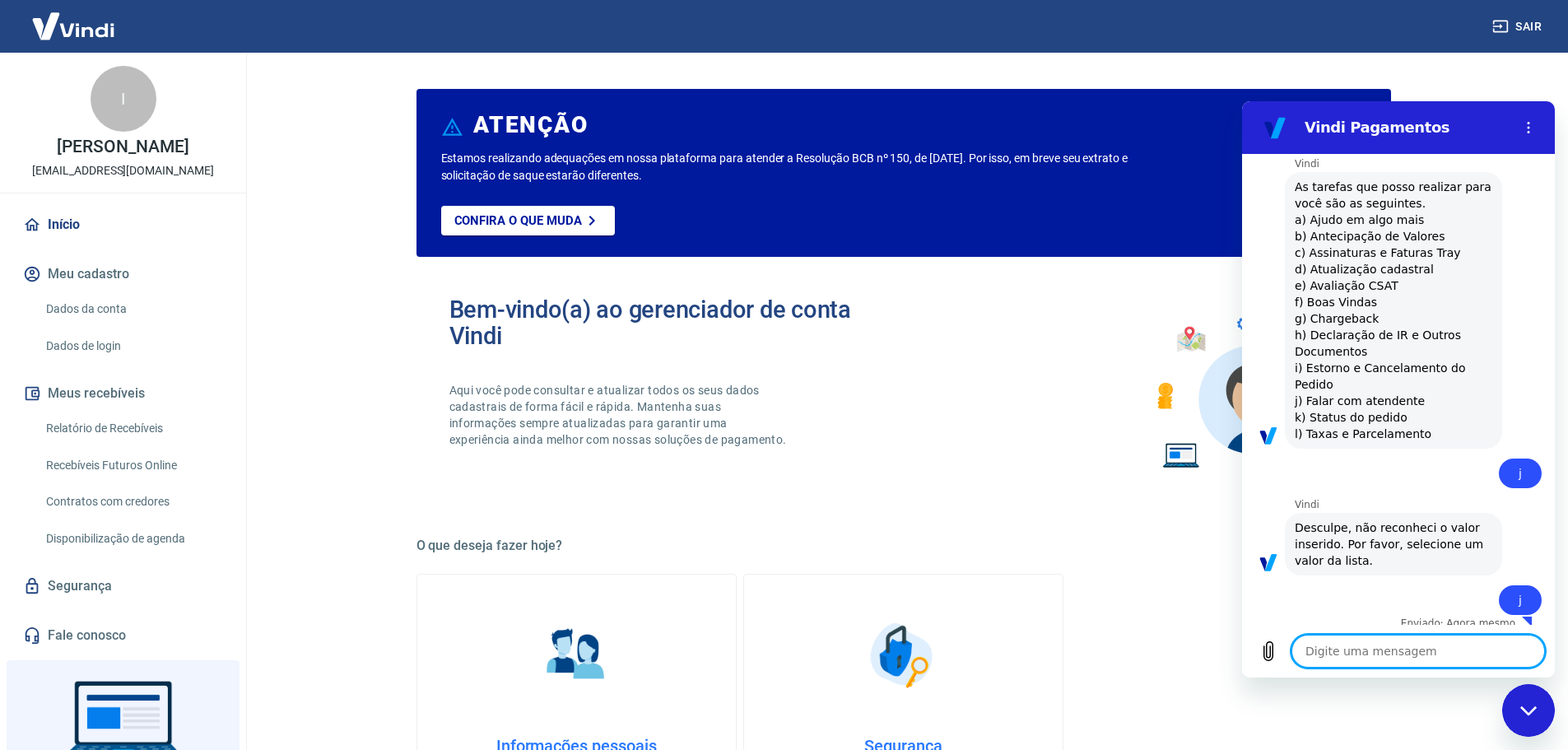
type textarea "x"
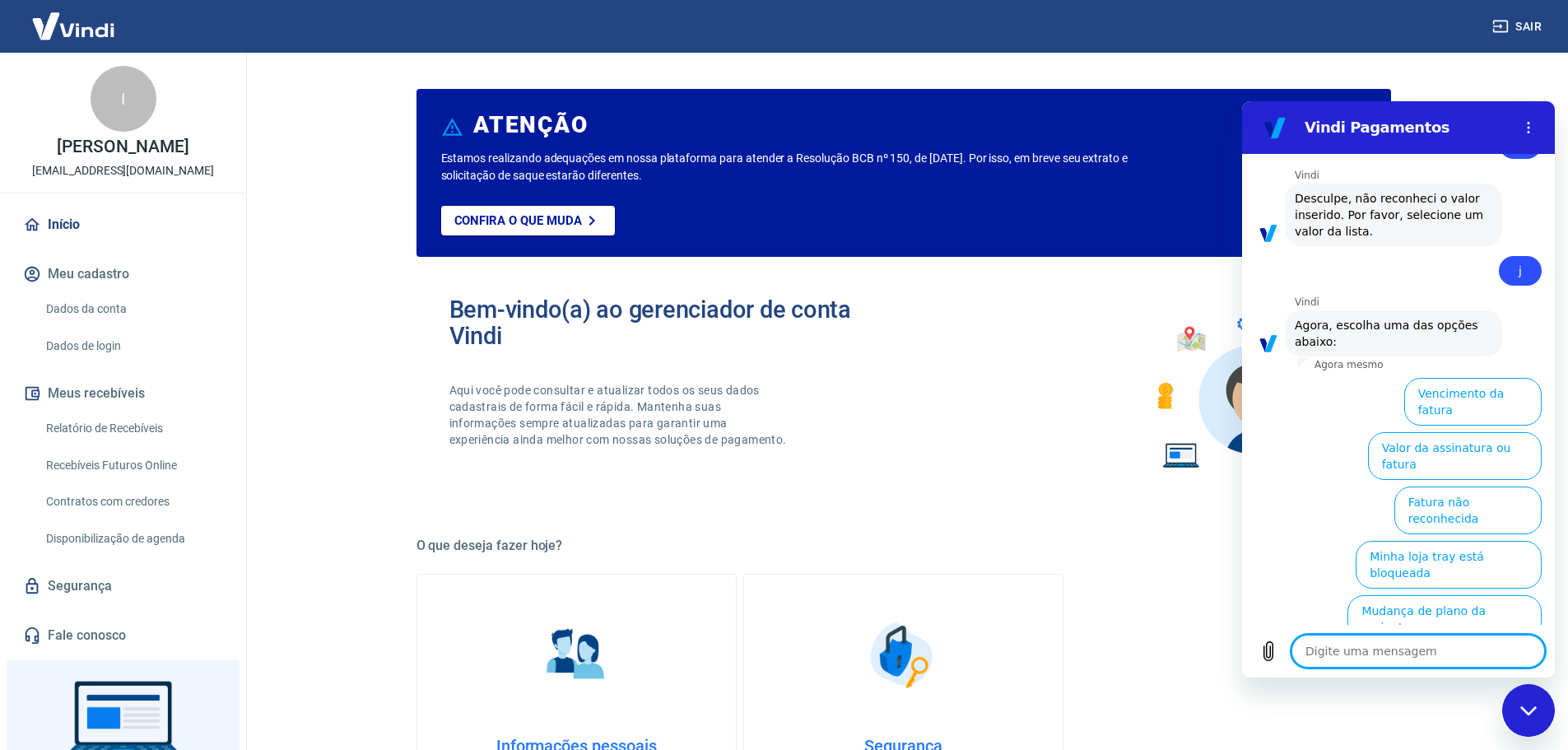
scroll to position [1057, 0]
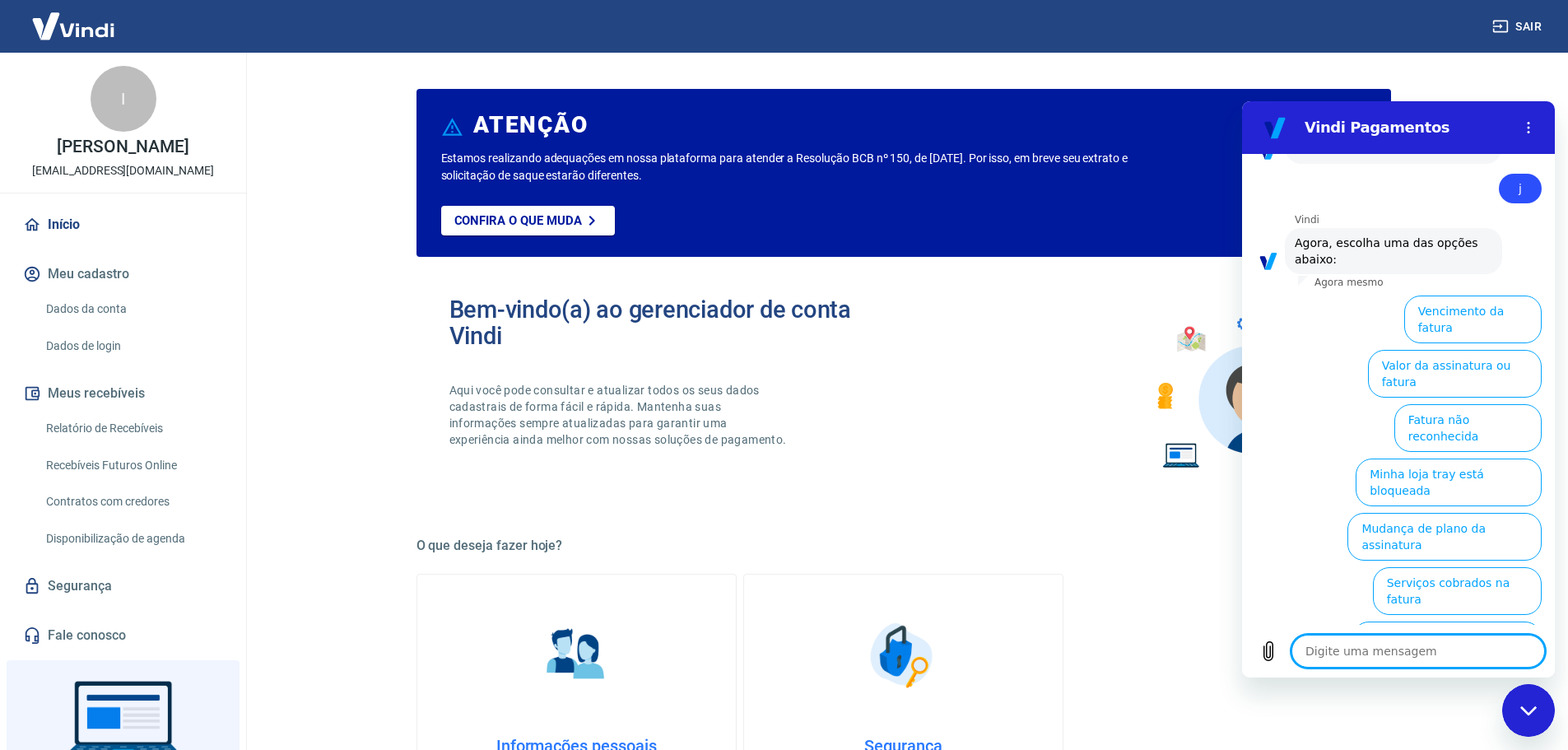
click at [1374, 651] on textarea at bounding box center [1418, 651] width 254 height 33
type textarea "o"
type textarea "x"
type textarea "ou"
type textarea "x"
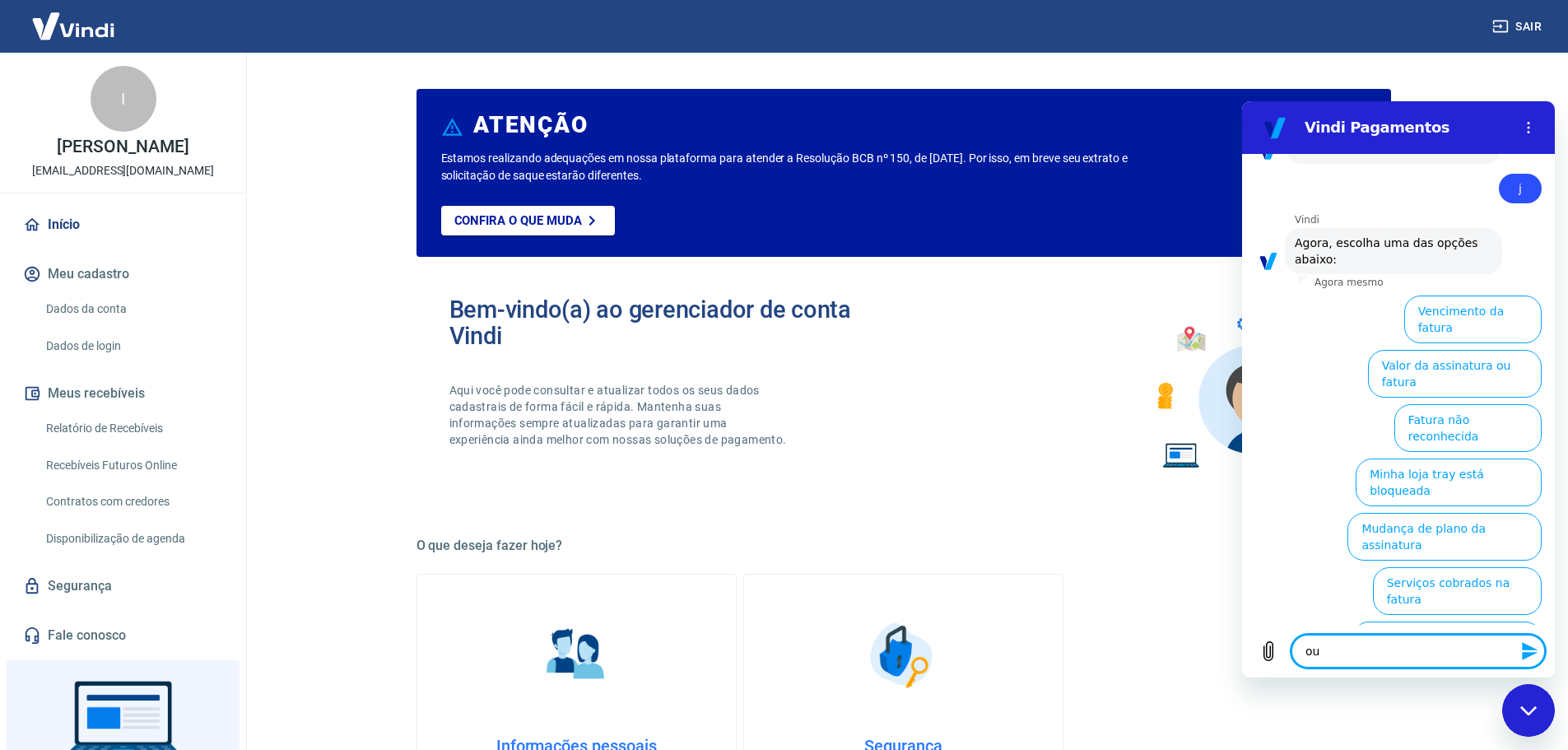
type textarea "our"
type textarea "x"
type textarea "ouro"
type textarea "x"
type textarea "our"
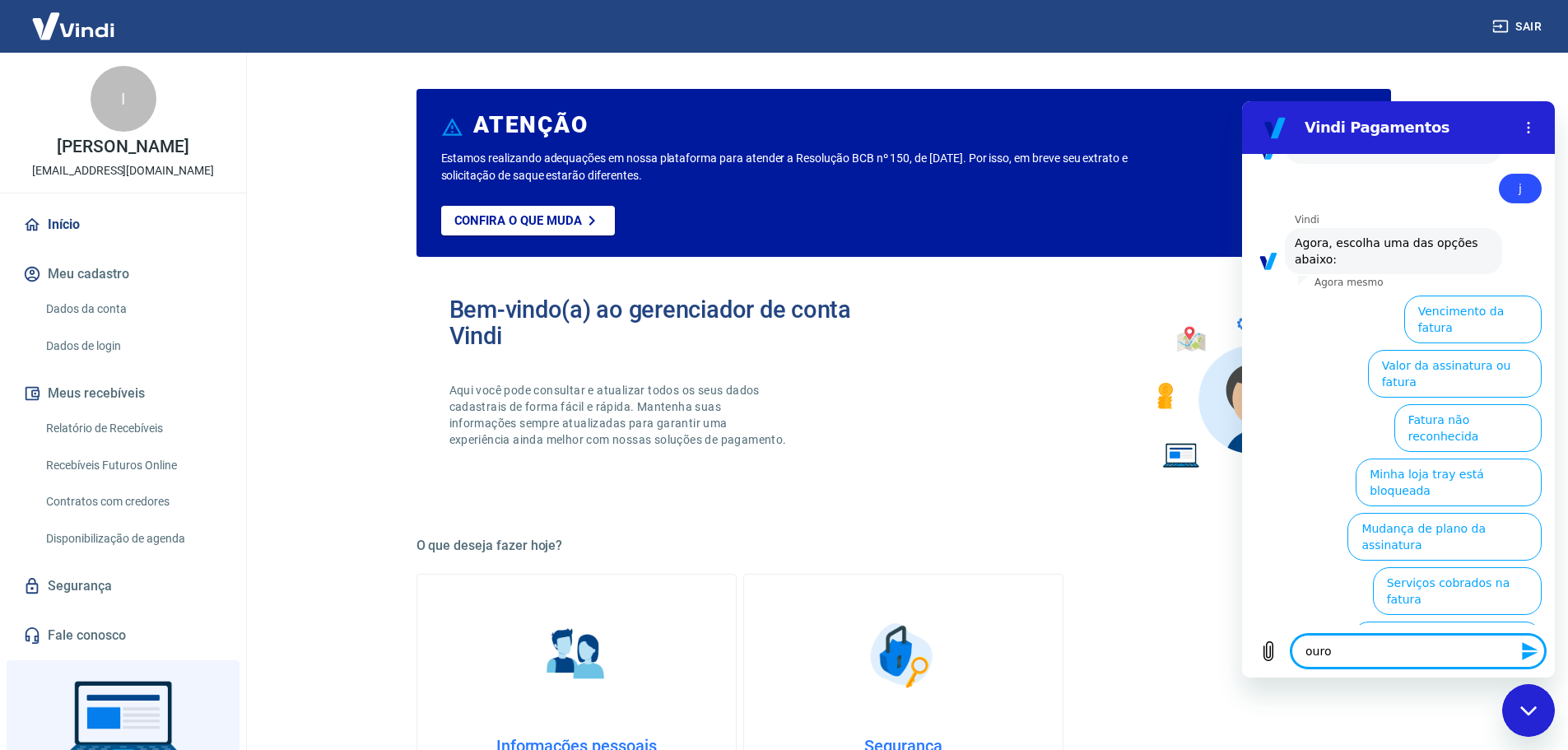
type textarea "x"
type textarea "ou"
type textarea "x"
type textarea "out"
type textarea "x"
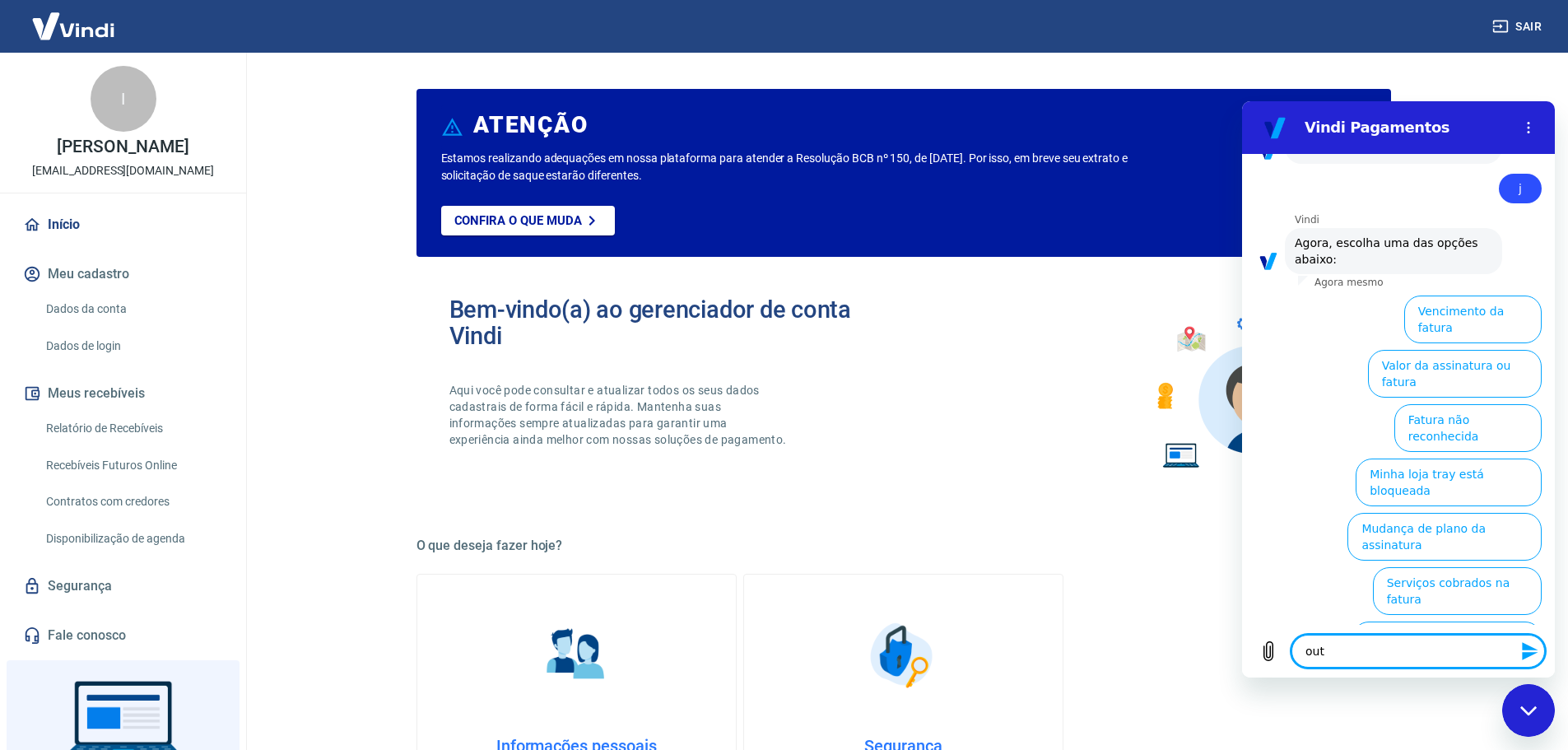
type textarea "outr"
type textarea "x"
type textarea "outro"
type textarea "x"
type textarea "outros"
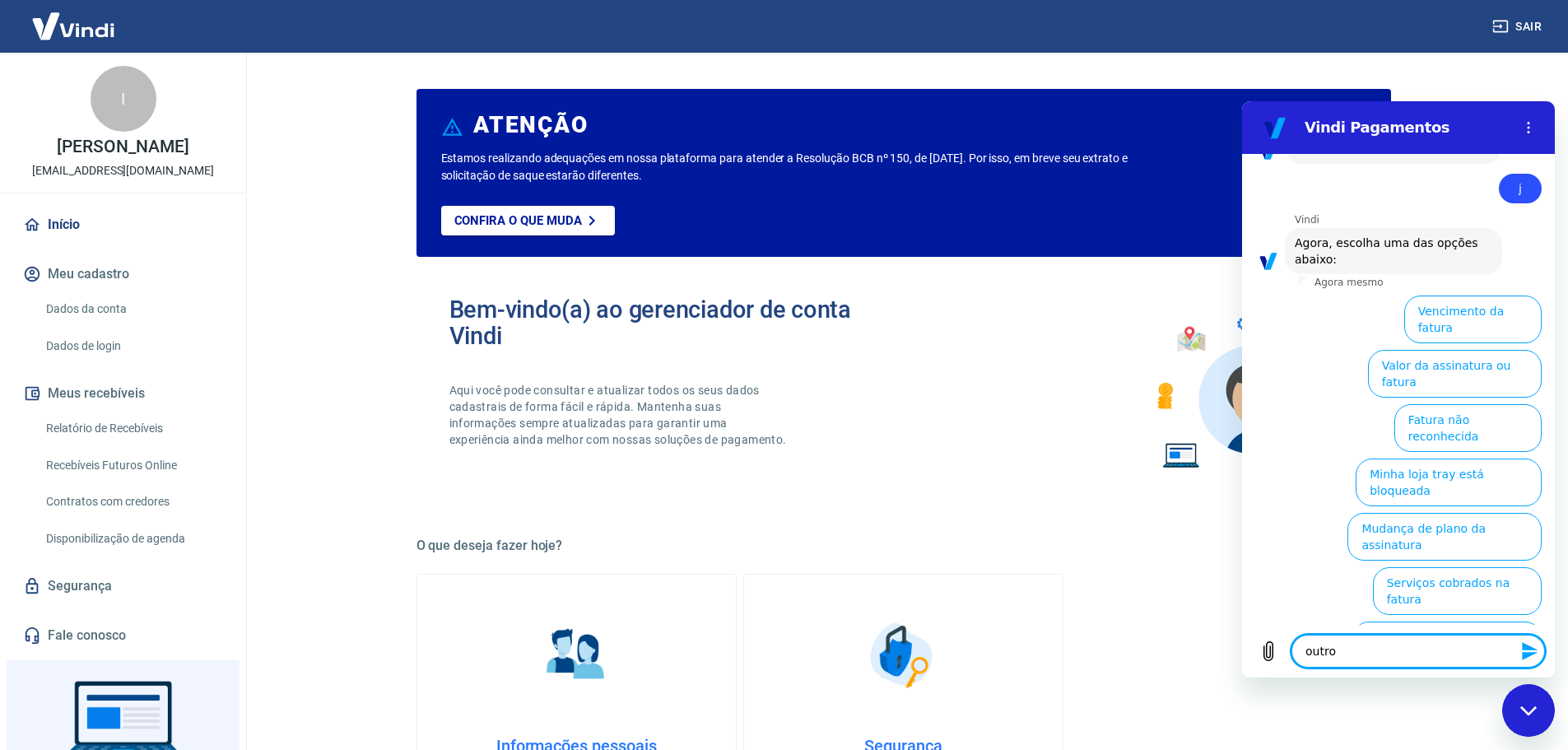
type textarea "x"
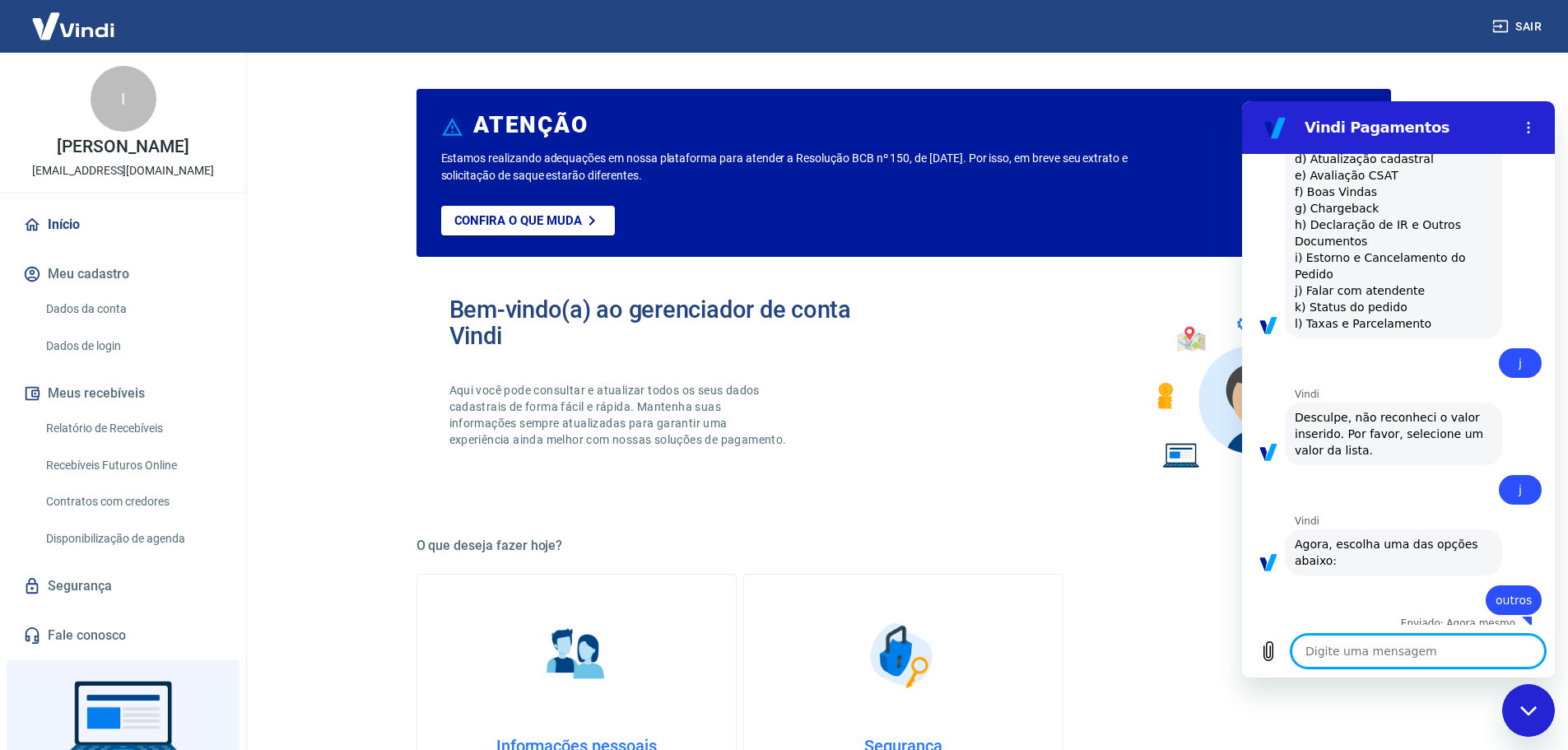
type textarea "x"
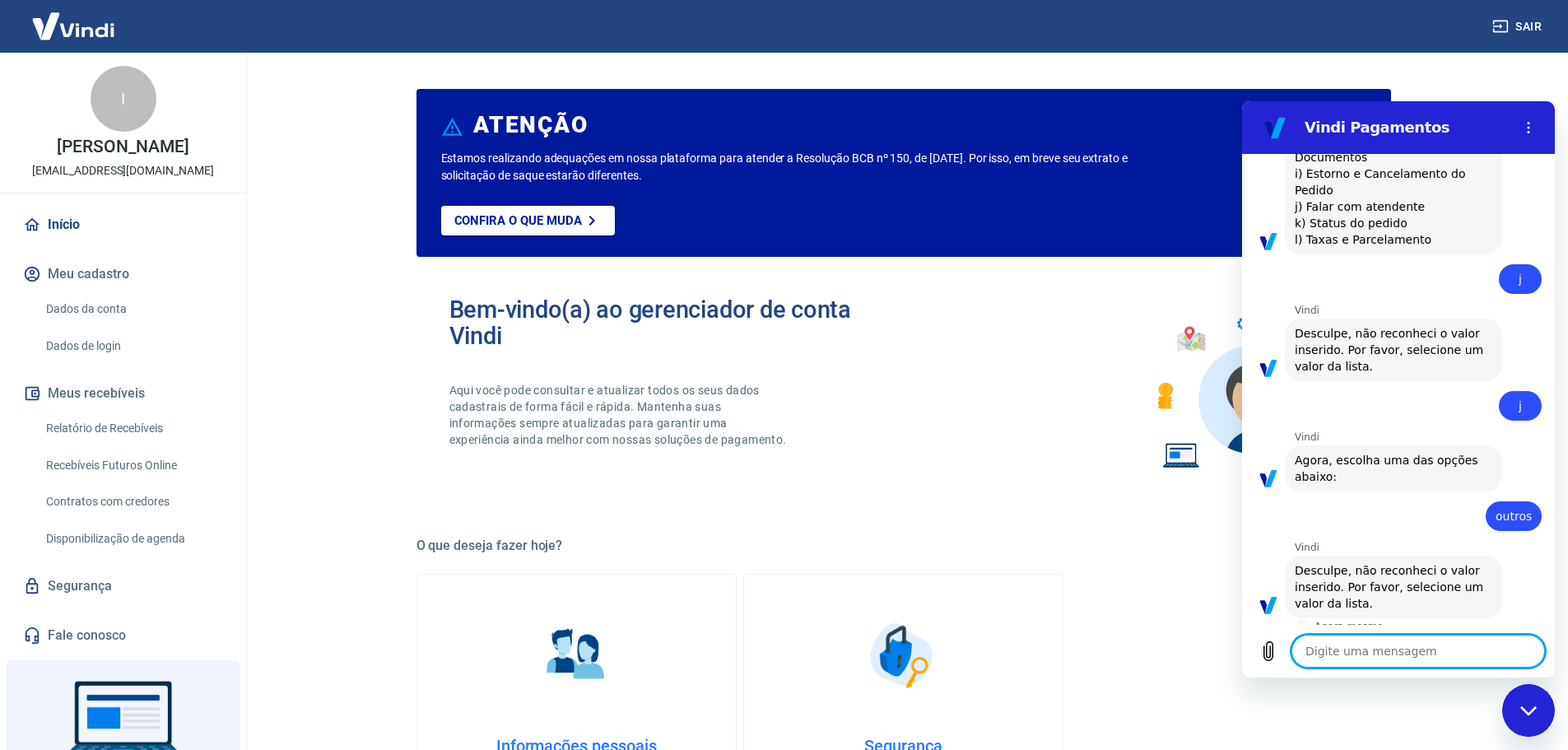
scroll to position [843, 0]
type textarea "l"
type textarea "x"
type textarea "li"
type textarea "x"
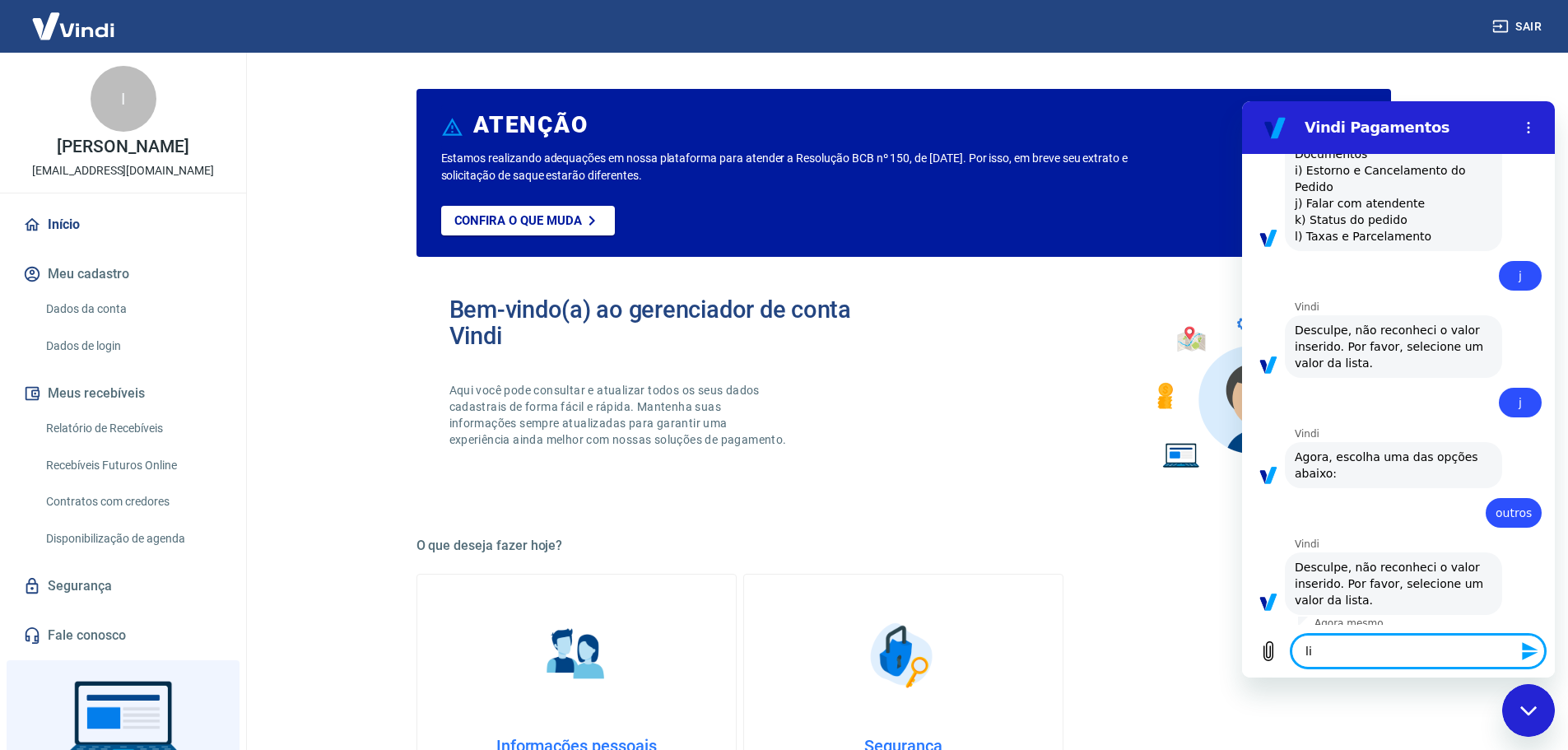
type textarea "lis"
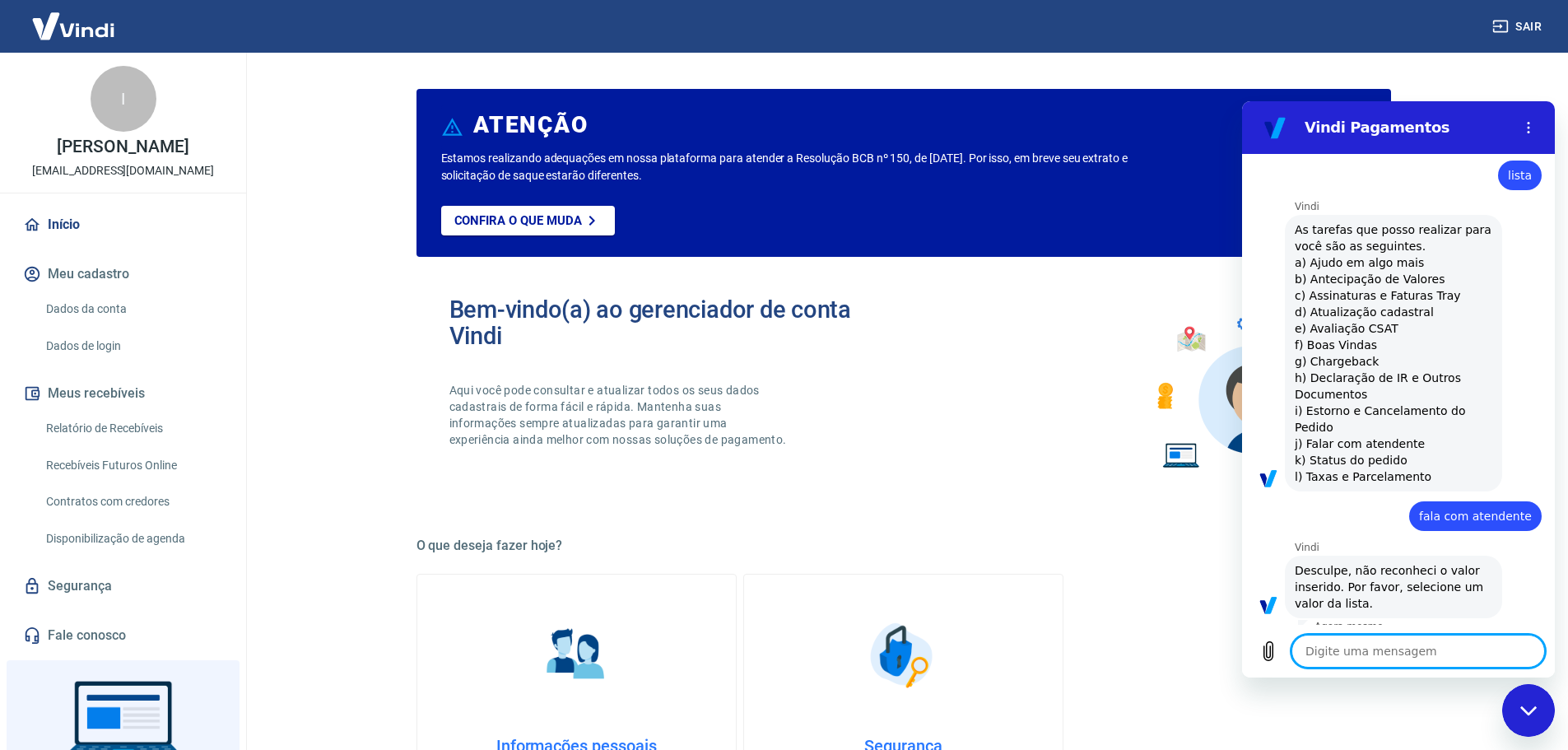
scroll to position [1779, 0]
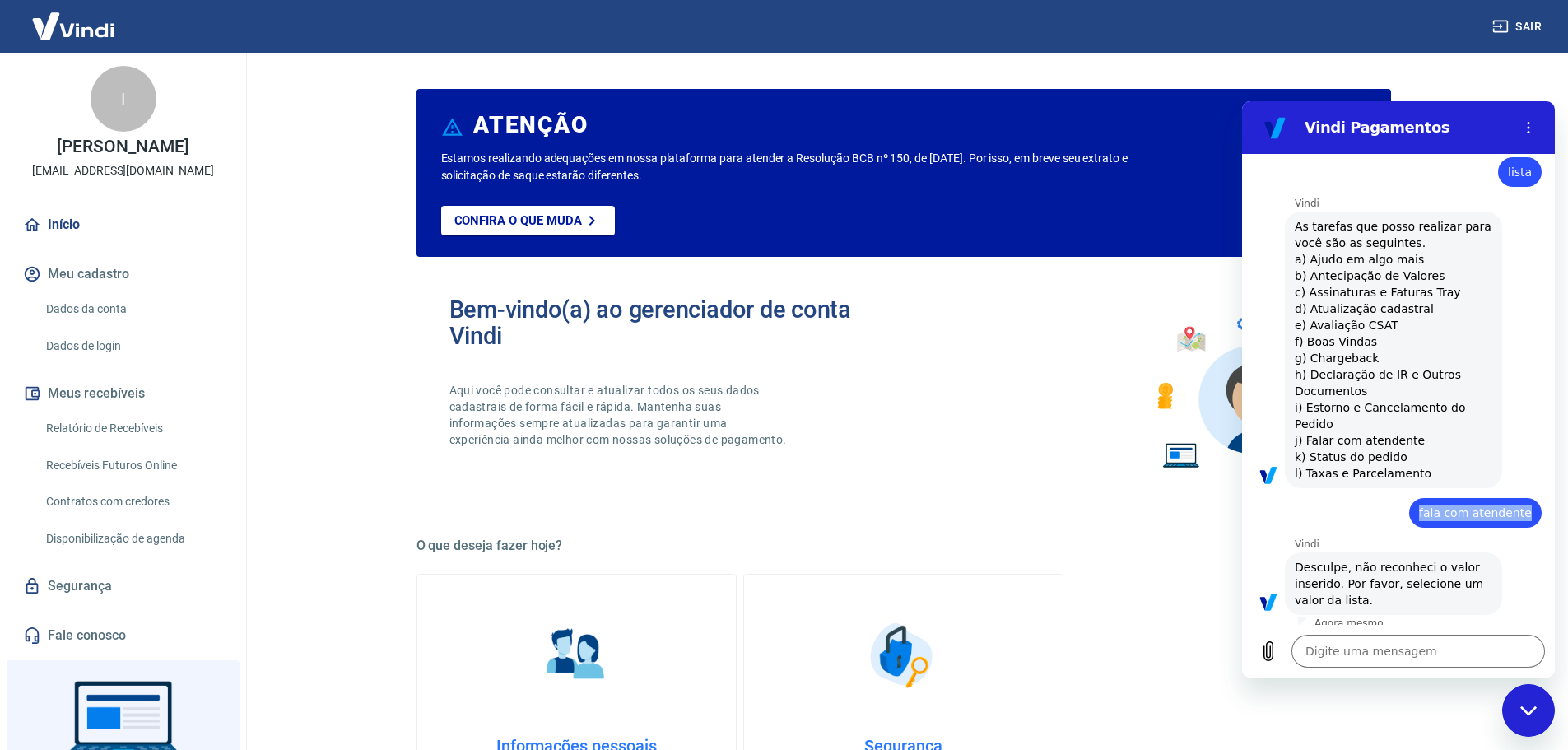
drag, startPoint x: 1421, startPoint y: 506, endPoint x: 1524, endPoint y: 491, distance: 104.1
click at [1524, 498] on div "diz: fala com atendente" at bounding box center [1476, 513] width 133 height 30
copy span "fala com atendente"
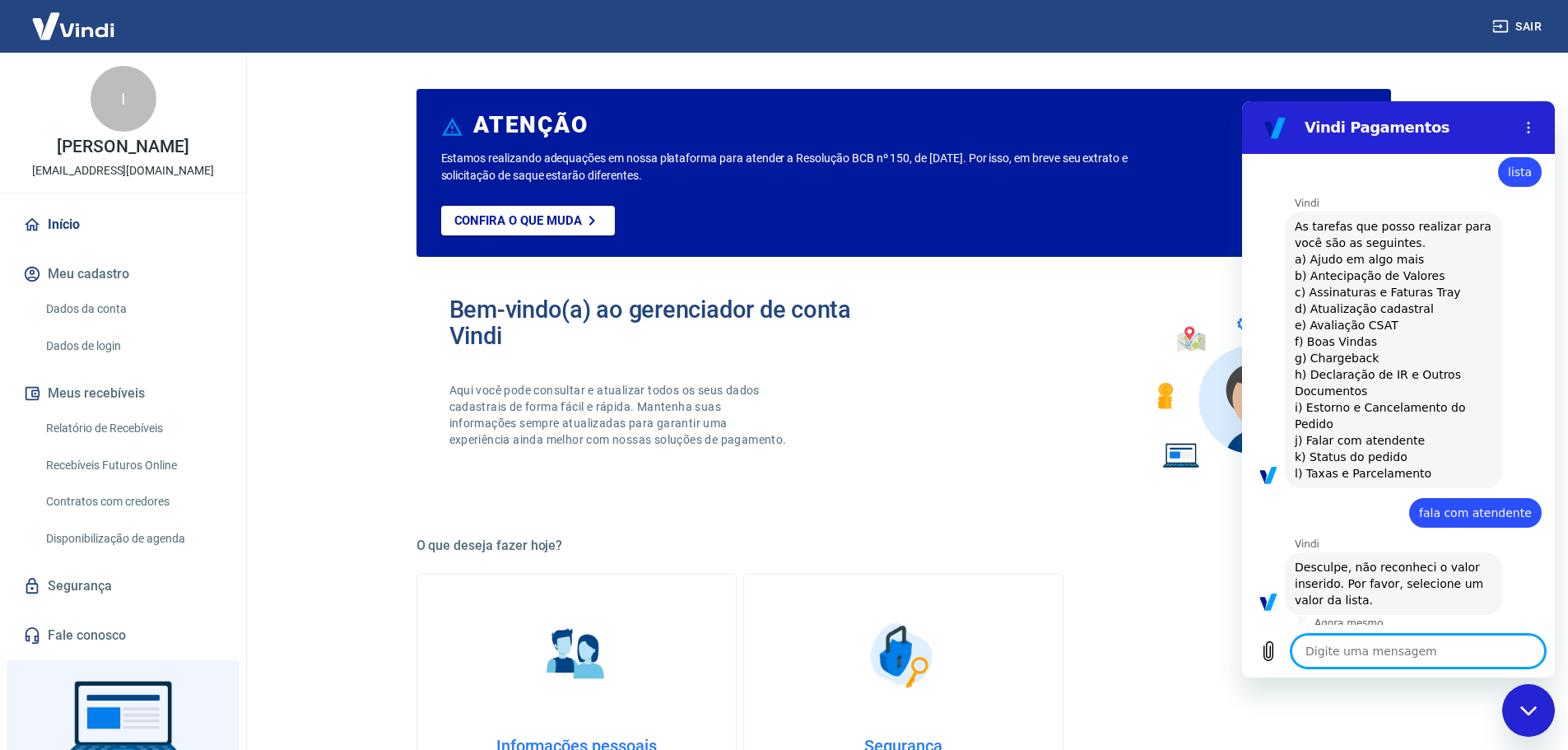
click at [1406, 651] on textarea at bounding box center [1418, 651] width 254 height 33
paste textarea "fala com atendente"
click at [1323, 649] on textarea "fala com atendente" at bounding box center [1418, 651] width 254 height 33
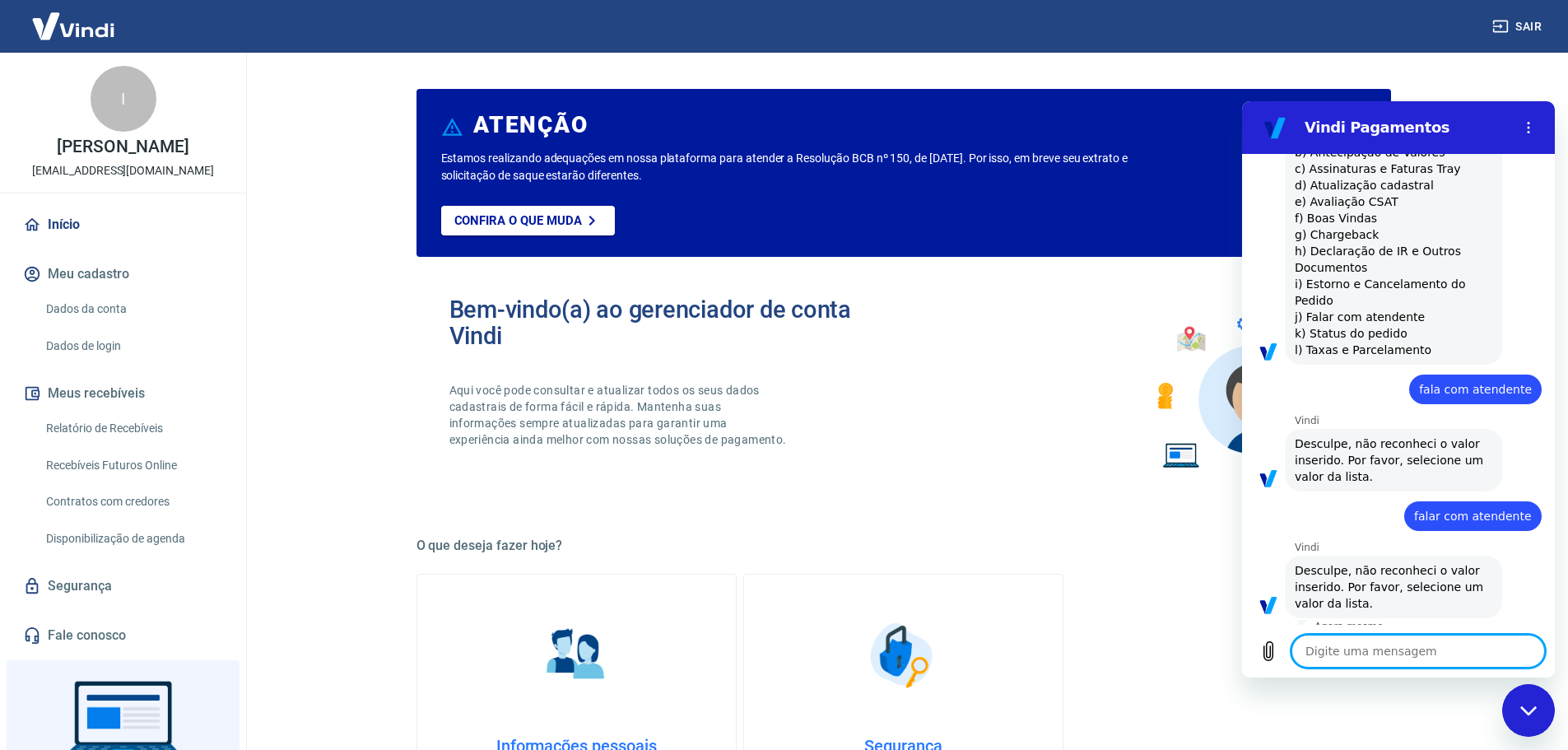
scroll to position [1905, 0]
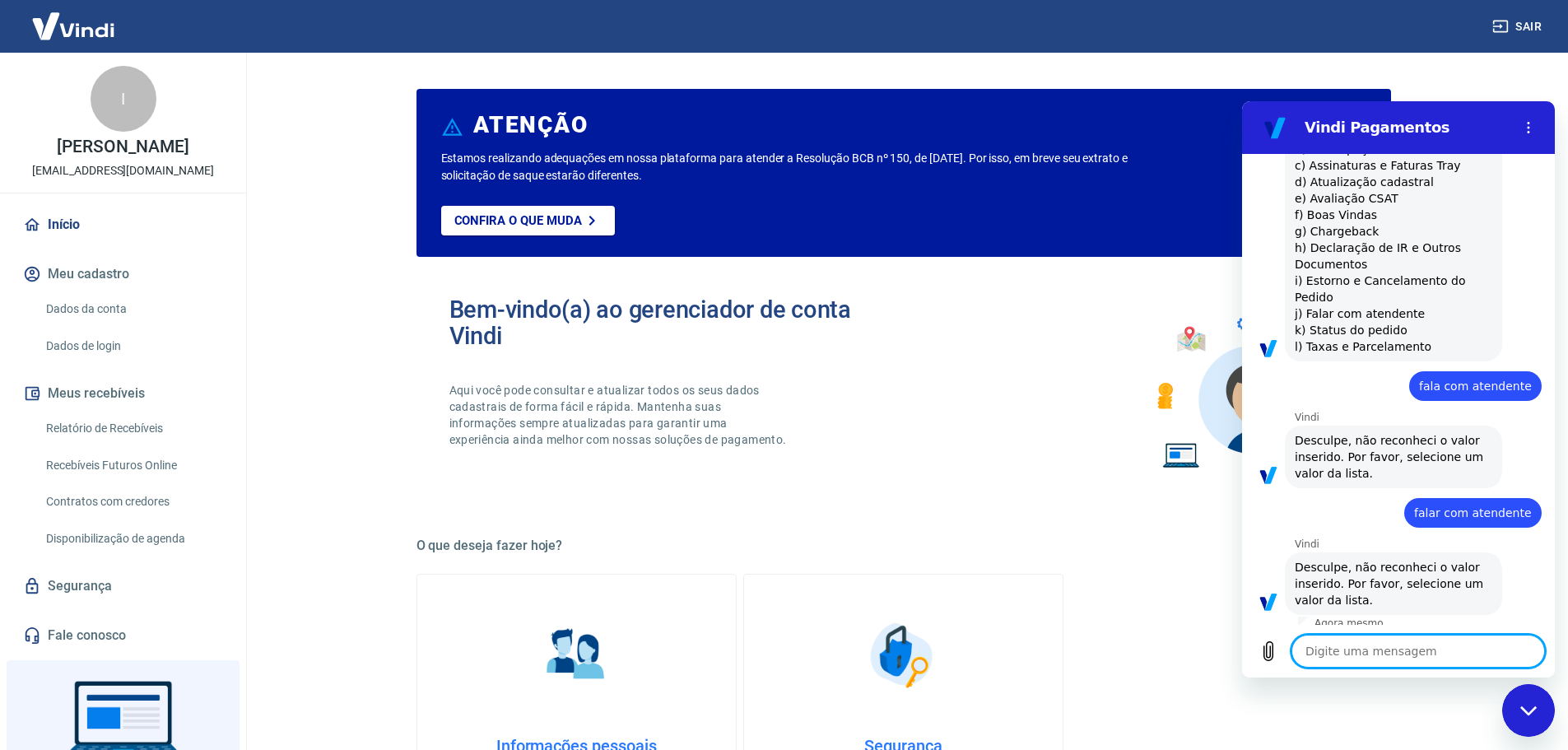
drag, startPoint x: 1520, startPoint y: 716, endPoint x: 1502, endPoint y: 710, distance: 19.0
click at [1520, 717] on div "Fechar janela de mensagens" at bounding box center [1529, 710] width 50 height 50
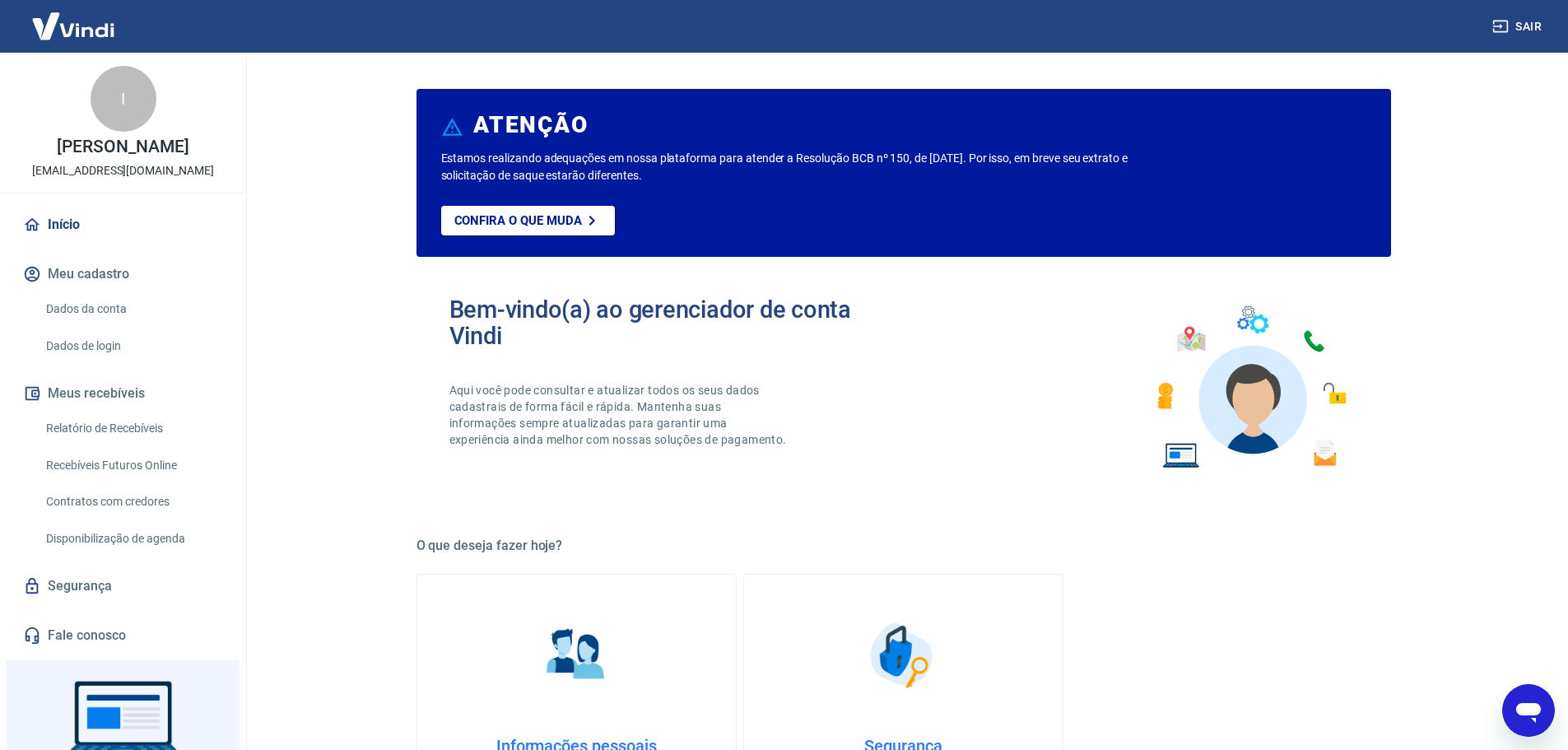
click at [1102, 494] on div "Bem-vindo(a) ao gerenciador de conta Vindi Aqui você pode consultar e atualizar…" at bounding box center [904, 387] width 975 height 234
click at [664, 399] on p "Aqui você pode consultar e atualizar todos os seus dados cadastrais de forma fá…" at bounding box center [619, 414] width 341 height 65
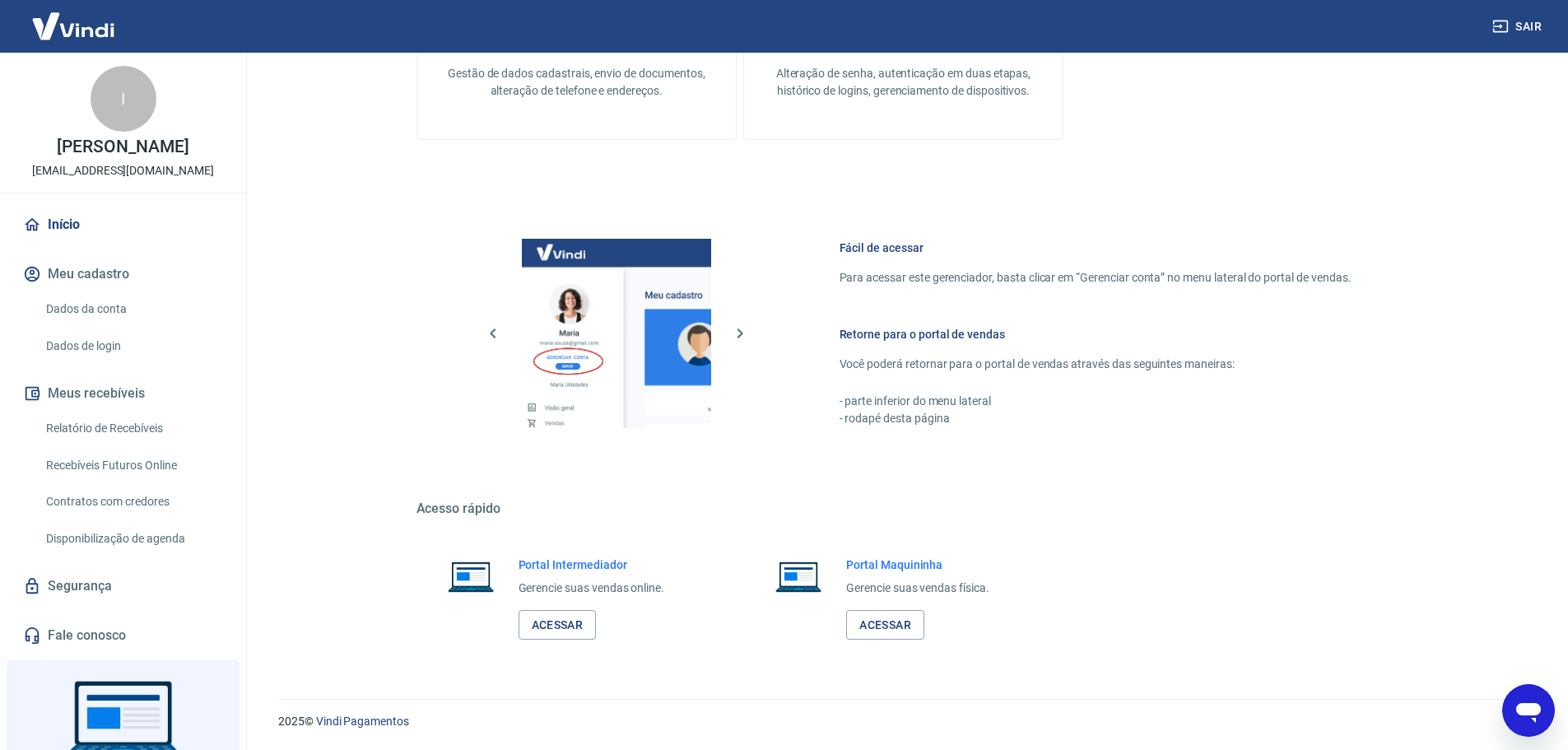
scroll to position [102, 0]
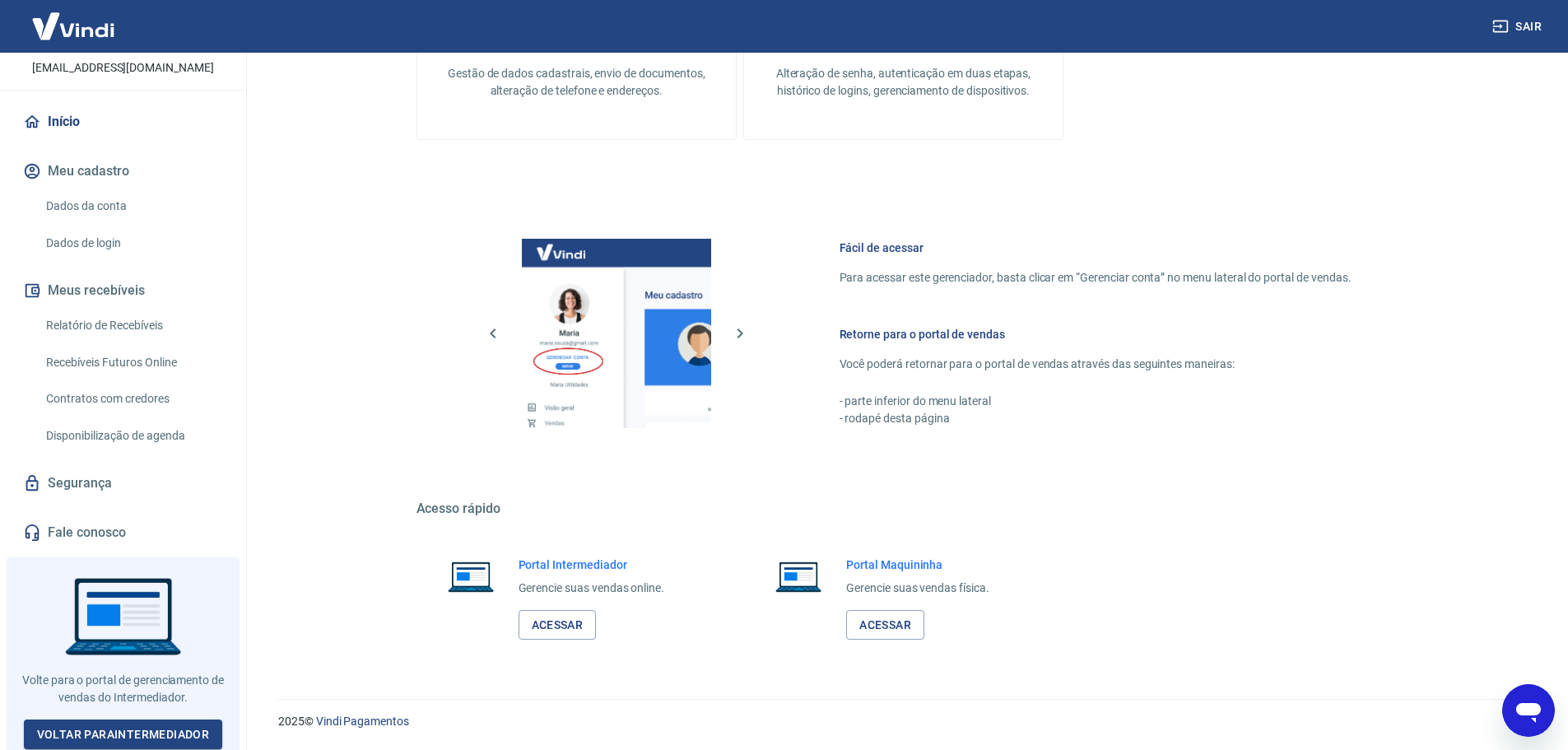
click at [118, 522] on link "Fale conosco" at bounding box center [123, 531] width 207 height 36
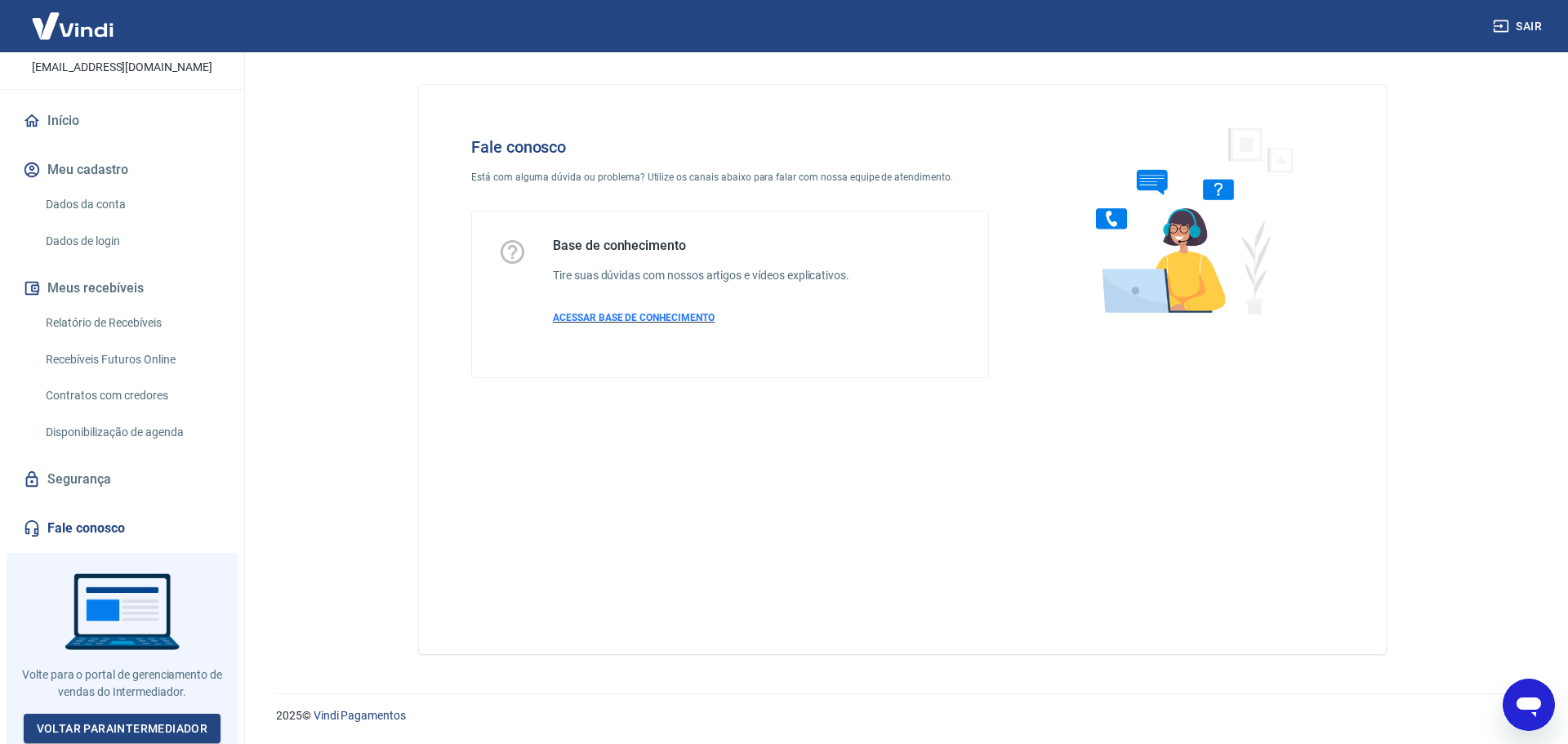
click at [621, 320] on span "ACESSAR BASE DE CONHECIMENTO" at bounding box center [633, 318] width 162 height 11
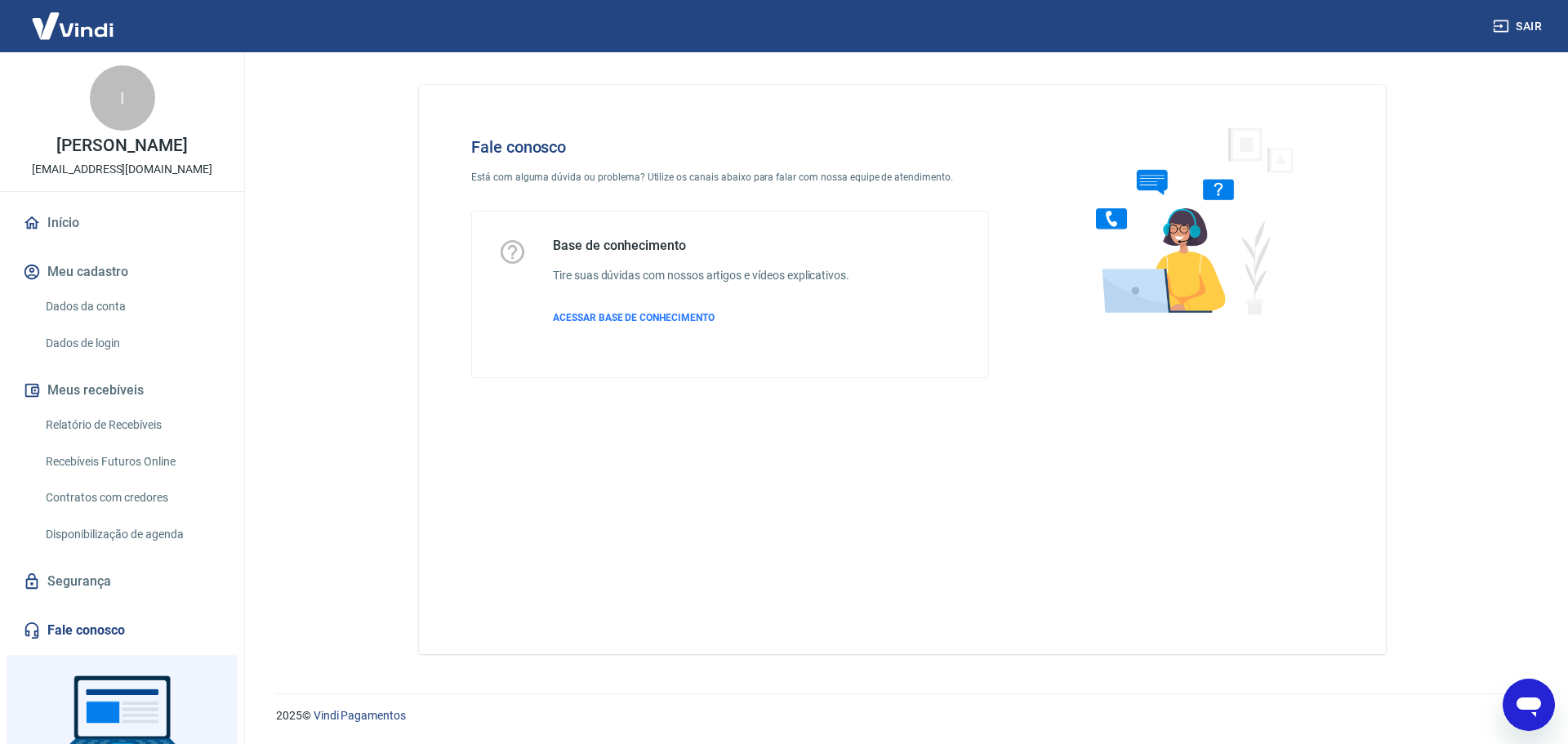
click at [97, 31] on img at bounding box center [72, 26] width 106 height 49
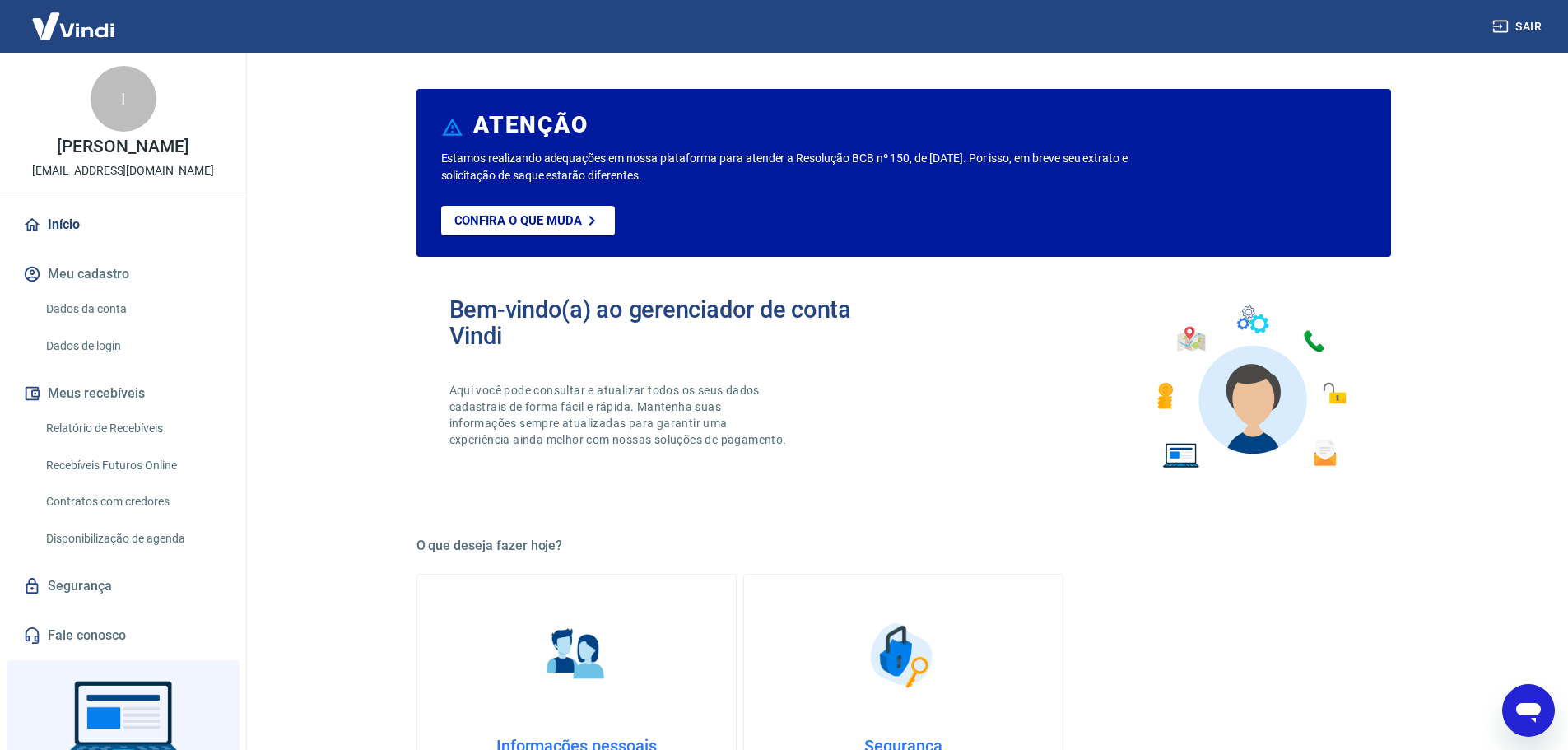
click at [98, 31] on img at bounding box center [73, 26] width 107 height 50
click at [95, 35] on img at bounding box center [73, 26] width 107 height 50
